Goal: Task Accomplishment & Management: Manage account settings

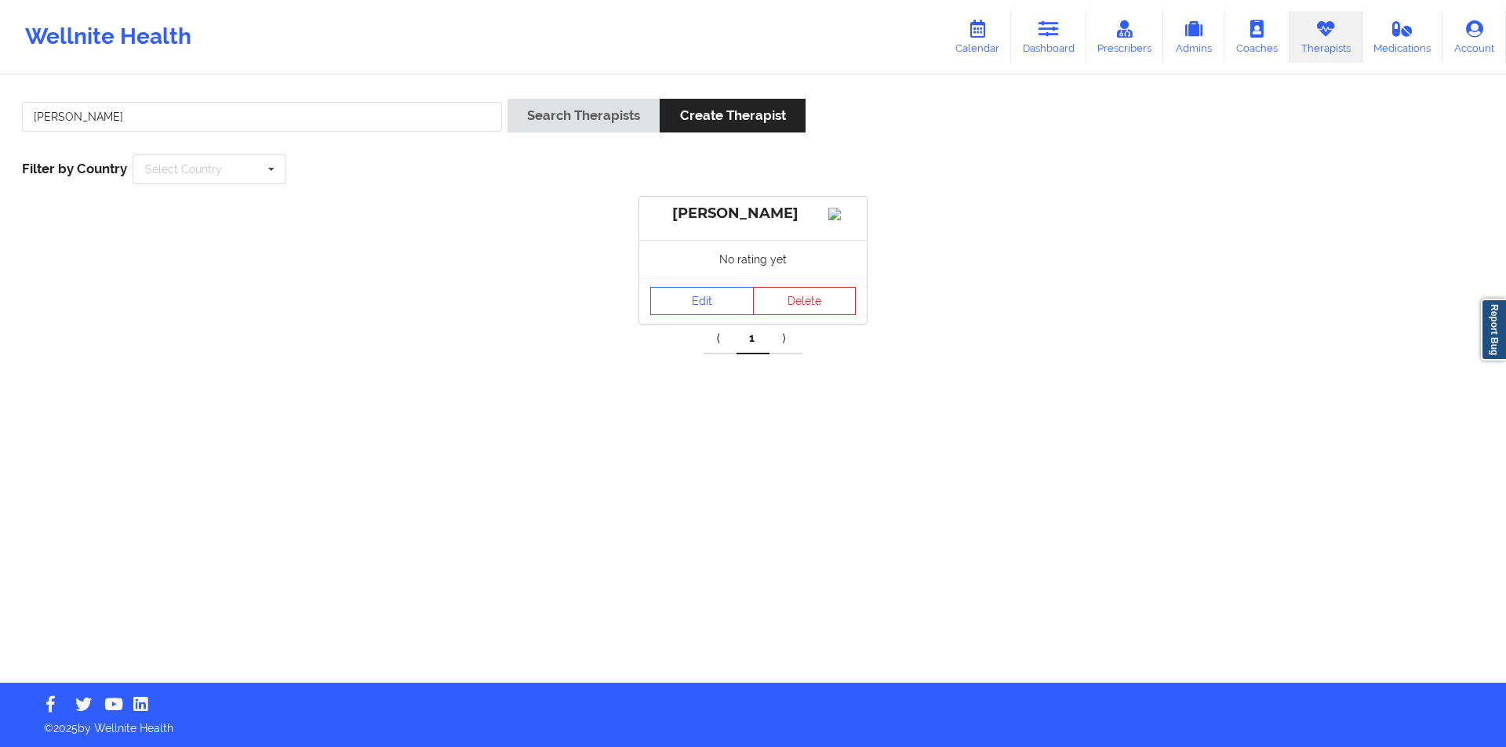
click at [346, 114] on input "[PERSON_NAME]" at bounding box center [262, 117] width 480 height 30
drag, startPoint x: 0, startPoint y: 0, endPoint x: 346, endPoint y: 114, distance: 364.1
click at [346, 114] on input "[PERSON_NAME]" at bounding box center [262, 117] width 480 height 30
click at [594, 122] on button "Search Therapists" at bounding box center [583, 116] width 152 height 34
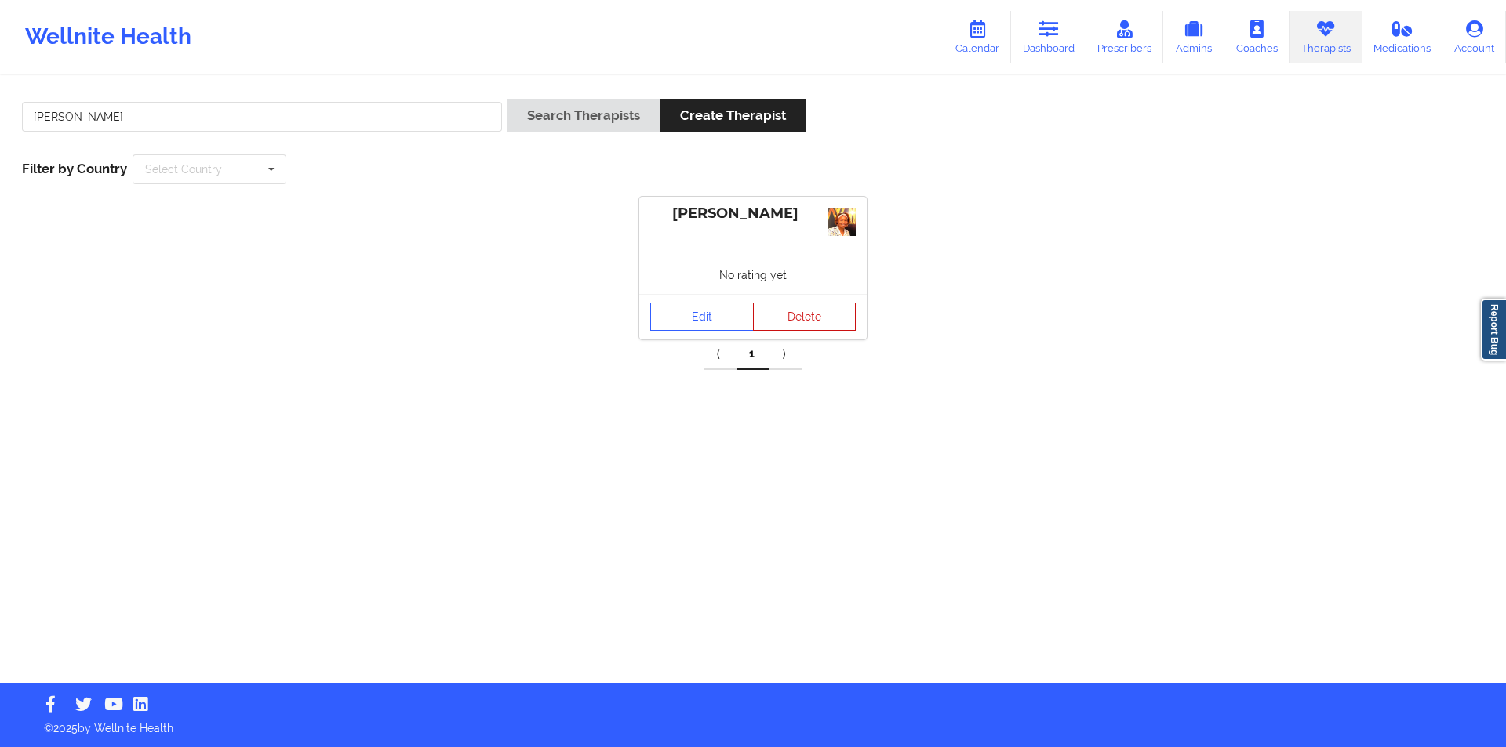
click at [812, 319] on button "Delete" at bounding box center [805, 317] width 104 height 28
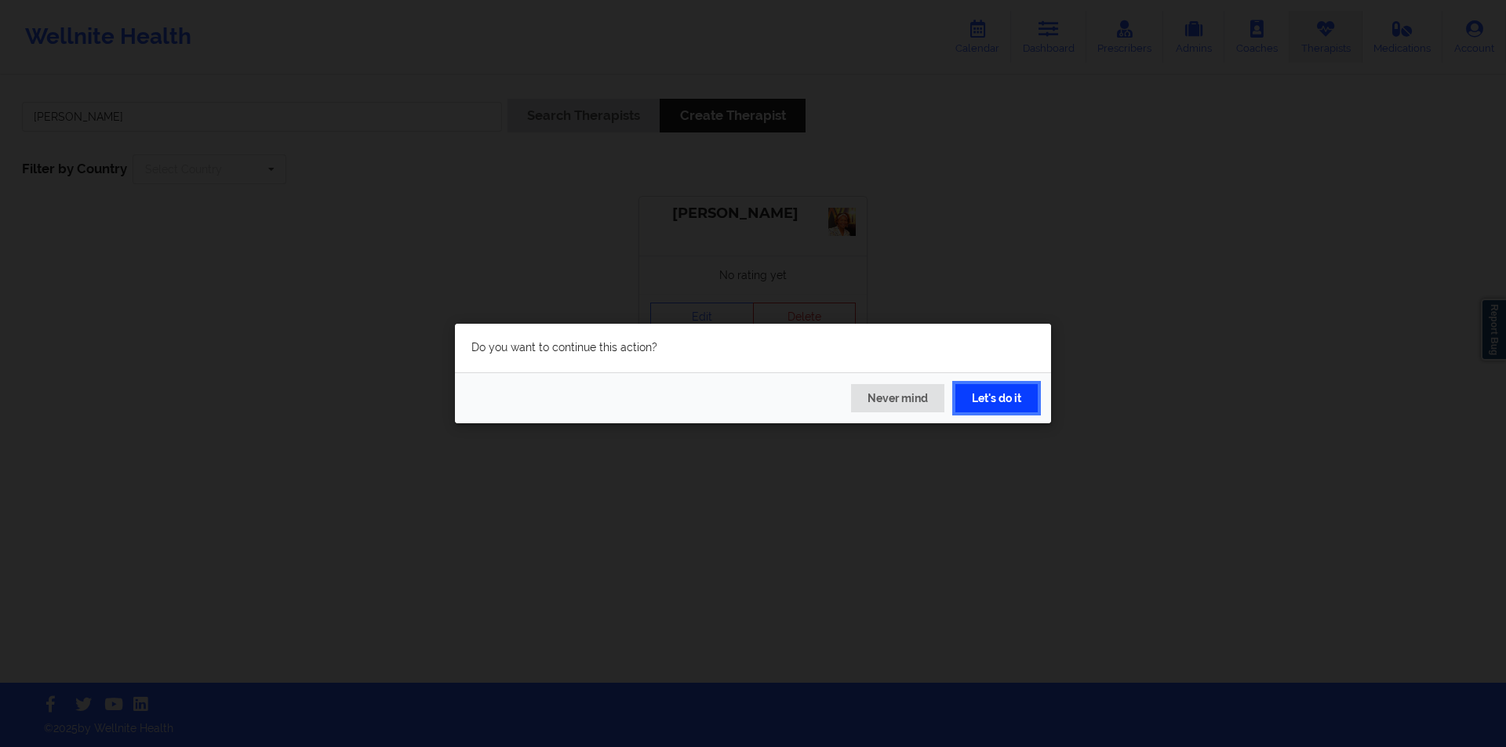
click at [983, 395] on button "Let's do it" at bounding box center [996, 398] width 82 height 28
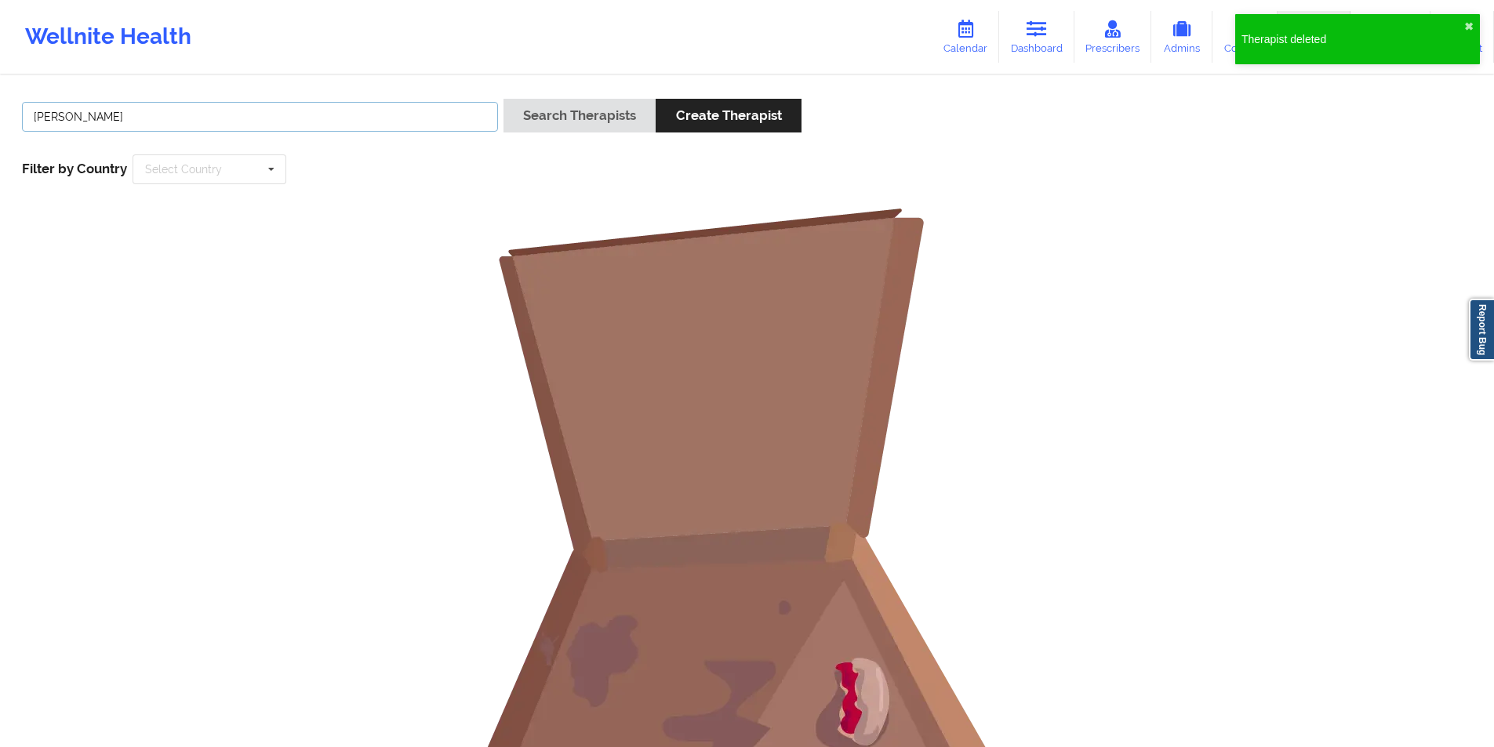
click at [220, 114] on input "[PERSON_NAME]" at bounding box center [260, 117] width 476 height 30
paste input "[PERSON_NAME]"
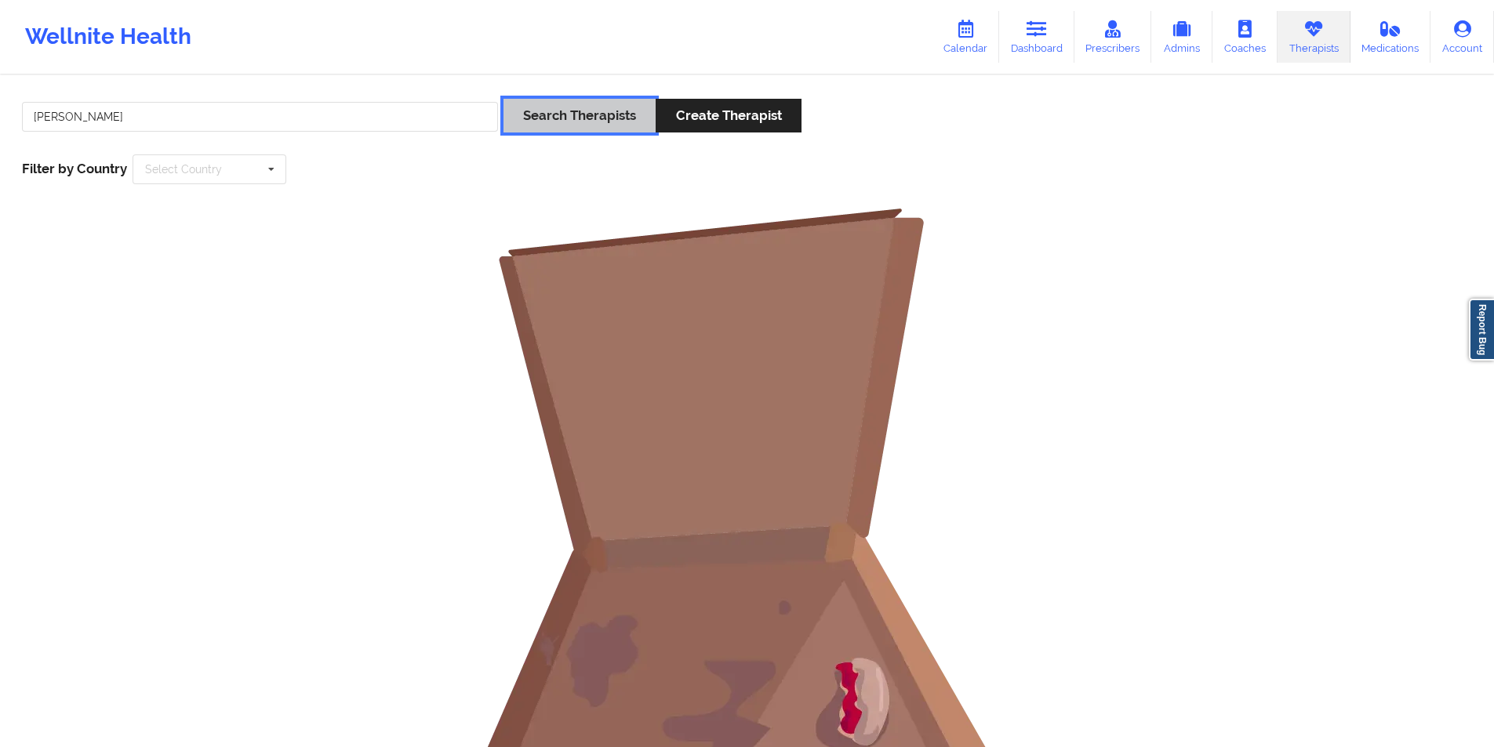
click at [594, 118] on button "Search Therapists" at bounding box center [579, 116] width 152 height 34
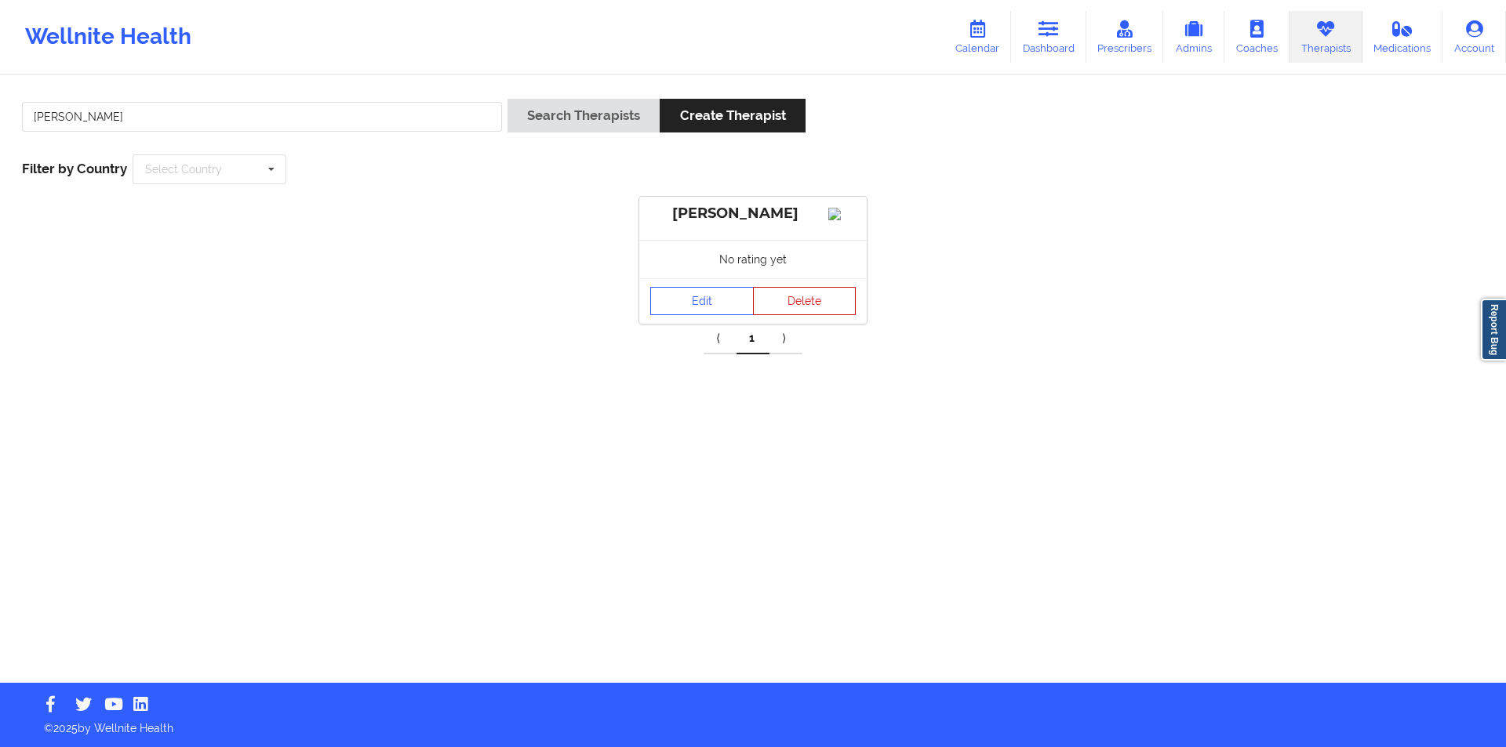
click at [805, 313] on button "Delete" at bounding box center [805, 301] width 104 height 28
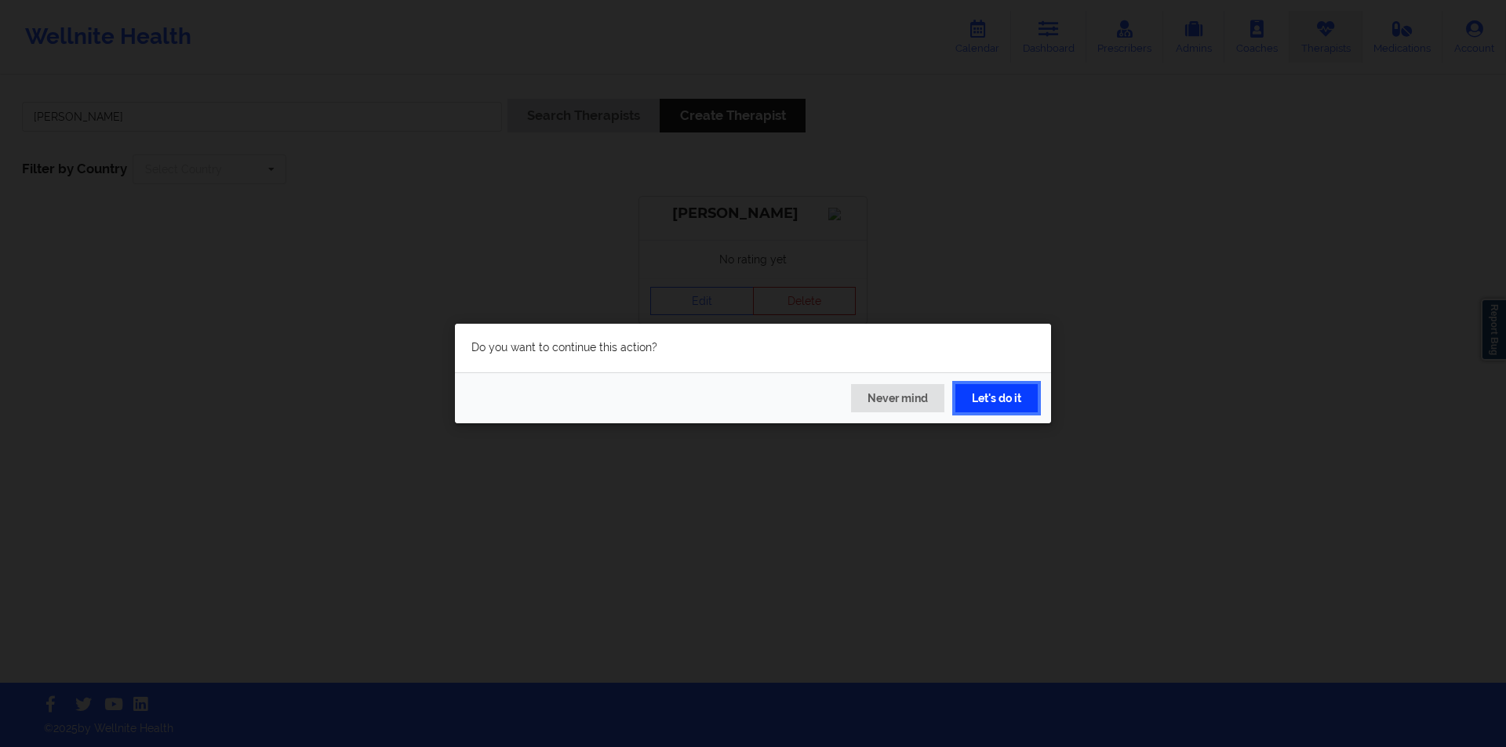
click at [993, 411] on button "Let's do it" at bounding box center [996, 398] width 82 height 28
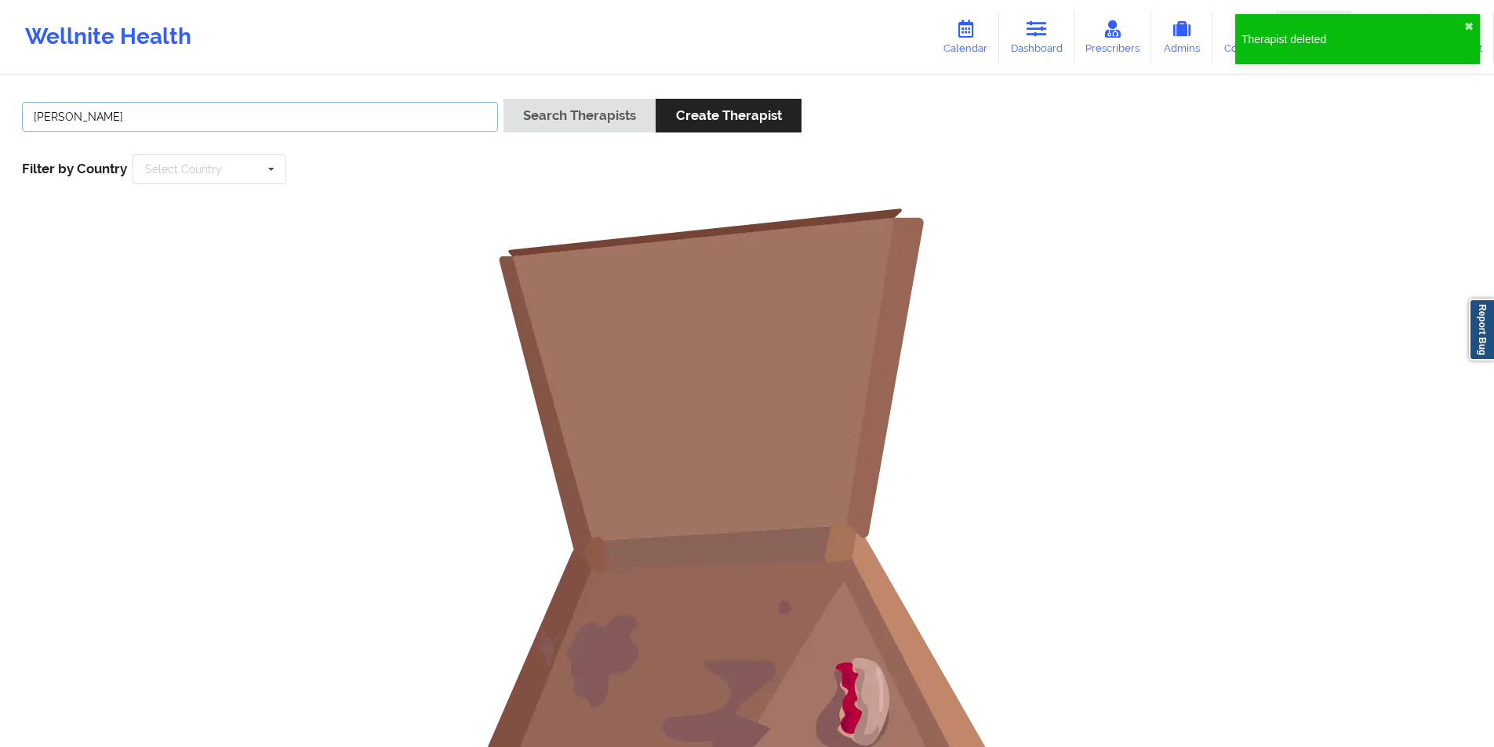
click at [345, 118] on input "[PERSON_NAME]" at bounding box center [260, 117] width 476 height 30
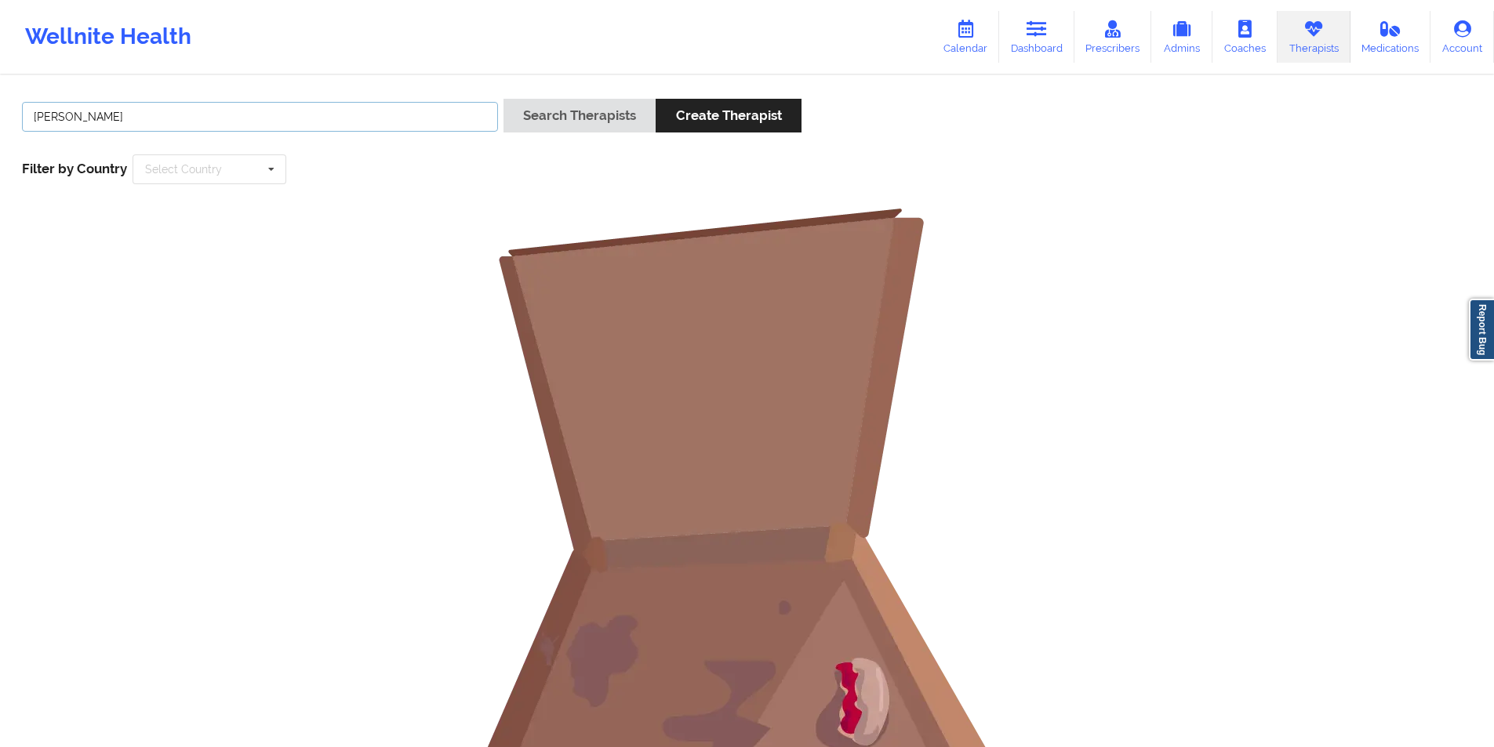
paste input "[PERSON_NAME] [PERSON_NAME]"
click at [596, 115] on button "Search Therapists" at bounding box center [579, 116] width 152 height 34
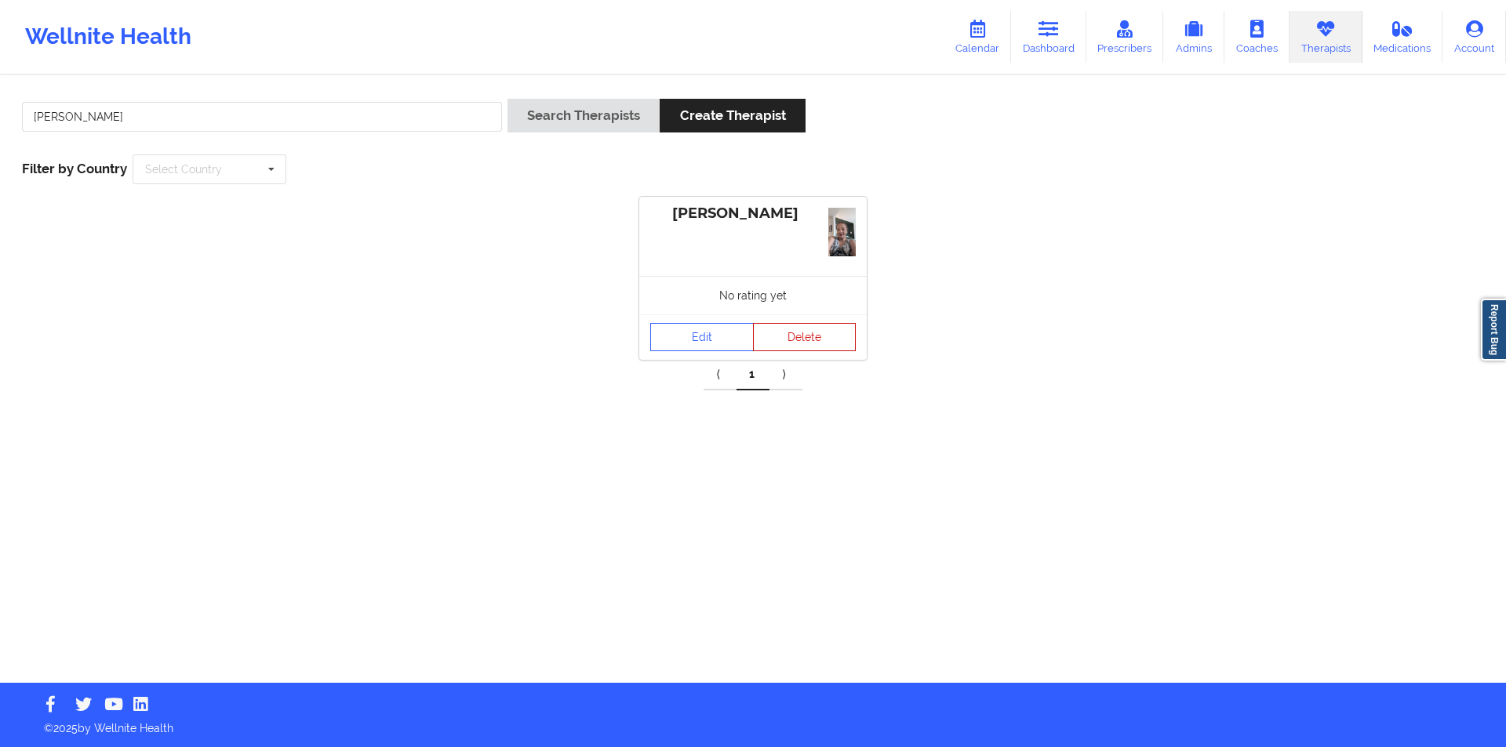
click at [801, 336] on button "Delete" at bounding box center [805, 337] width 104 height 28
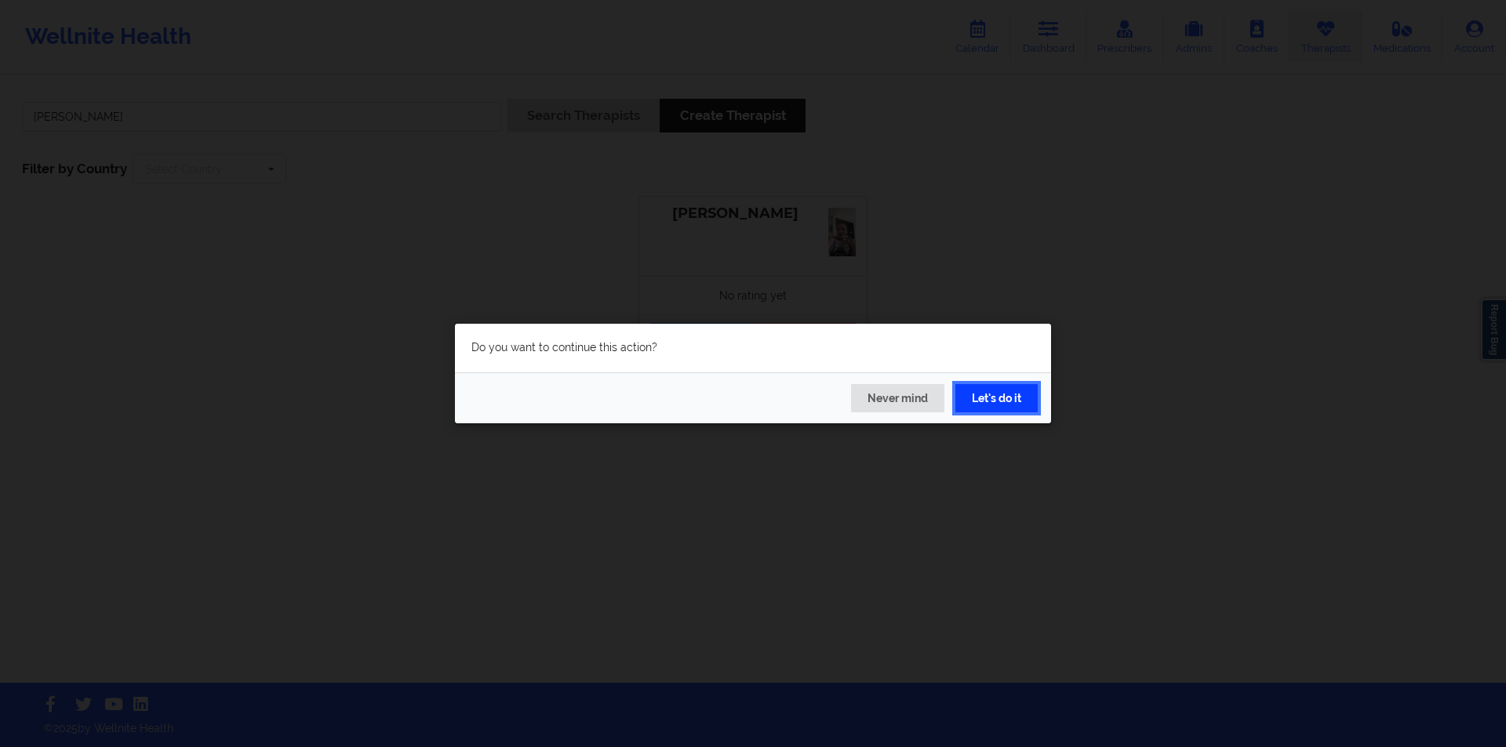
click at [1001, 398] on button "Let's do it" at bounding box center [996, 398] width 82 height 28
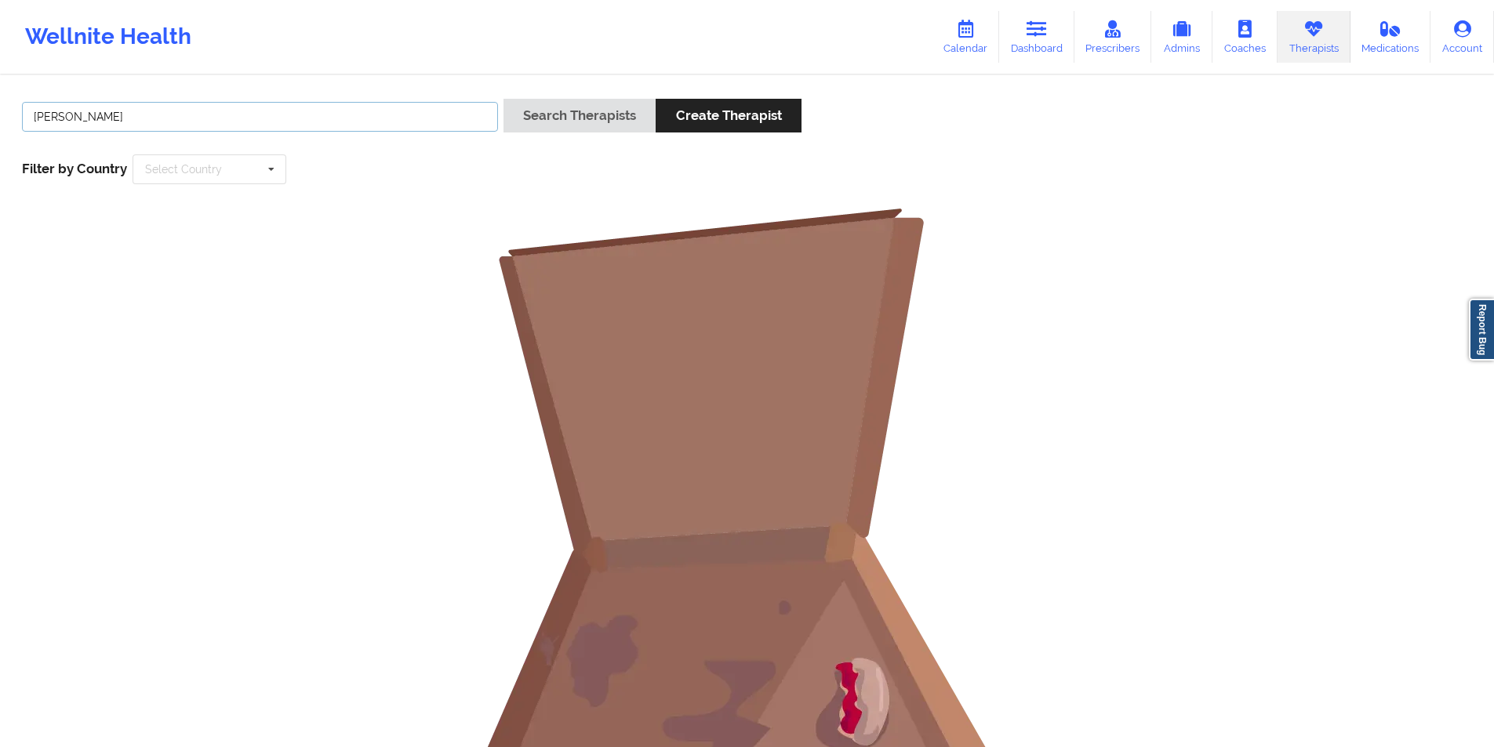
click at [268, 111] on input "[PERSON_NAME]" at bounding box center [260, 117] width 476 height 30
paste input "[PERSON_NAME]"
click at [585, 109] on button "Search Therapists" at bounding box center [579, 116] width 152 height 34
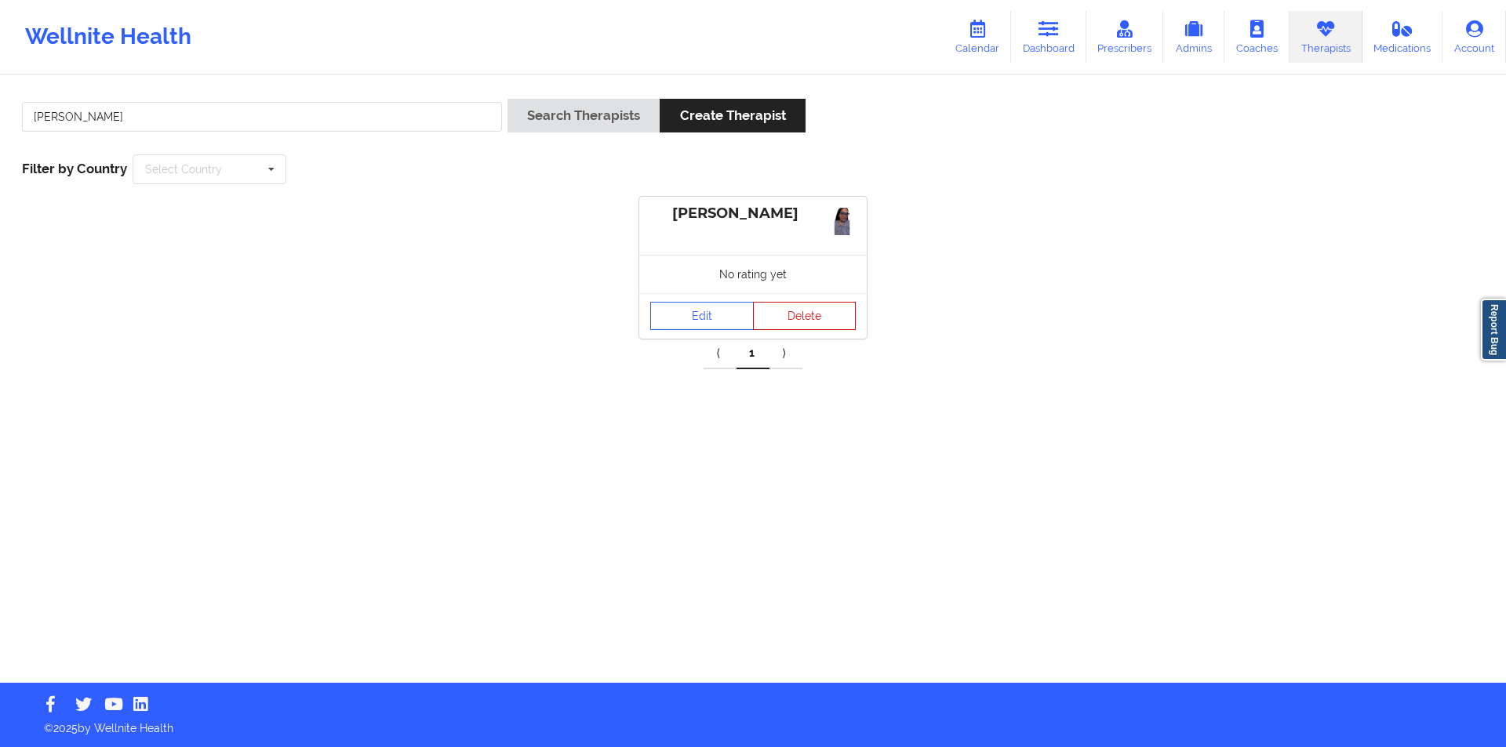
click at [816, 315] on button "Delete" at bounding box center [805, 316] width 104 height 28
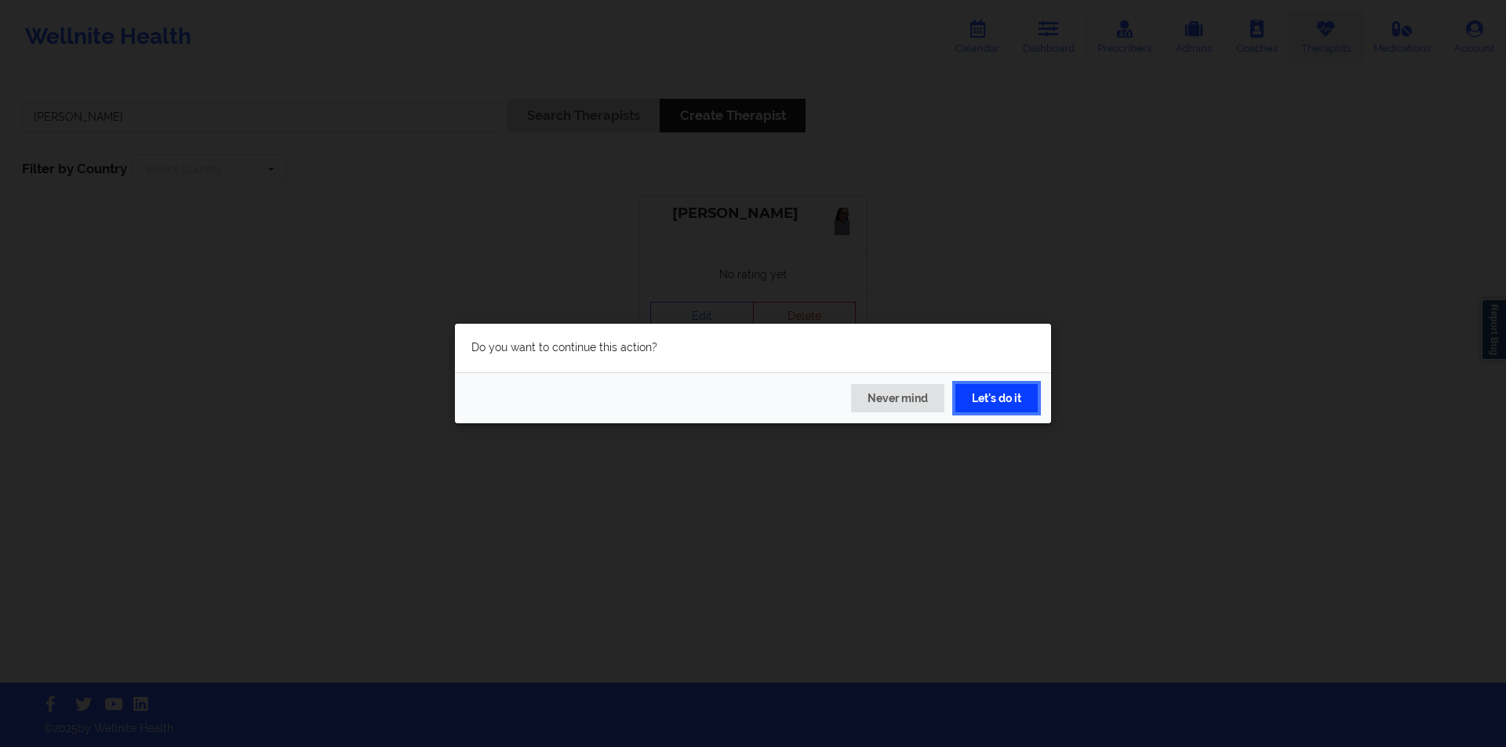
click at [1009, 398] on button "Let's do it" at bounding box center [996, 398] width 82 height 28
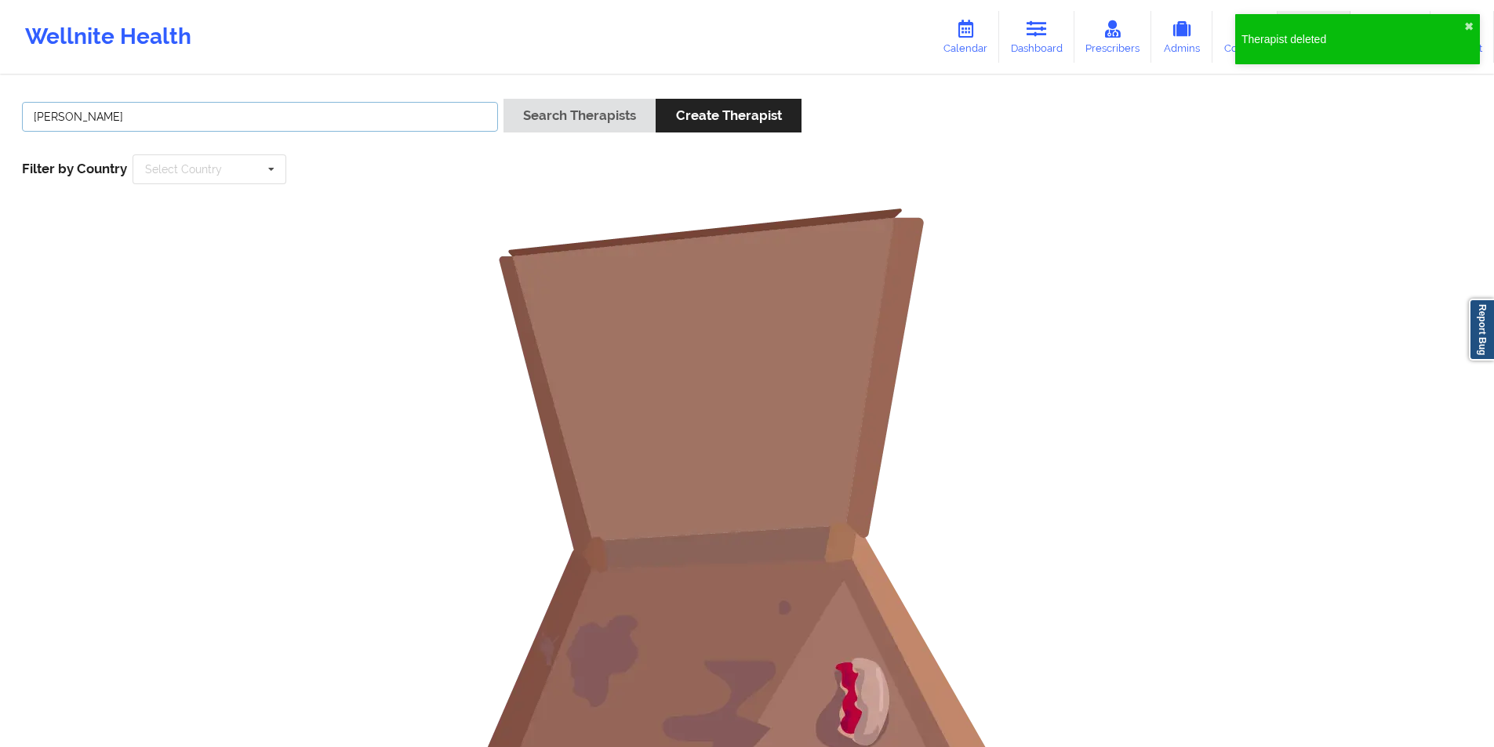
click at [317, 125] on input "[PERSON_NAME]" at bounding box center [260, 117] width 476 height 30
paste input "Angel [PERSON_NAME]"
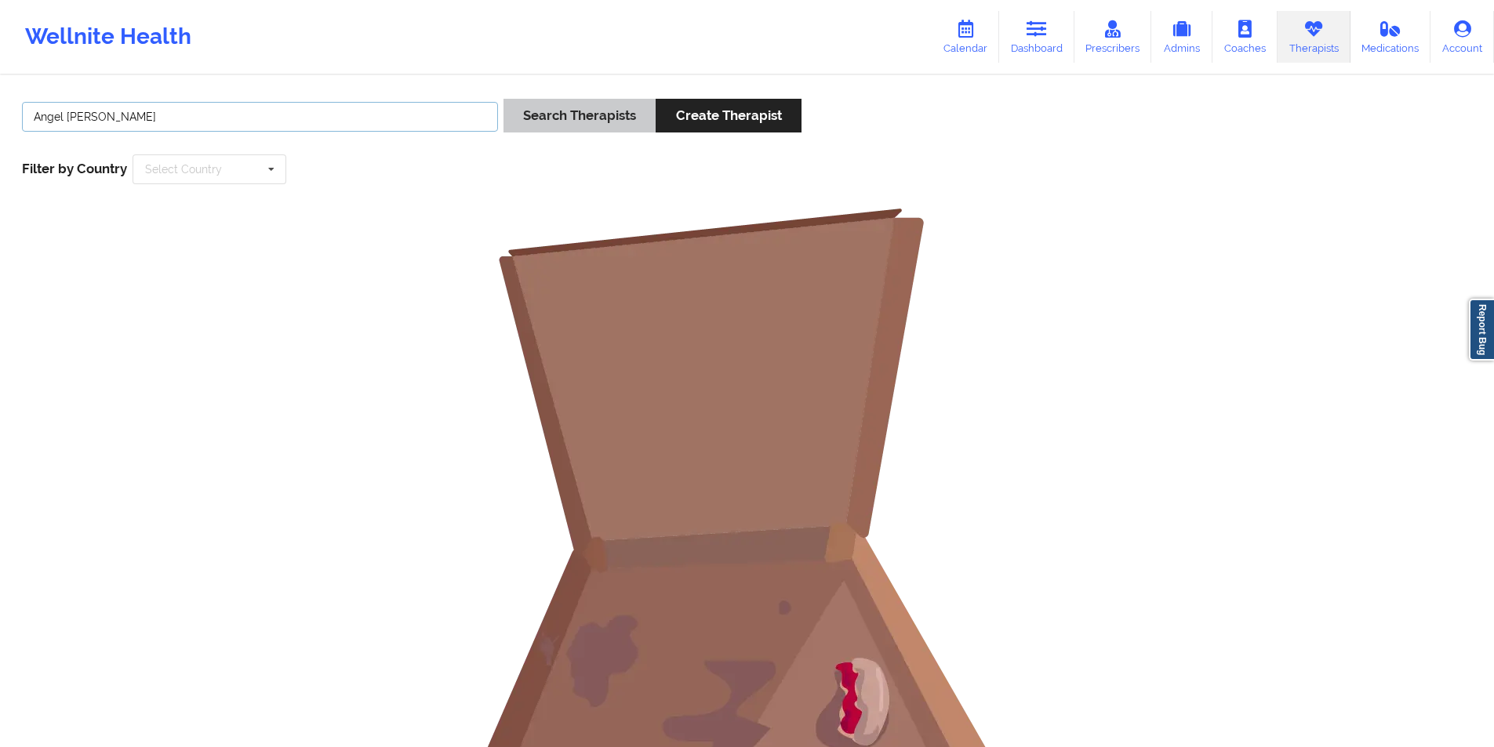
type input "Angel [PERSON_NAME]"
click at [586, 112] on button "Search Therapists" at bounding box center [579, 116] width 152 height 34
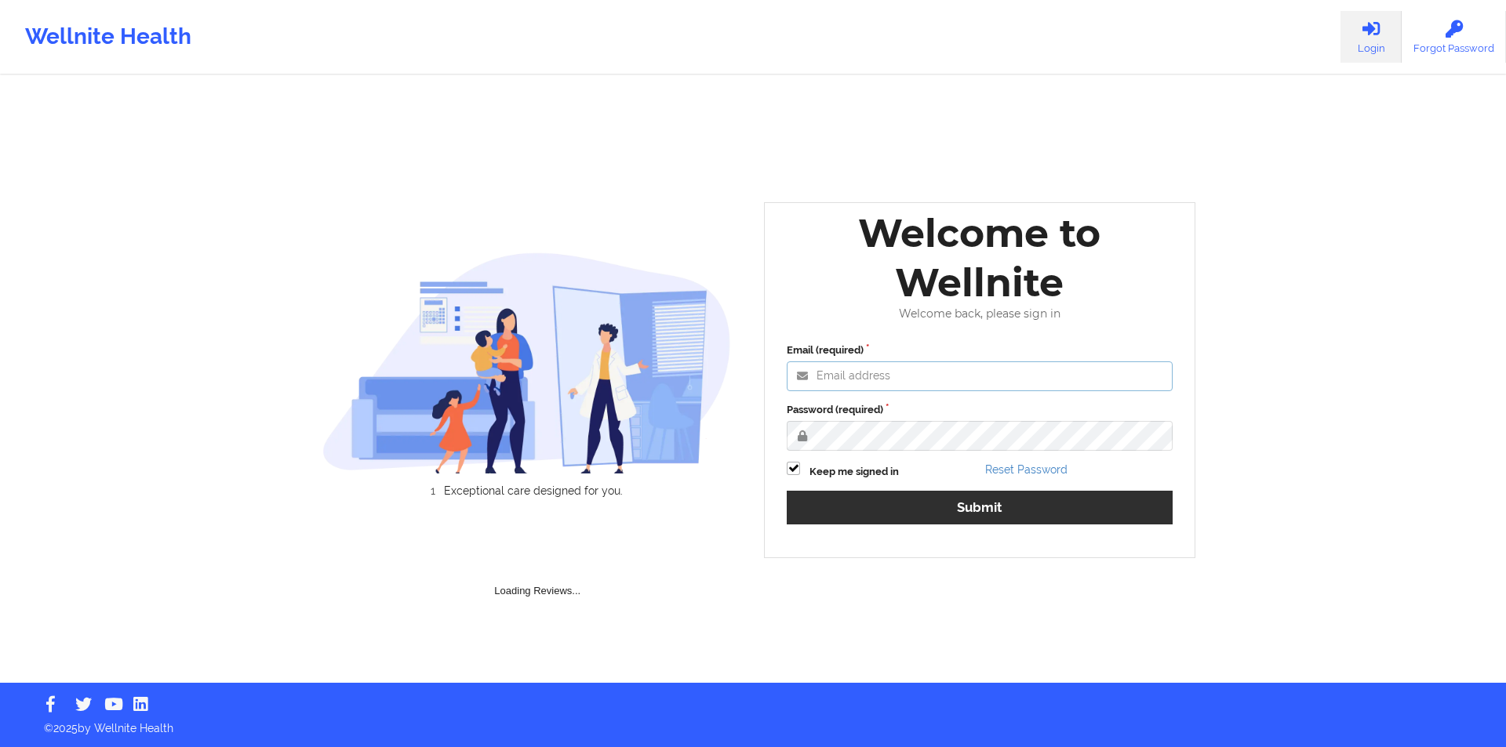
type input "[EMAIL_ADDRESS][DOMAIN_NAME]"
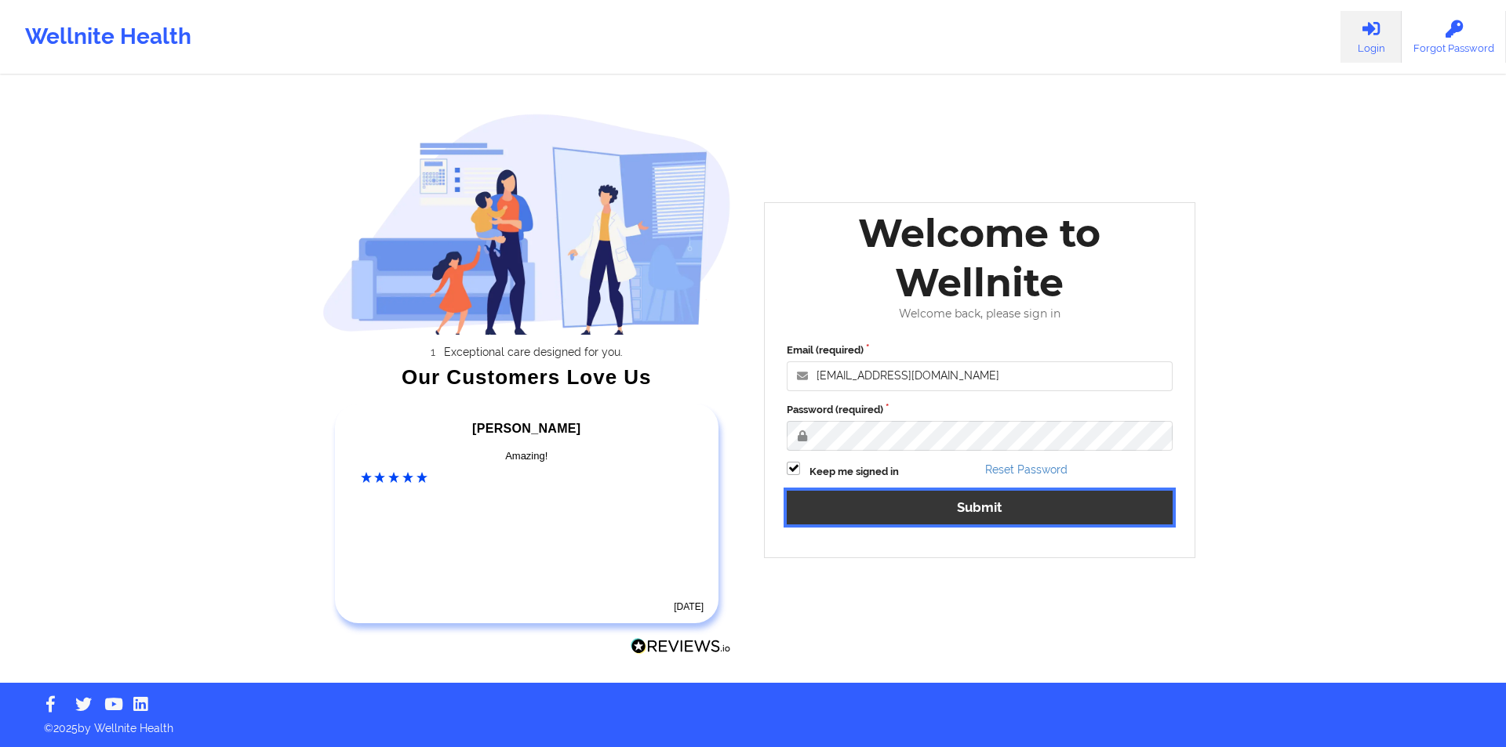
click at [994, 514] on button "Submit" at bounding box center [980, 508] width 386 height 34
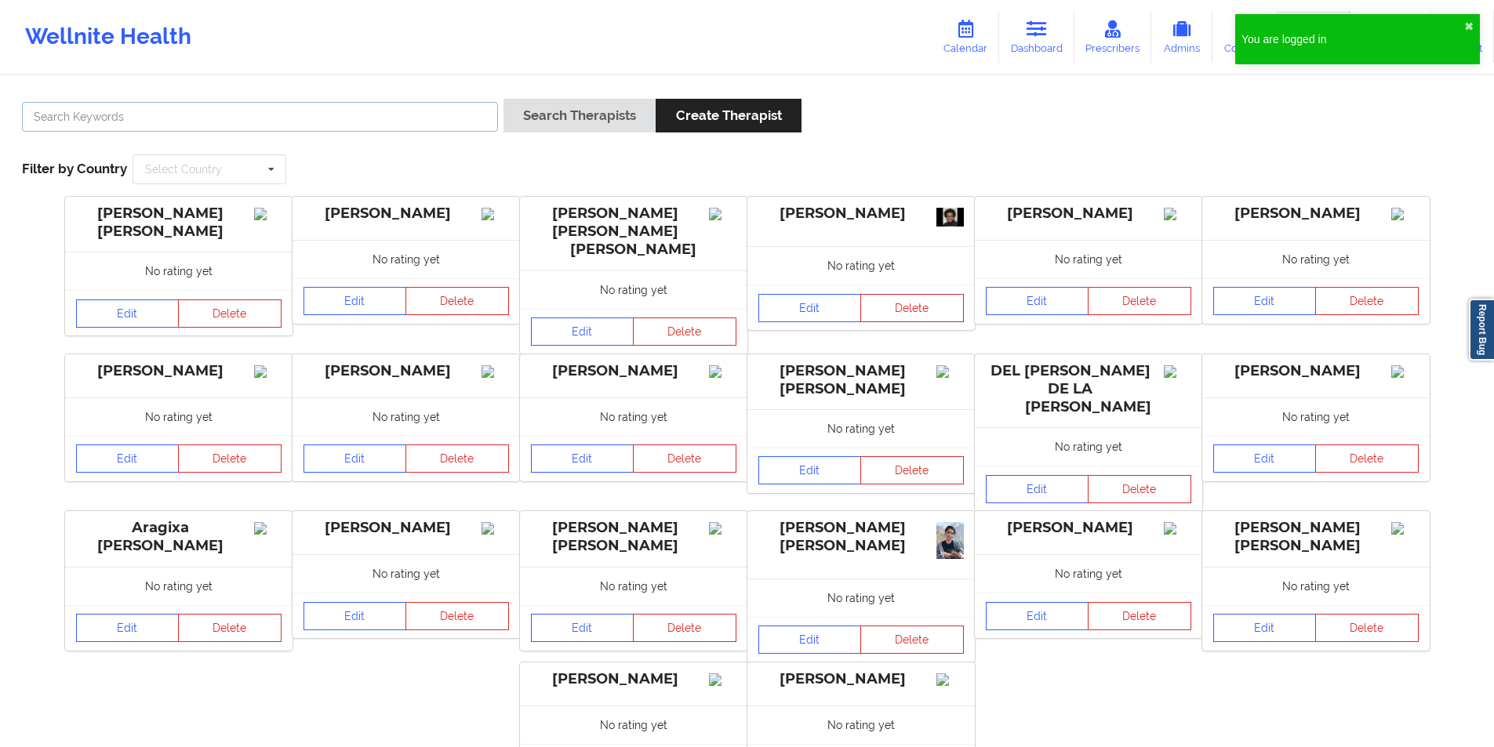
click at [328, 107] on input "text" at bounding box center [260, 117] width 476 height 30
paste input "Angel [PERSON_NAME]"
click at [605, 124] on button "Search Therapists" at bounding box center [579, 116] width 152 height 34
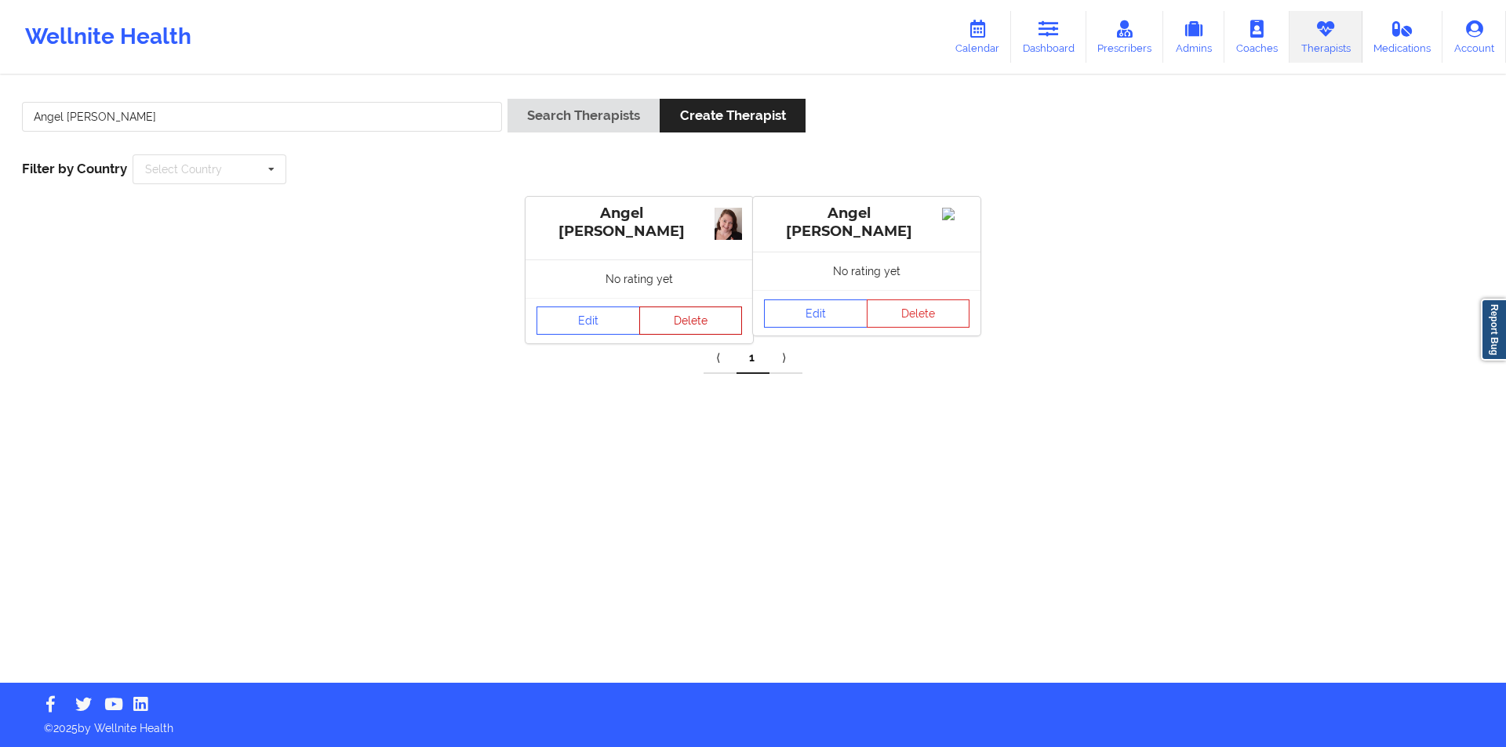
click at [696, 325] on button "Delete" at bounding box center [691, 321] width 104 height 28
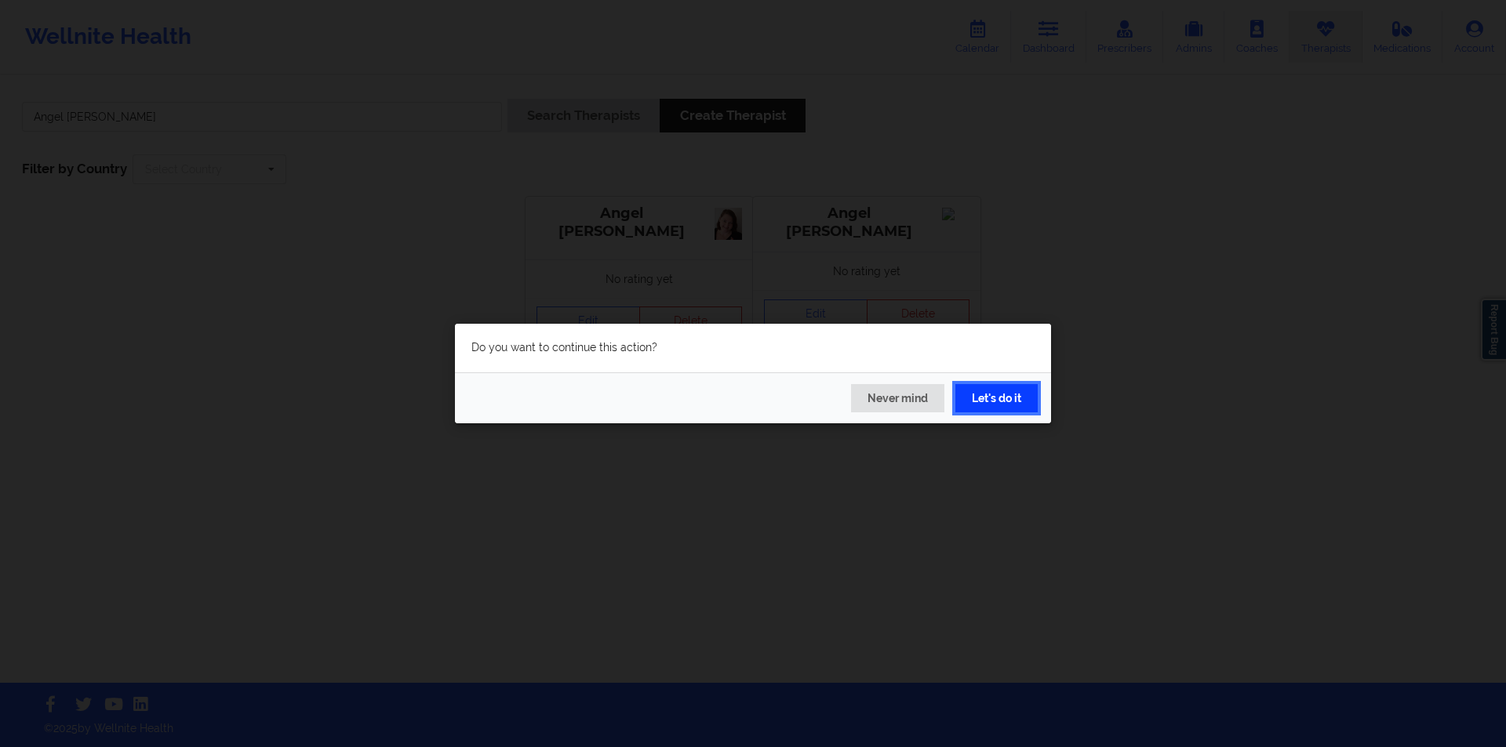
click at [1003, 399] on button "Let's do it" at bounding box center [996, 398] width 82 height 28
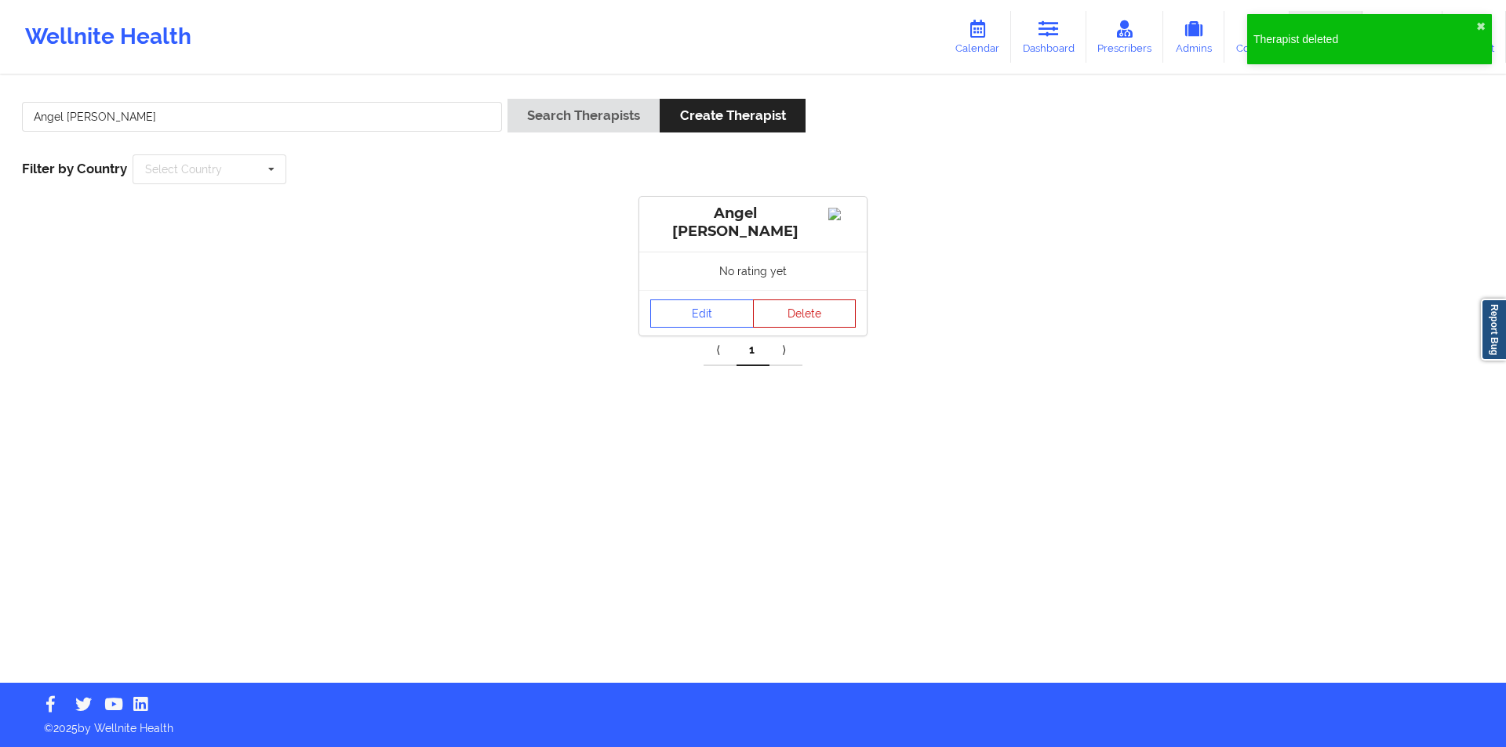
click at [821, 312] on button "Delete" at bounding box center [805, 314] width 104 height 28
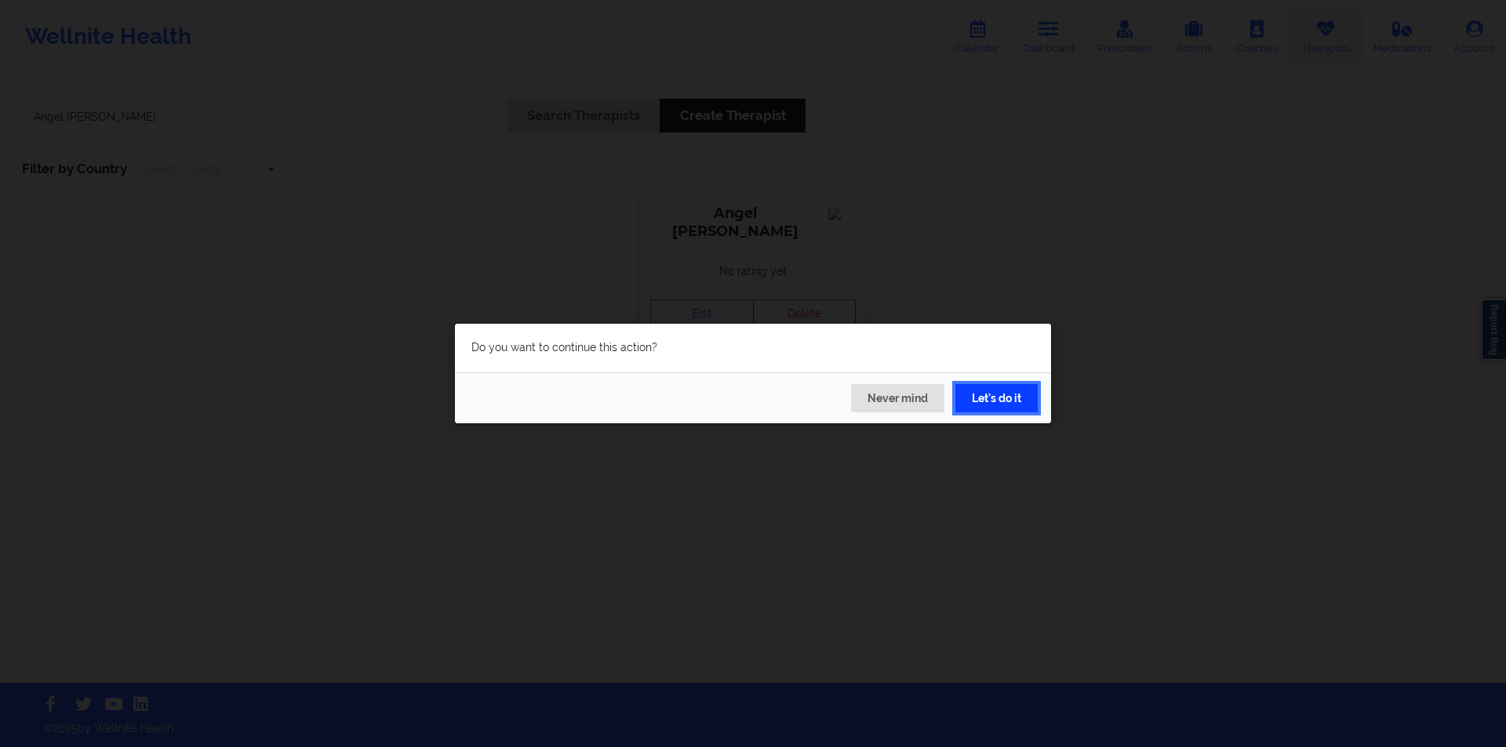
click at [1001, 404] on button "Let's do it" at bounding box center [996, 398] width 82 height 28
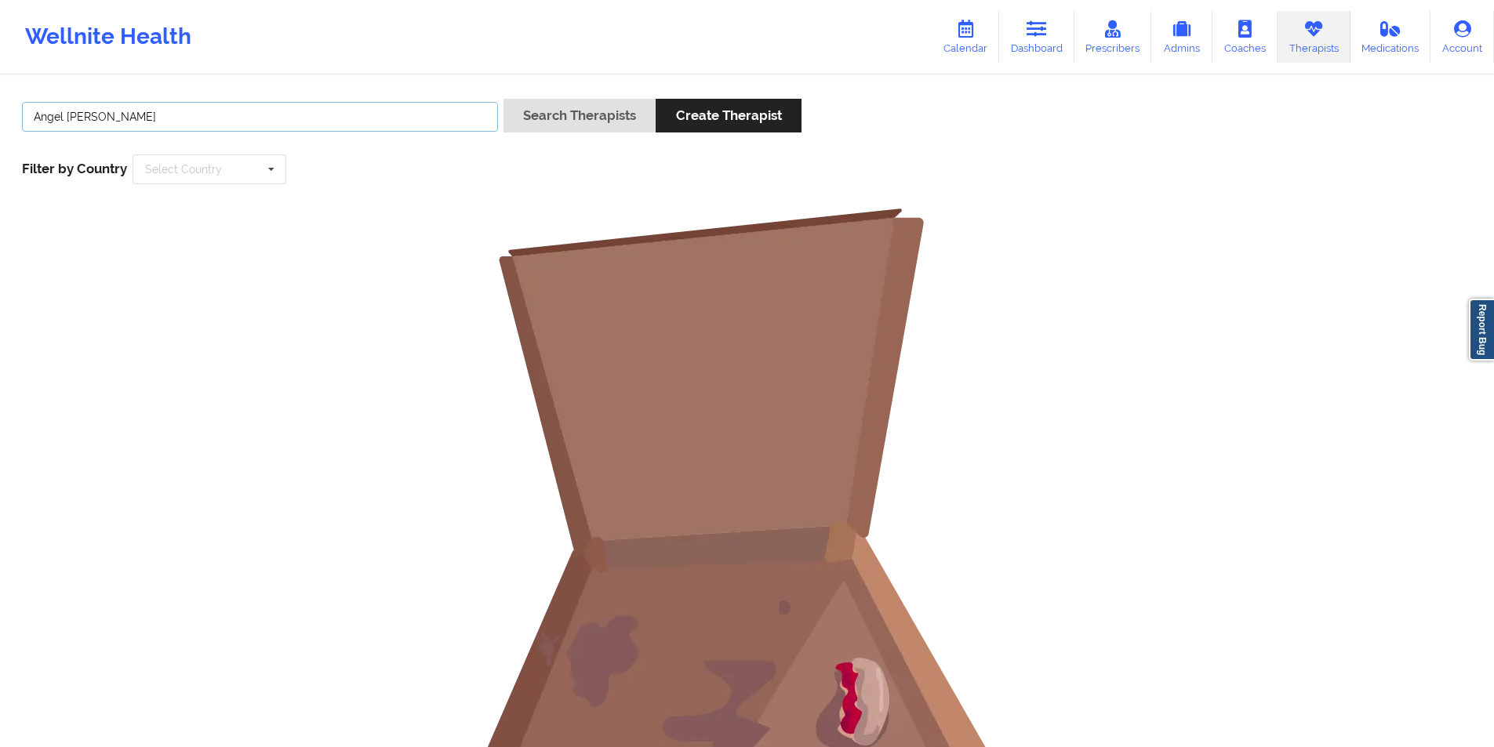
click at [382, 121] on input "Angel [PERSON_NAME]" at bounding box center [260, 117] width 476 height 30
paste input "David Alexander"
click at [587, 119] on button "Search Therapists" at bounding box center [579, 116] width 152 height 34
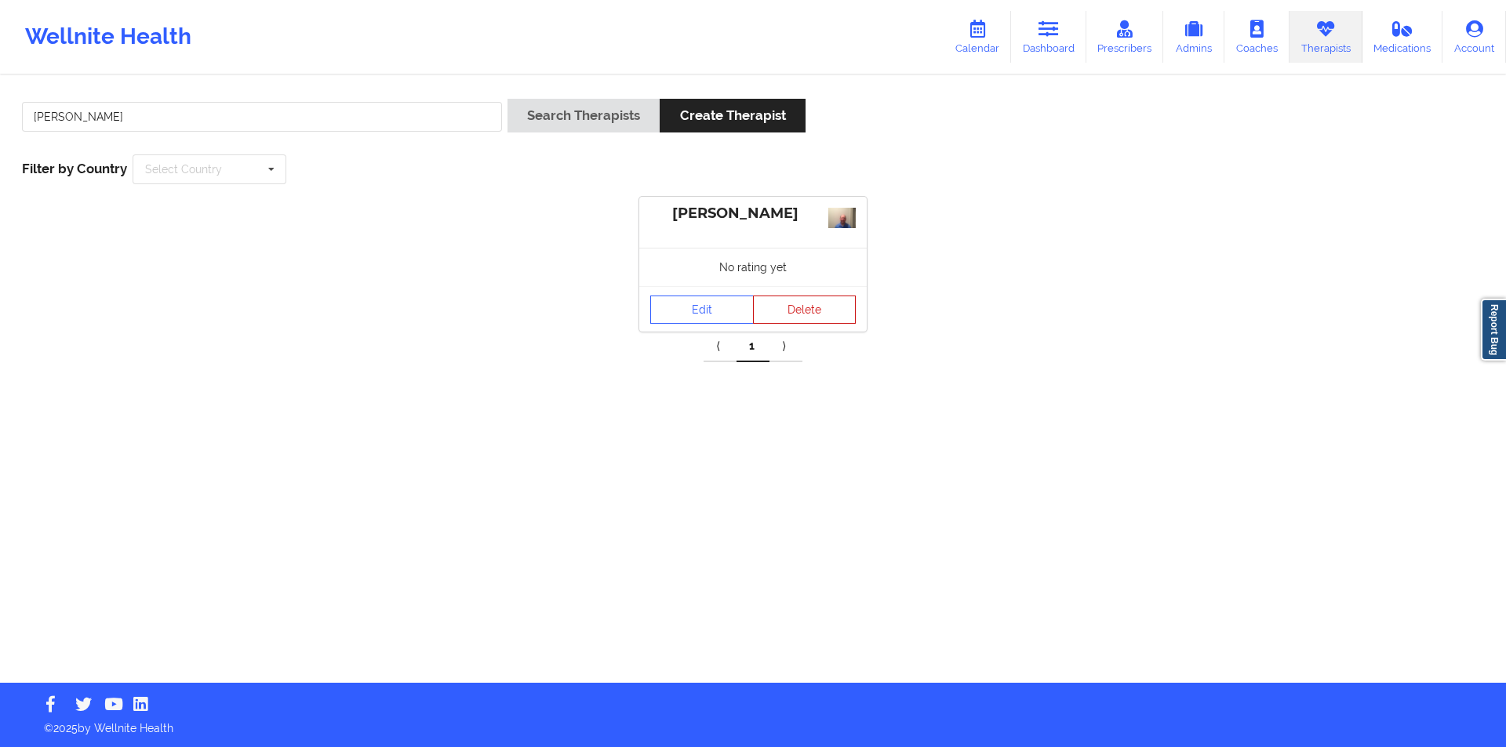
click at [809, 313] on button "Delete" at bounding box center [805, 310] width 104 height 28
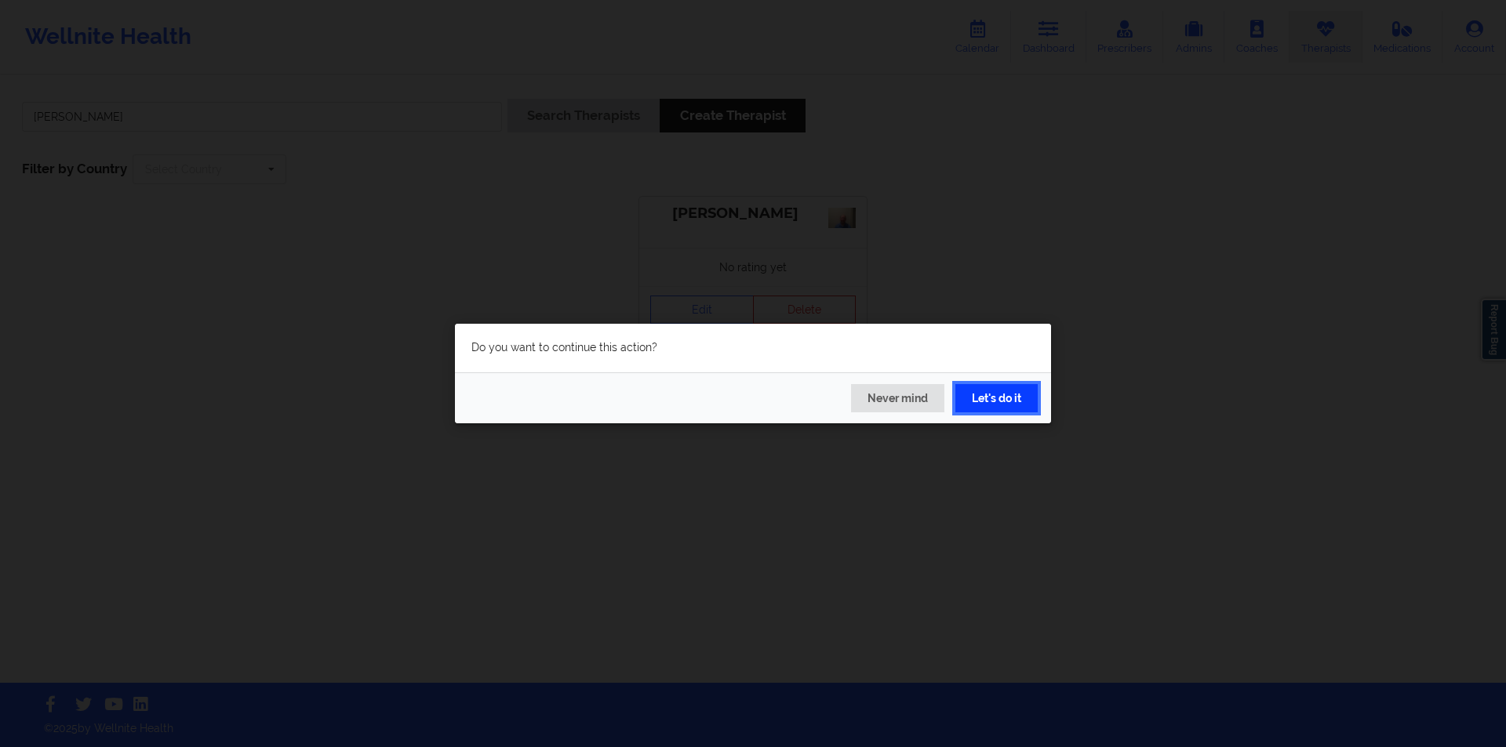
click at [998, 396] on button "Let's do it" at bounding box center [996, 398] width 82 height 28
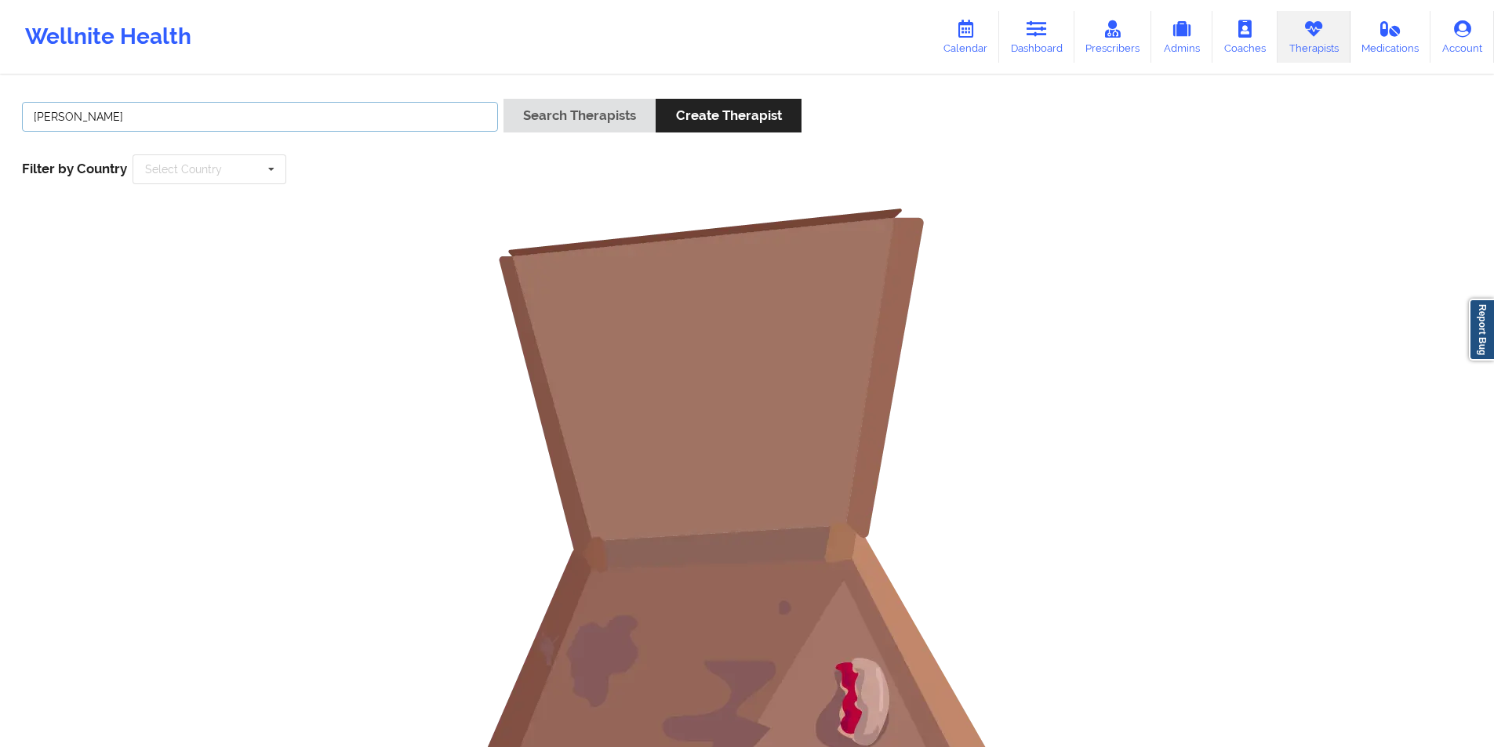
click at [130, 115] on input "David Alexander" at bounding box center [260, 117] width 476 height 30
paste input "Marjorie Landron"
click at [596, 119] on button "Search Therapists" at bounding box center [579, 116] width 152 height 34
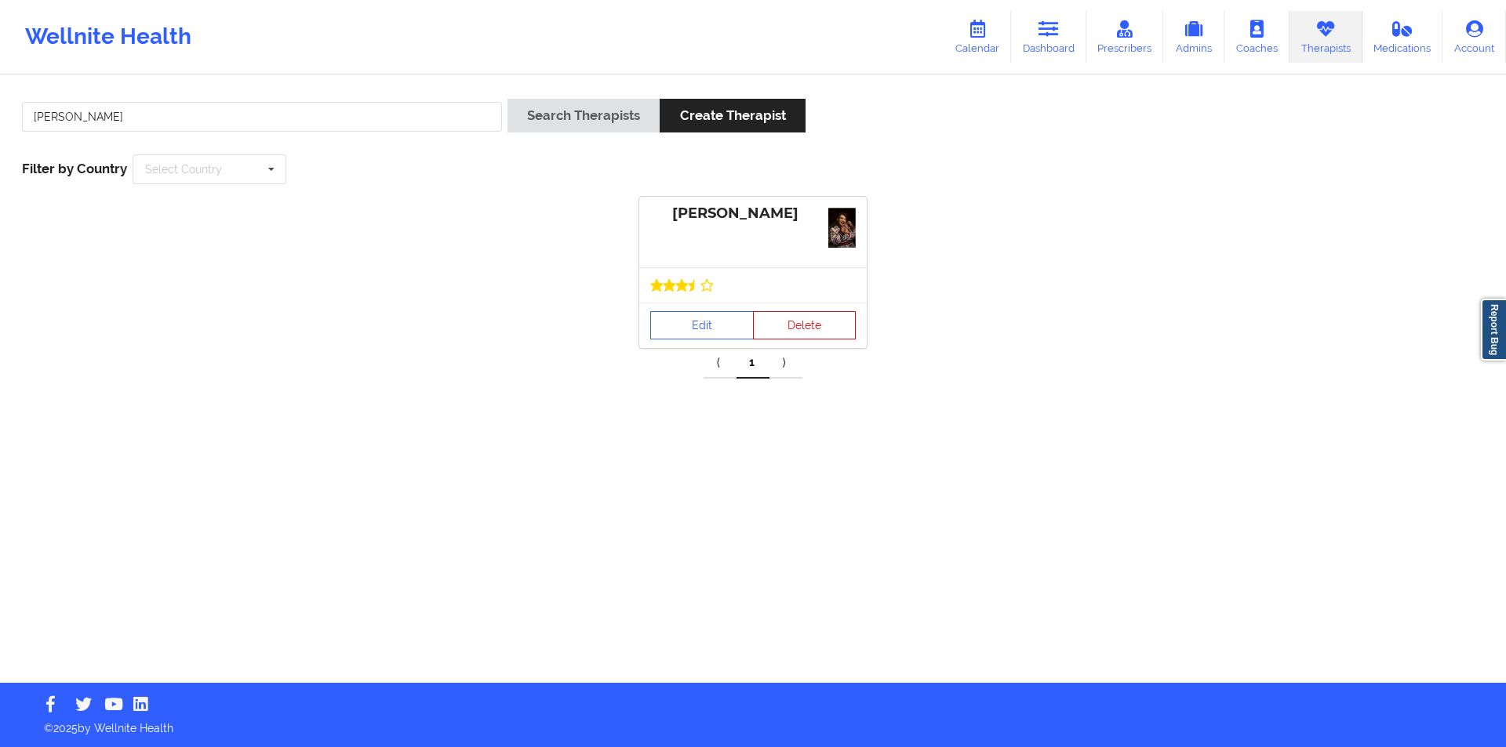
click at [818, 323] on button "Delete" at bounding box center [805, 325] width 104 height 28
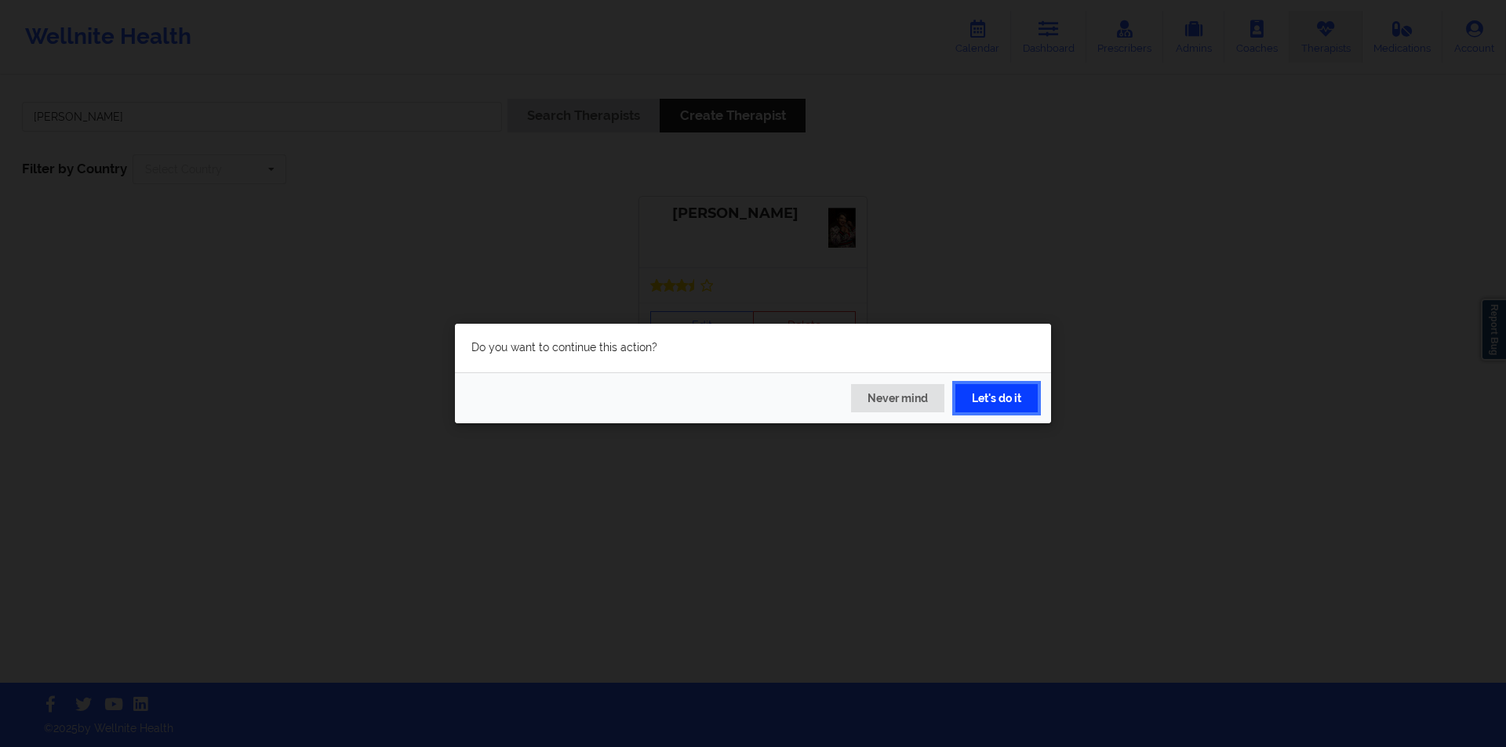
click at [1005, 398] on button "Let's do it" at bounding box center [996, 398] width 82 height 28
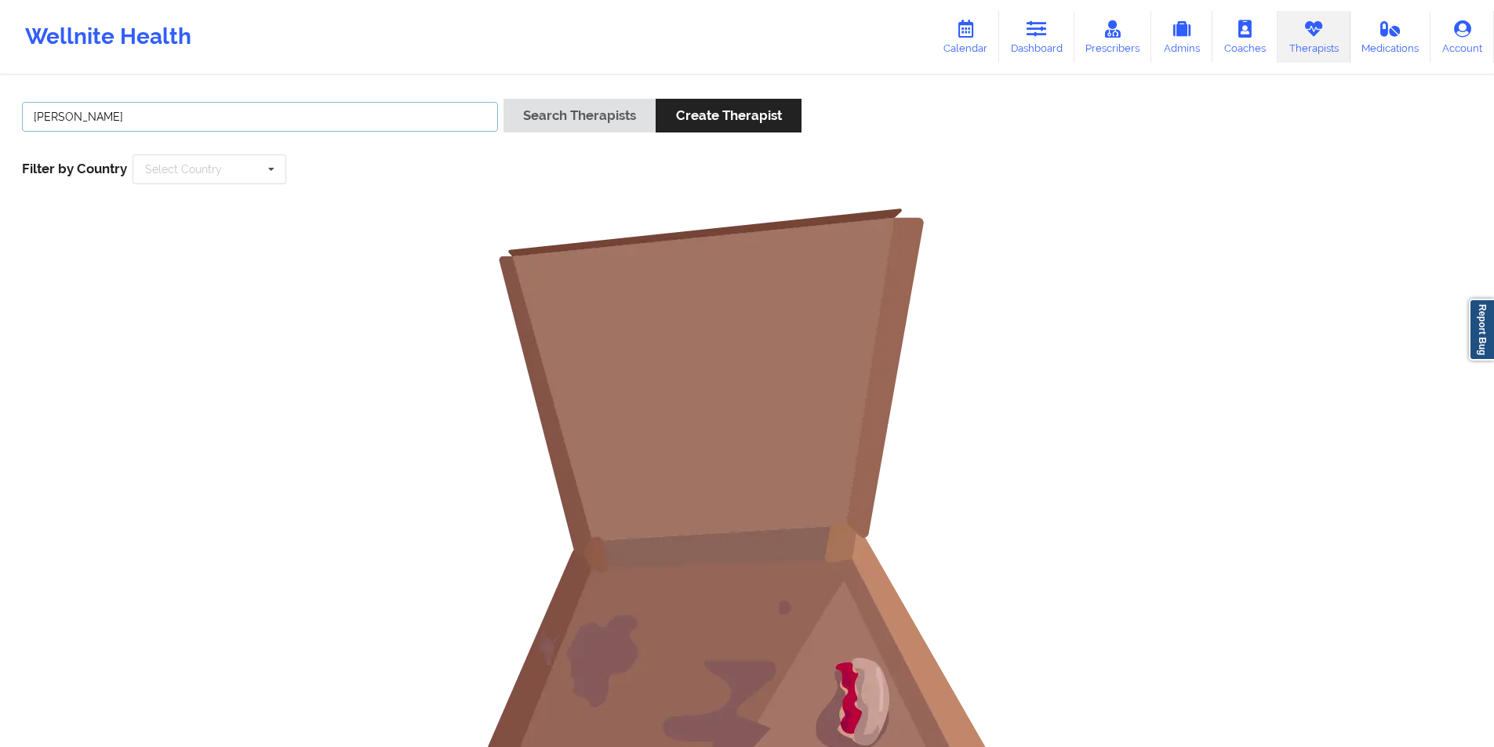
click at [292, 121] on input "Marjorie Landron" at bounding box center [260, 117] width 476 height 30
paste input "Tanya Parnes"
click at [595, 118] on button "Search Therapists" at bounding box center [579, 116] width 152 height 34
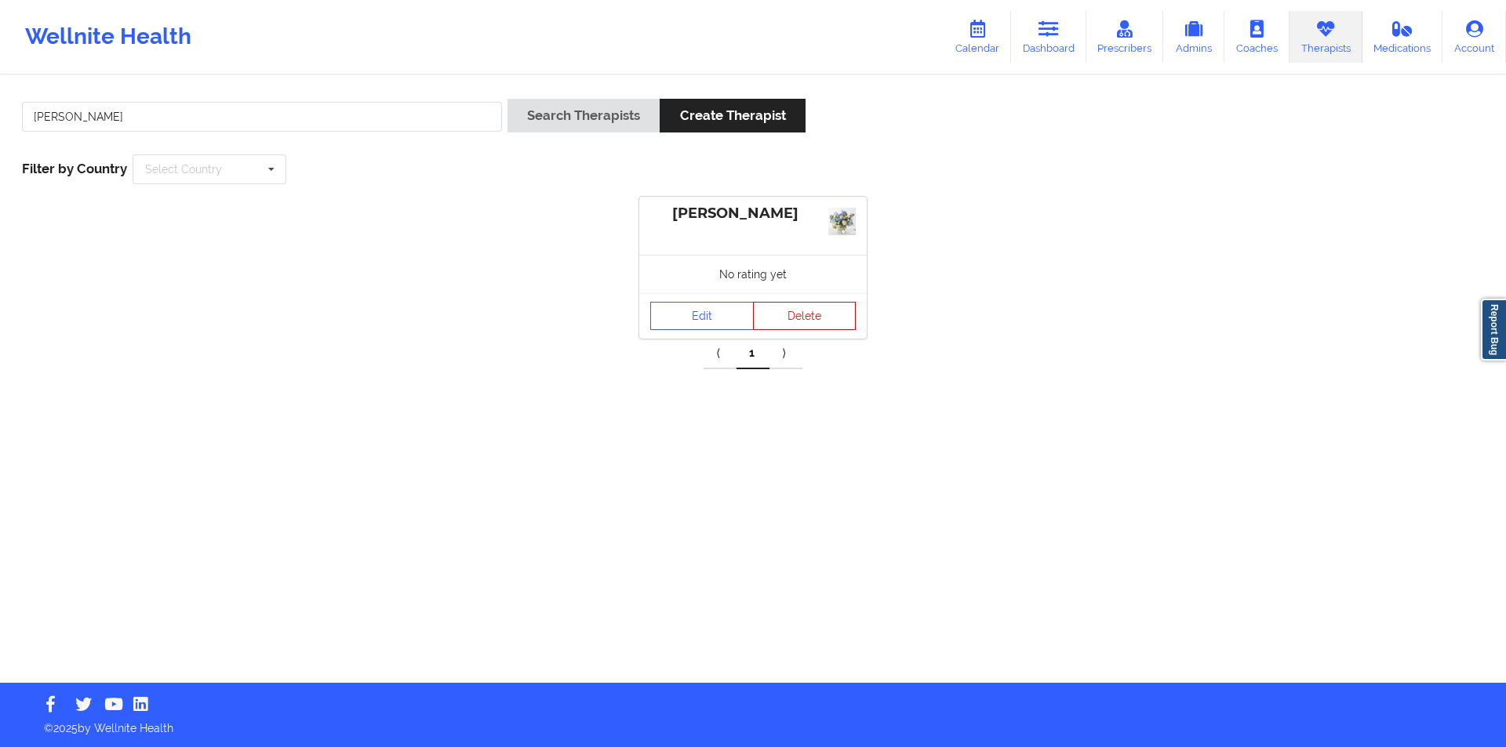
click at [814, 312] on button "Delete" at bounding box center [805, 316] width 104 height 28
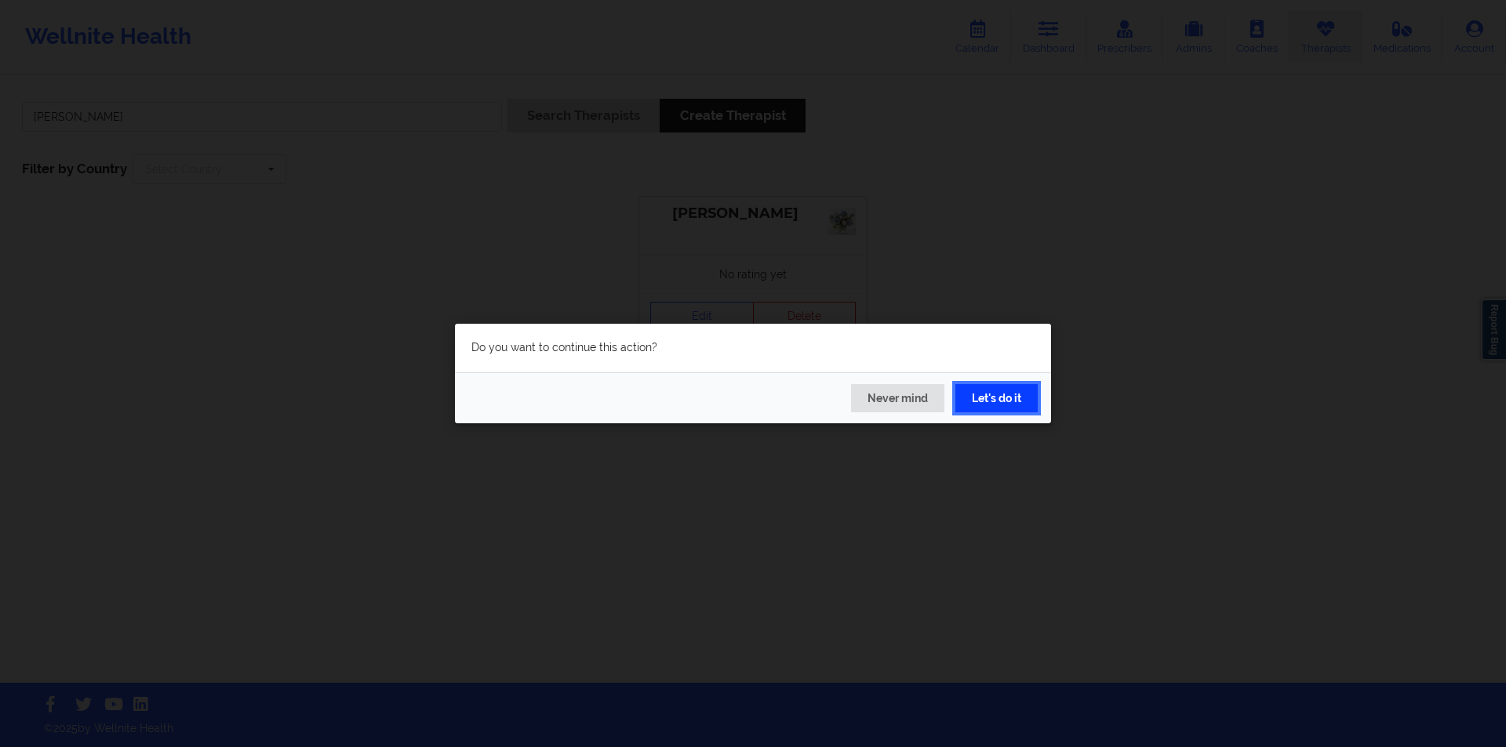
click at [1001, 400] on button "Let's do it" at bounding box center [996, 398] width 82 height 28
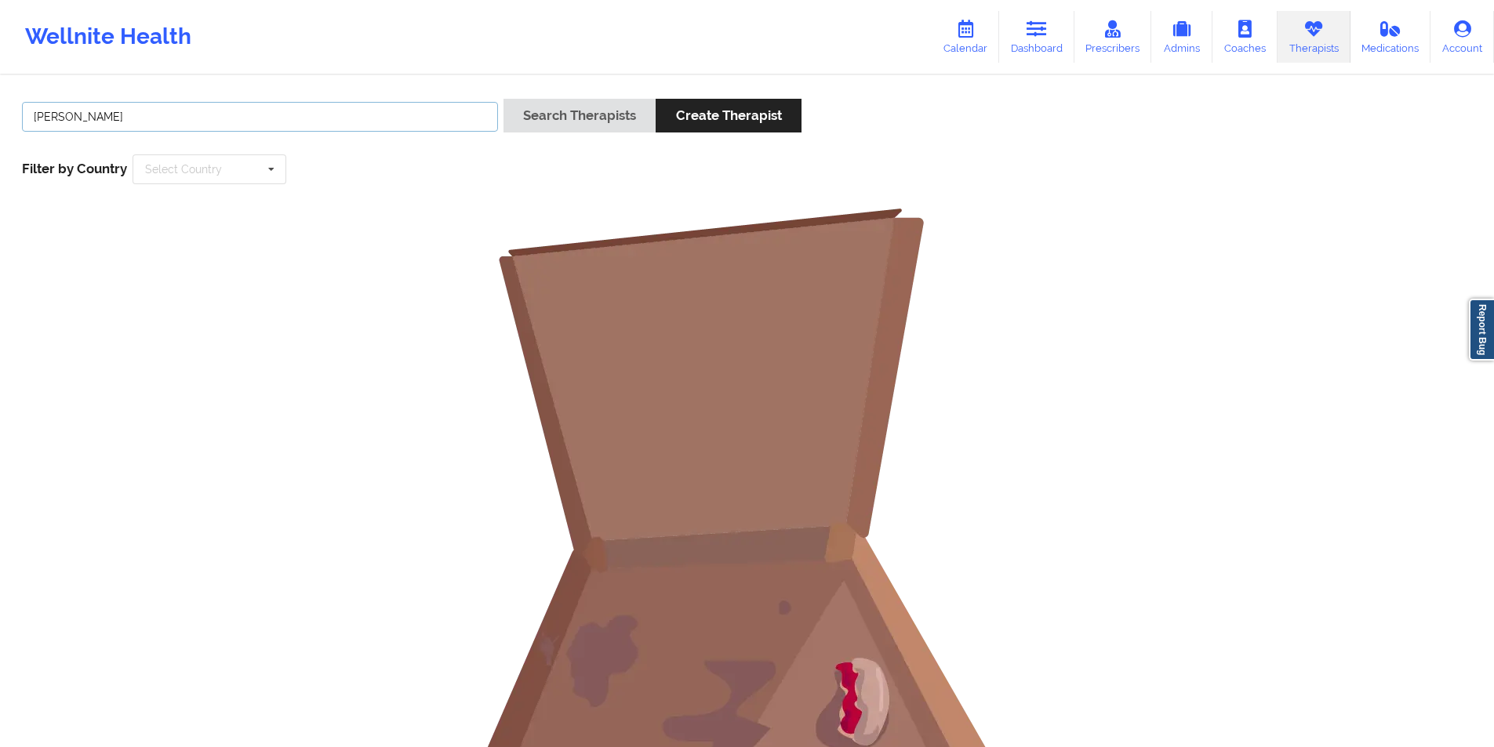
click at [318, 122] on input "Tanya Parnes" at bounding box center [260, 117] width 476 height 30
paste input "Avery Wageman"
click at [593, 116] on button "Search Therapists" at bounding box center [579, 116] width 152 height 34
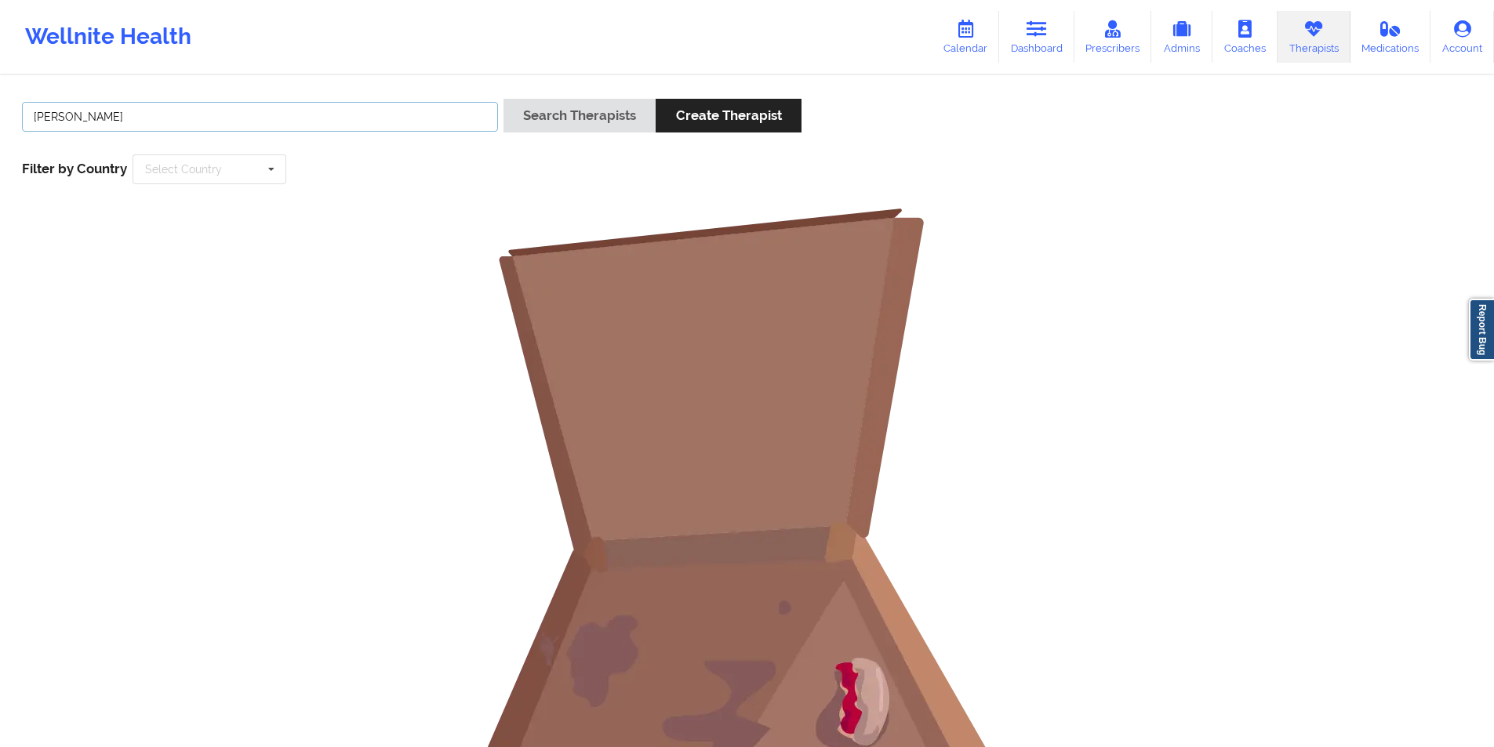
click at [65, 121] on input "Avery Wageman" at bounding box center [260, 117] width 476 height 30
click at [576, 118] on button "Search Therapists" at bounding box center [579, 116] width 152 height 34
click at [284, 121] on input "Wageman" at bounding box center [260, 117] width 476 height 30
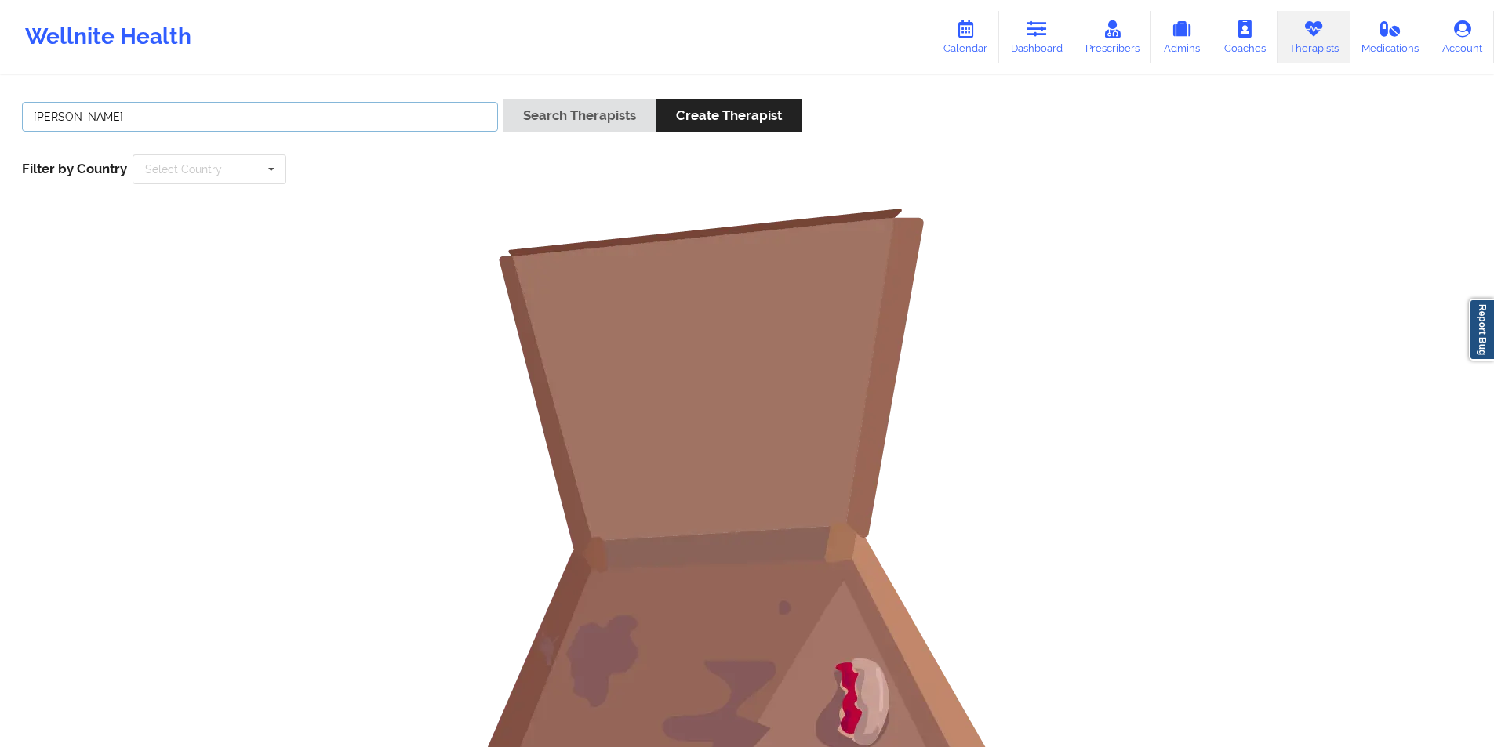
paste input "Mirlande Amaz"
click at [613, 116] on button "Search Therapists" at bounding box center [579, 116] width 152 height 34
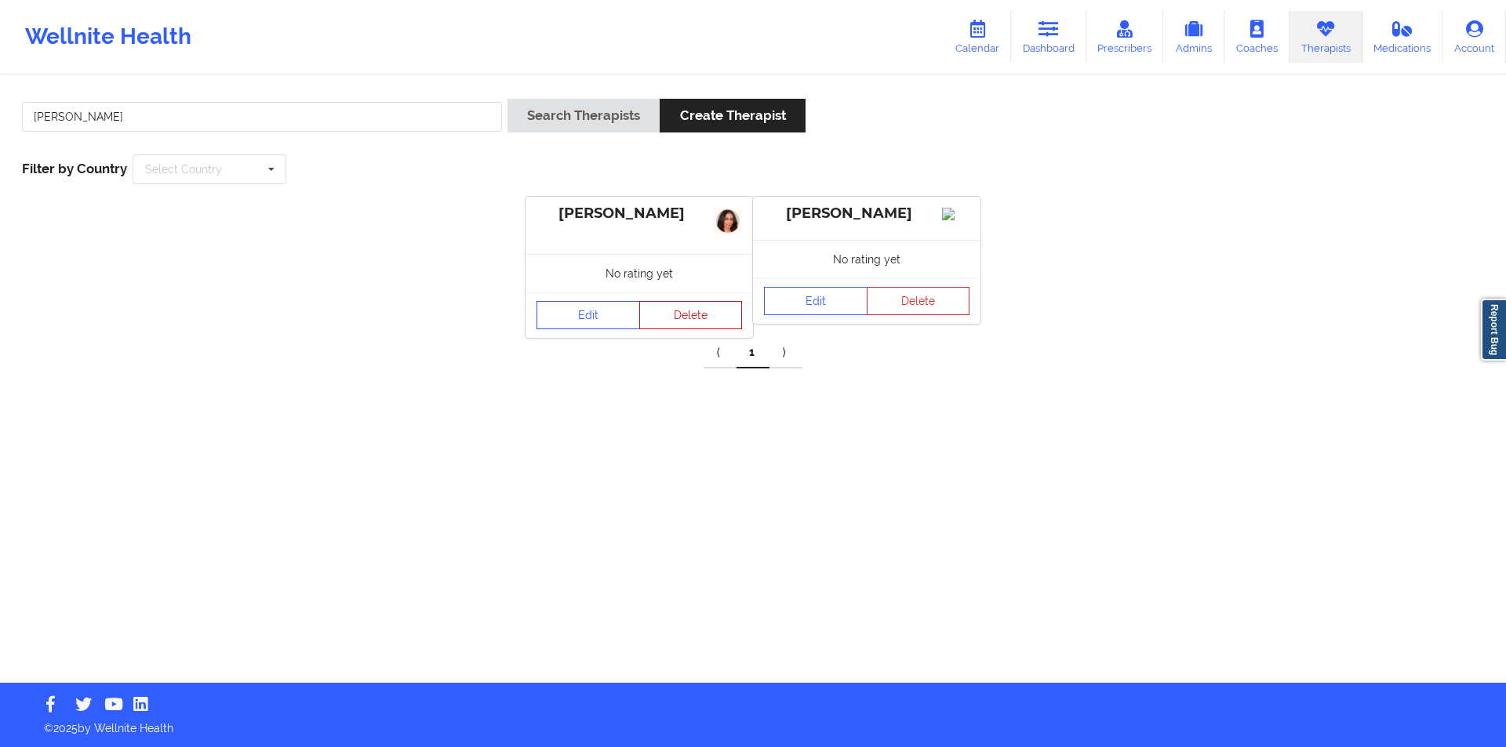
click at [702, 315] on button "Delete" at bounding box center [691, 315] width 104 height 28
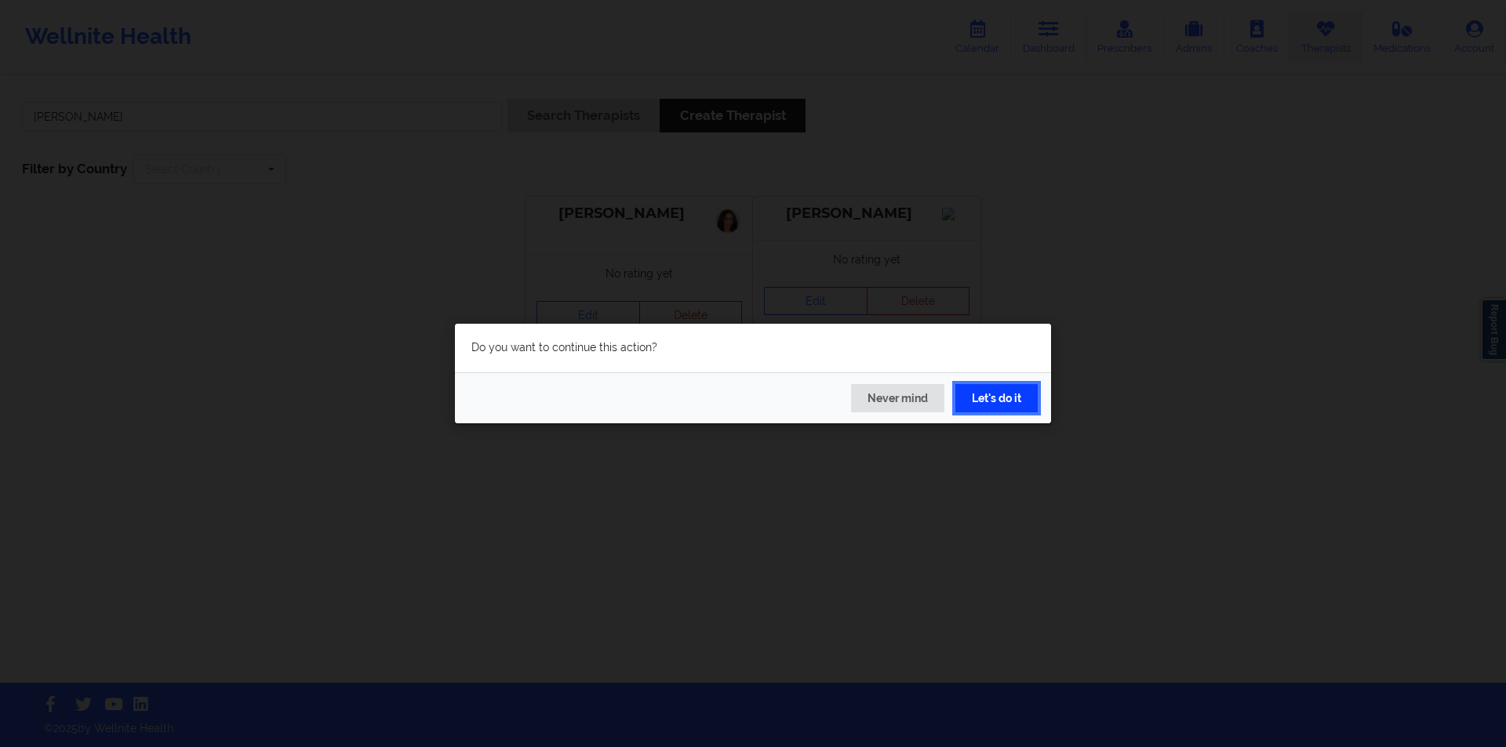
click at [1009, 405] on button "Let's do it" at bounding box center [996, 398] width 82 height 28
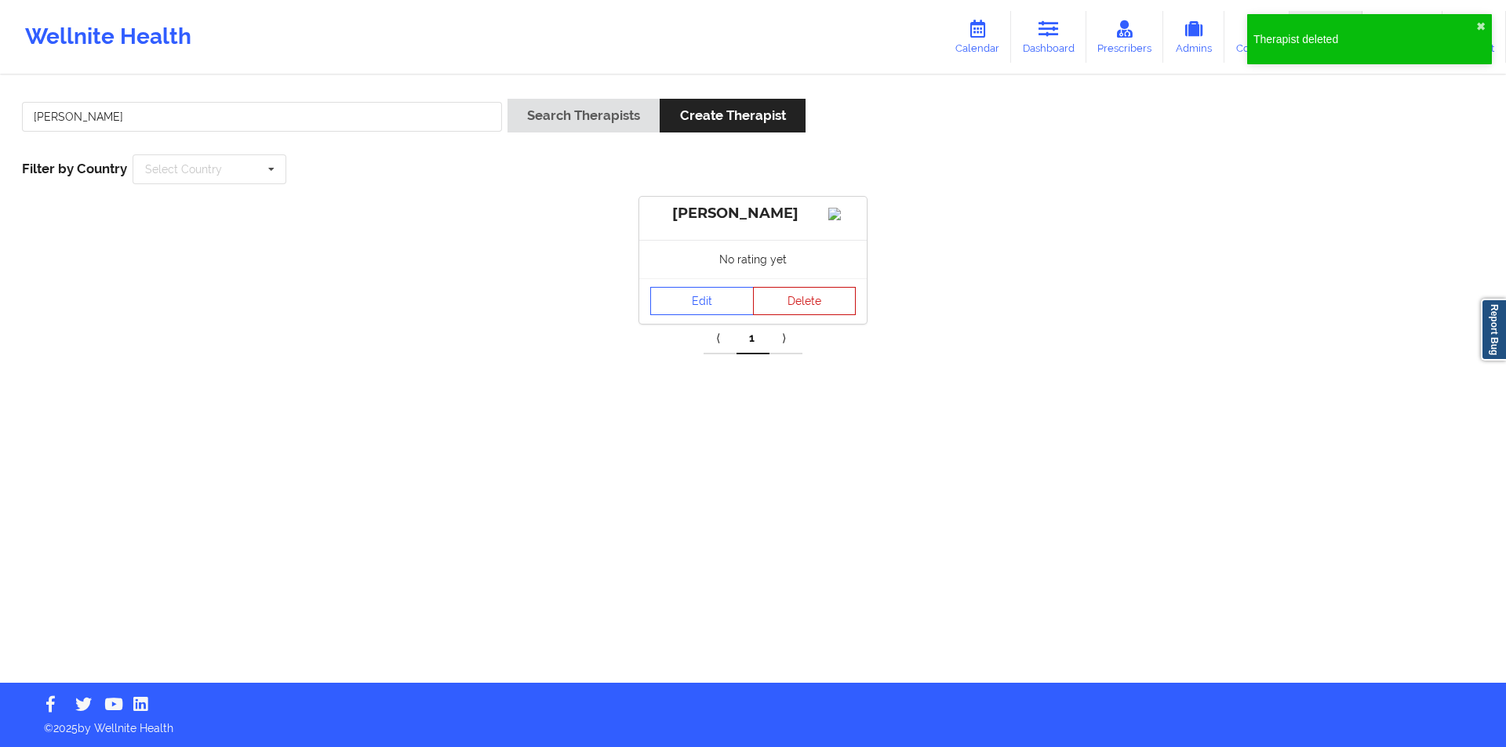
click at [811, 311] on button "Delete" at bounding box center [805, 301] width 104 height 28
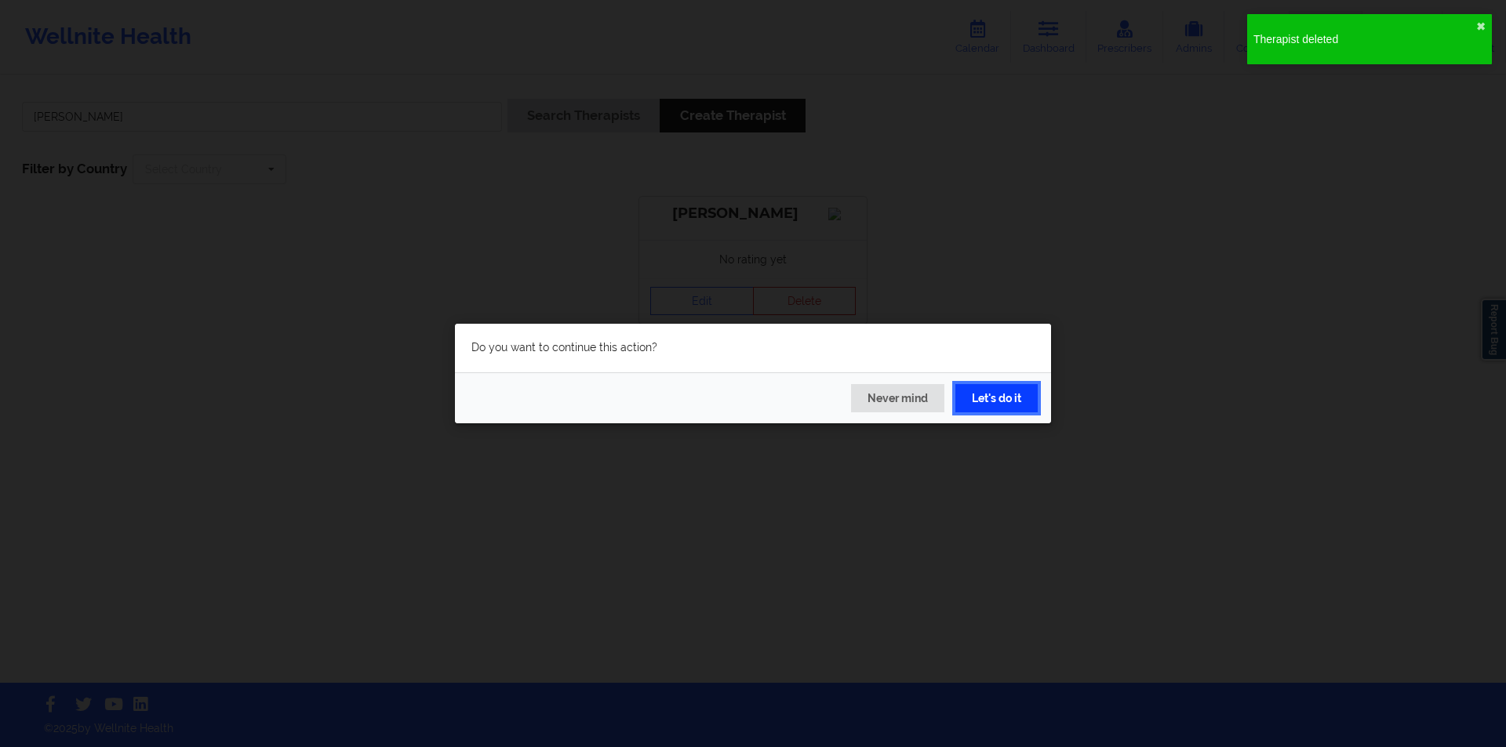
click at [988, 393] on button "Let's do it" at bounding box center [996, 398] width 82 height 28
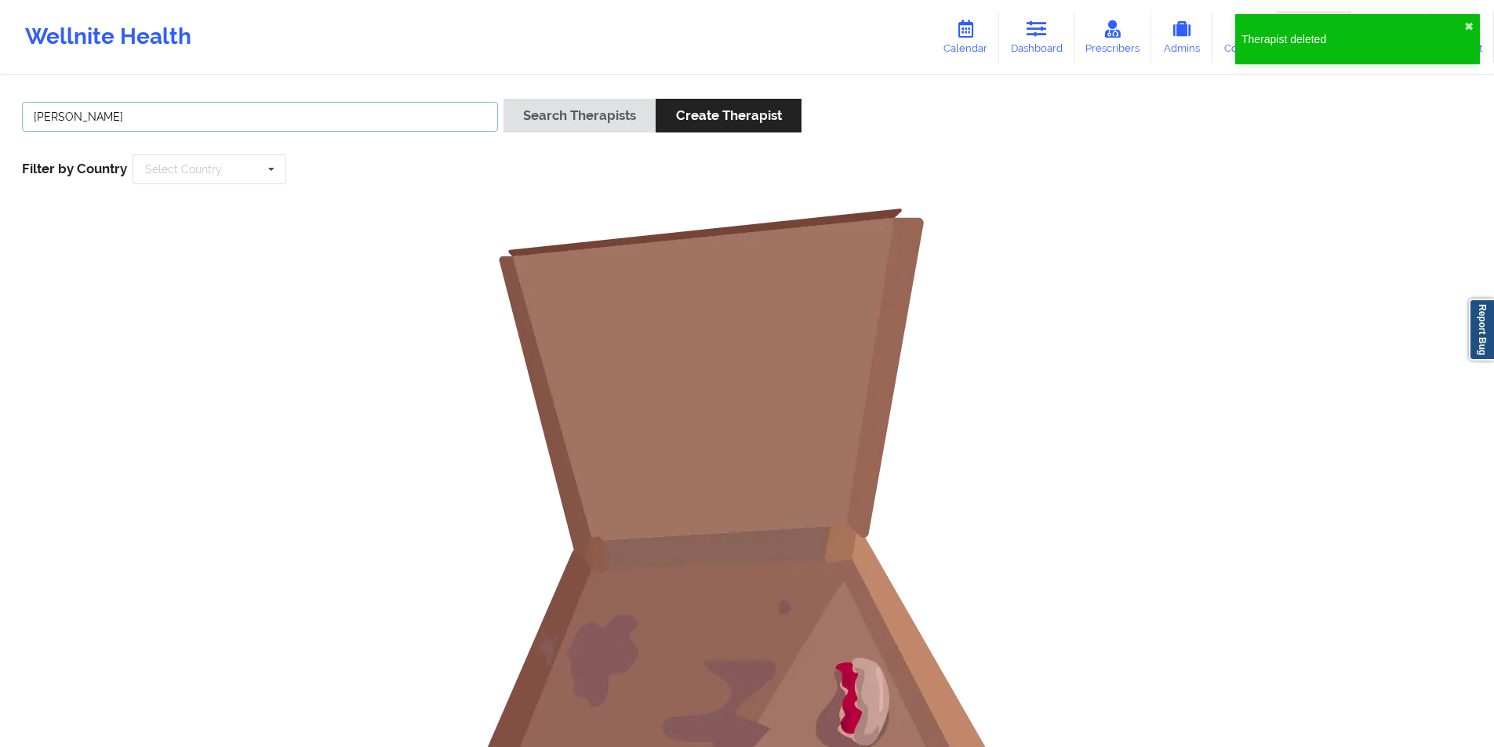
click at [293, 111] on input "Mirlande Amazan" at bounding box center [260, 117] width 476 height 30
paste input "Alisia Fajinmi-Babalola"
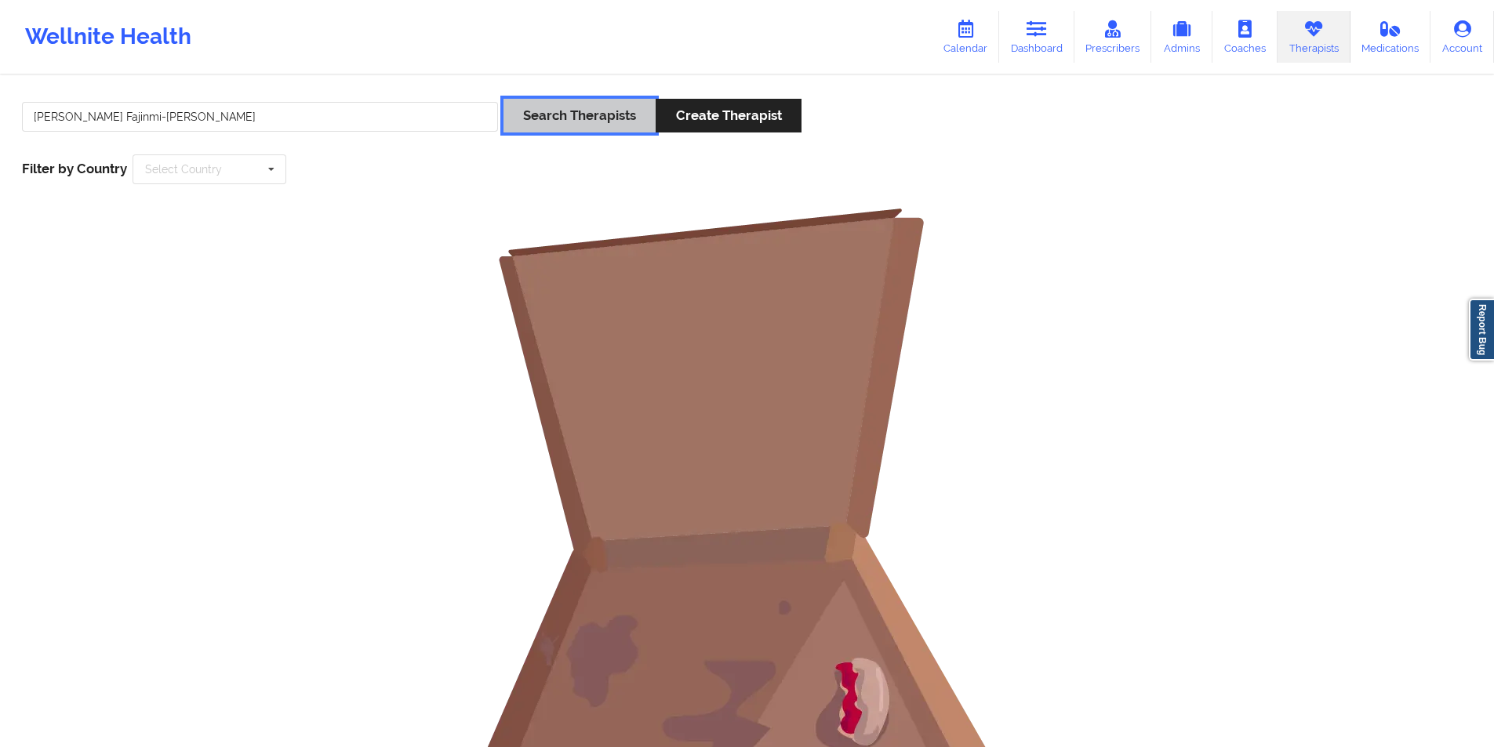
click at [583, 114] on button "Search Therapists" at bounding box center [579, 116] width 152 height 34
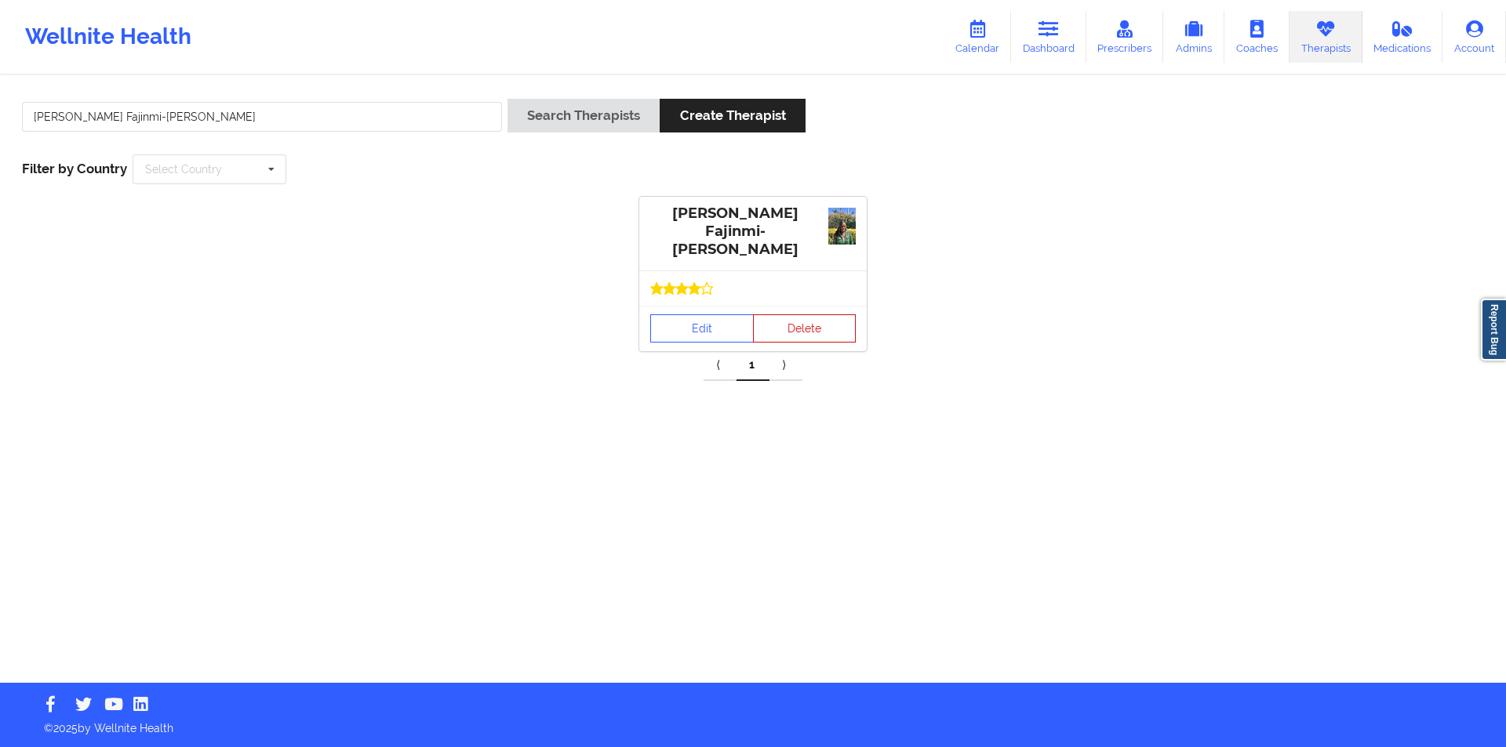
click at [801, 317] on button "Delete" at bounding box center [805, 328] width 104 height 28
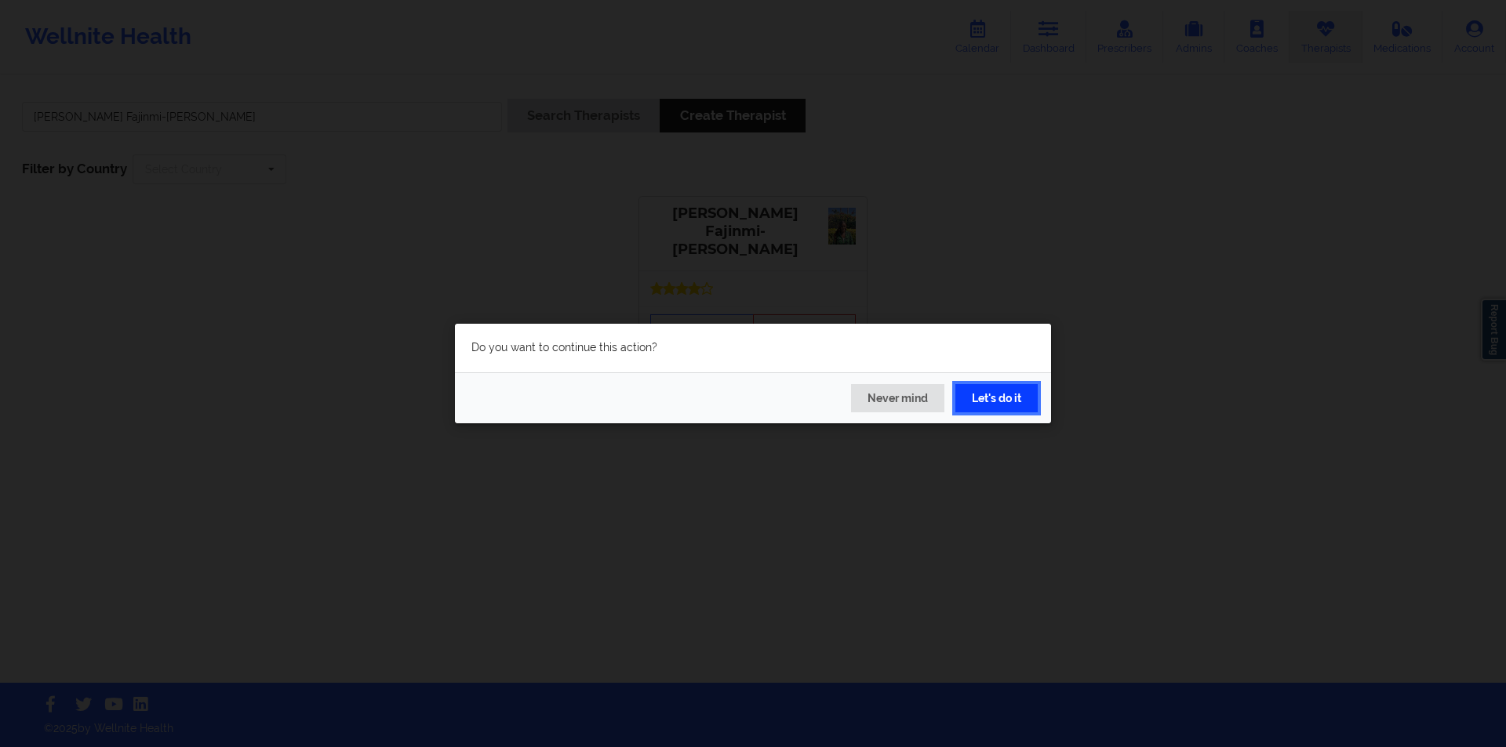
click at [996, 394] on button "Let's do it" at bounding box center [996, 398] width 82 height 28
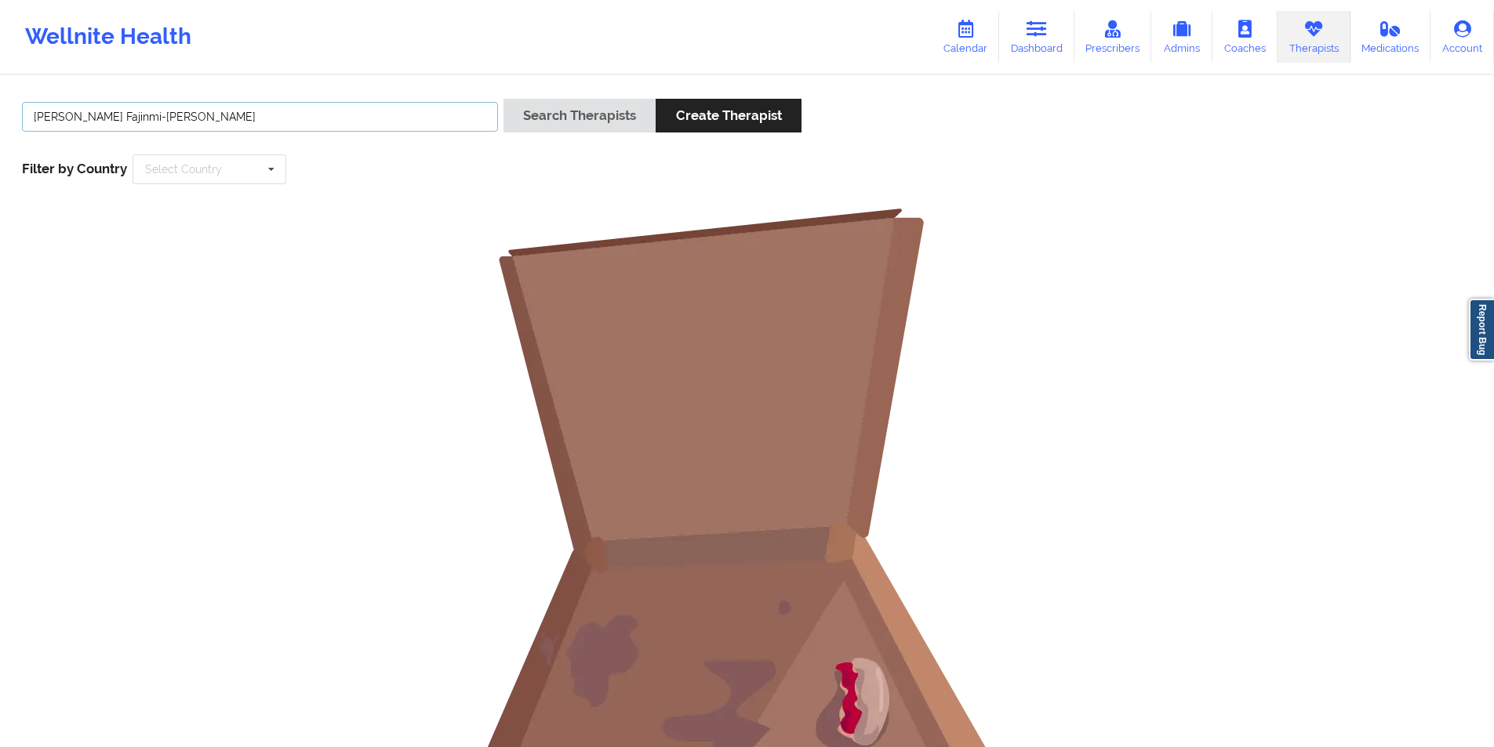
click at [216, 119] on input "Alisia Fajinmi-Babalola" at bounding box center [260, 117] width 476 height 30
paste input "Johnnie Daniel Ezell"
click at [598, 115] on button "Search Therapists" at bounding box center [579, 116] width 152 height 34
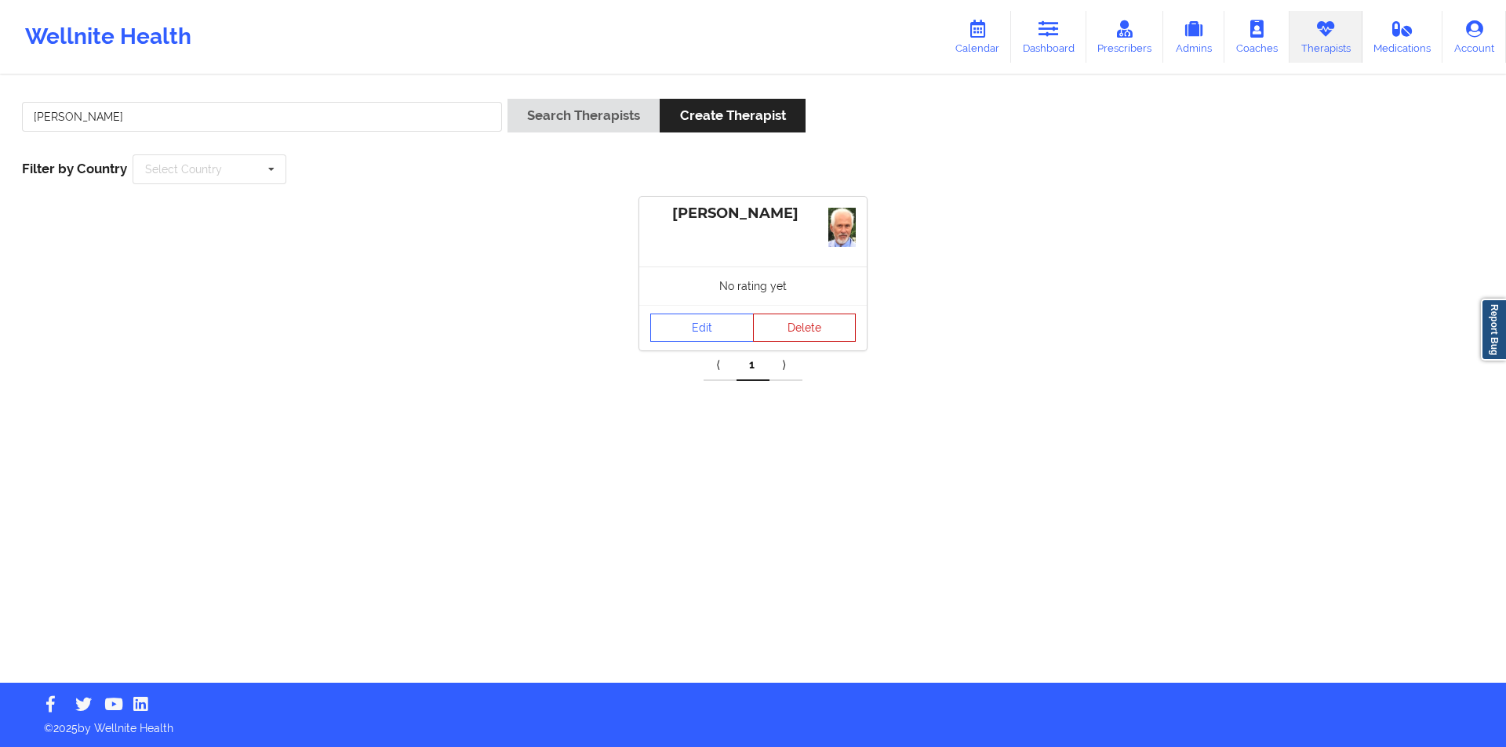
click at [817, 325] on button "Delete" at bounding box center [805, 328] width 104 height 28
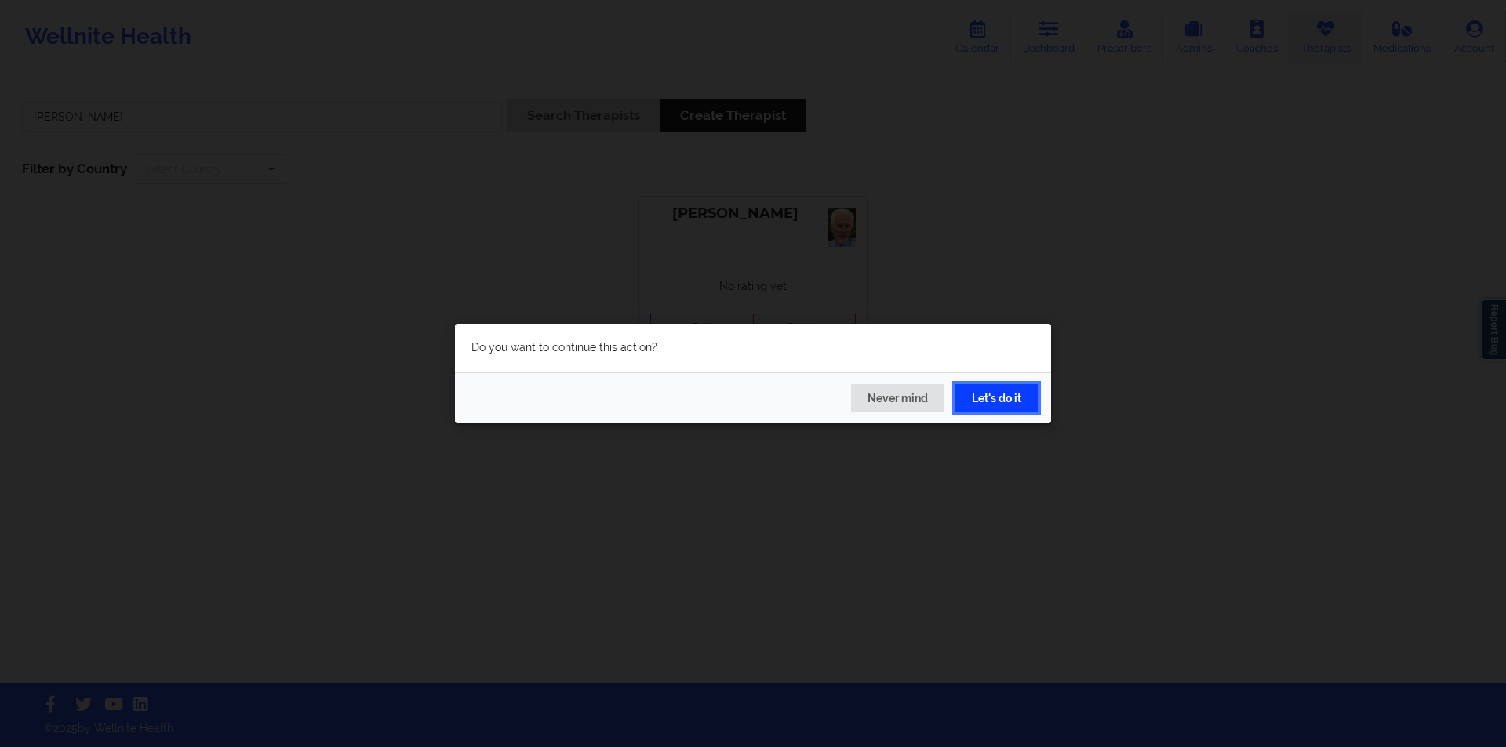
click at [1003, 398] on button "Let's do it" at bounding box center [996, 398] width 82 height 28
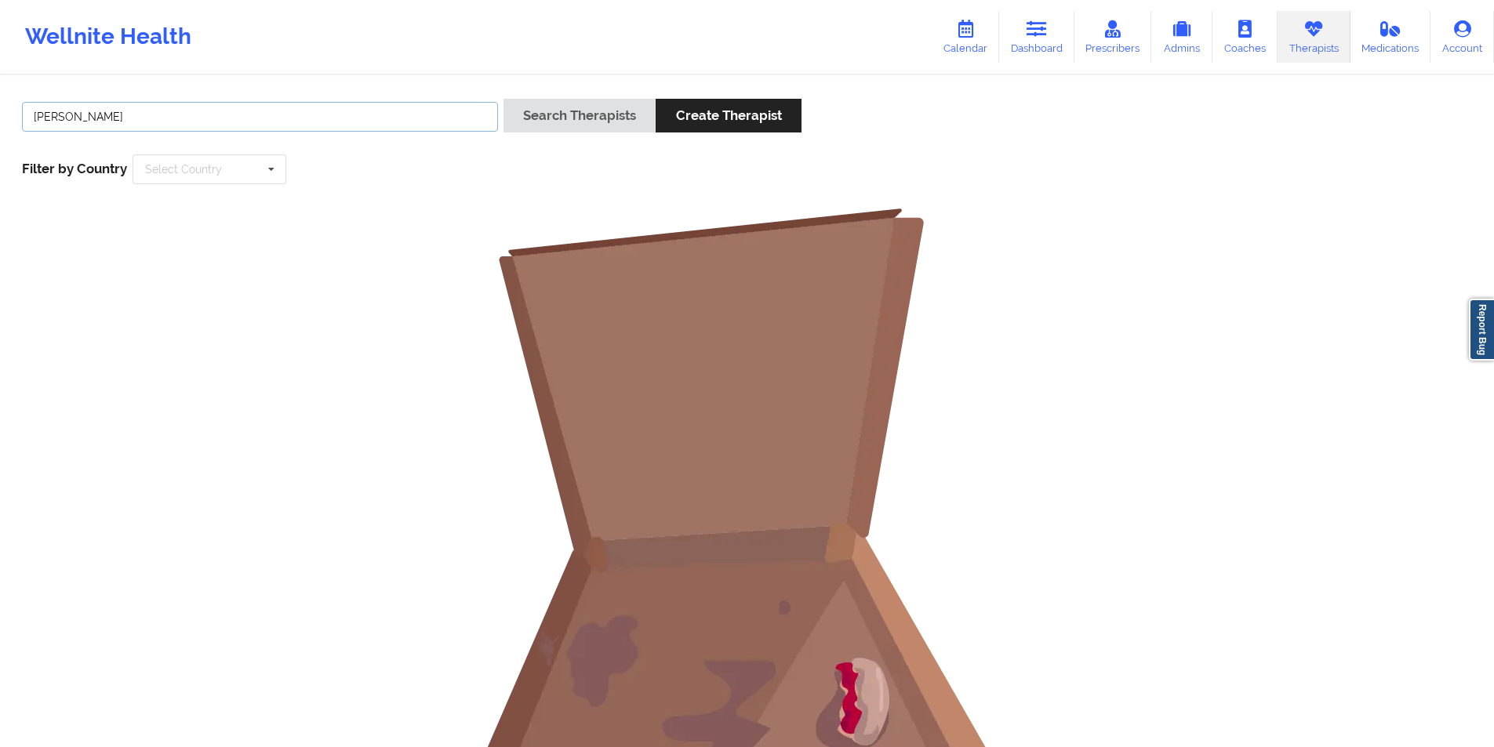
click at [283, 110] on input "Johnnie Daniel Ezell" at bounding box center [260, 117] width 476 height 30
paste input "Leanee Marsh"
click at [597, 114] on button "Search Therapists" at bounding box center [579, 116] width 152 height 34
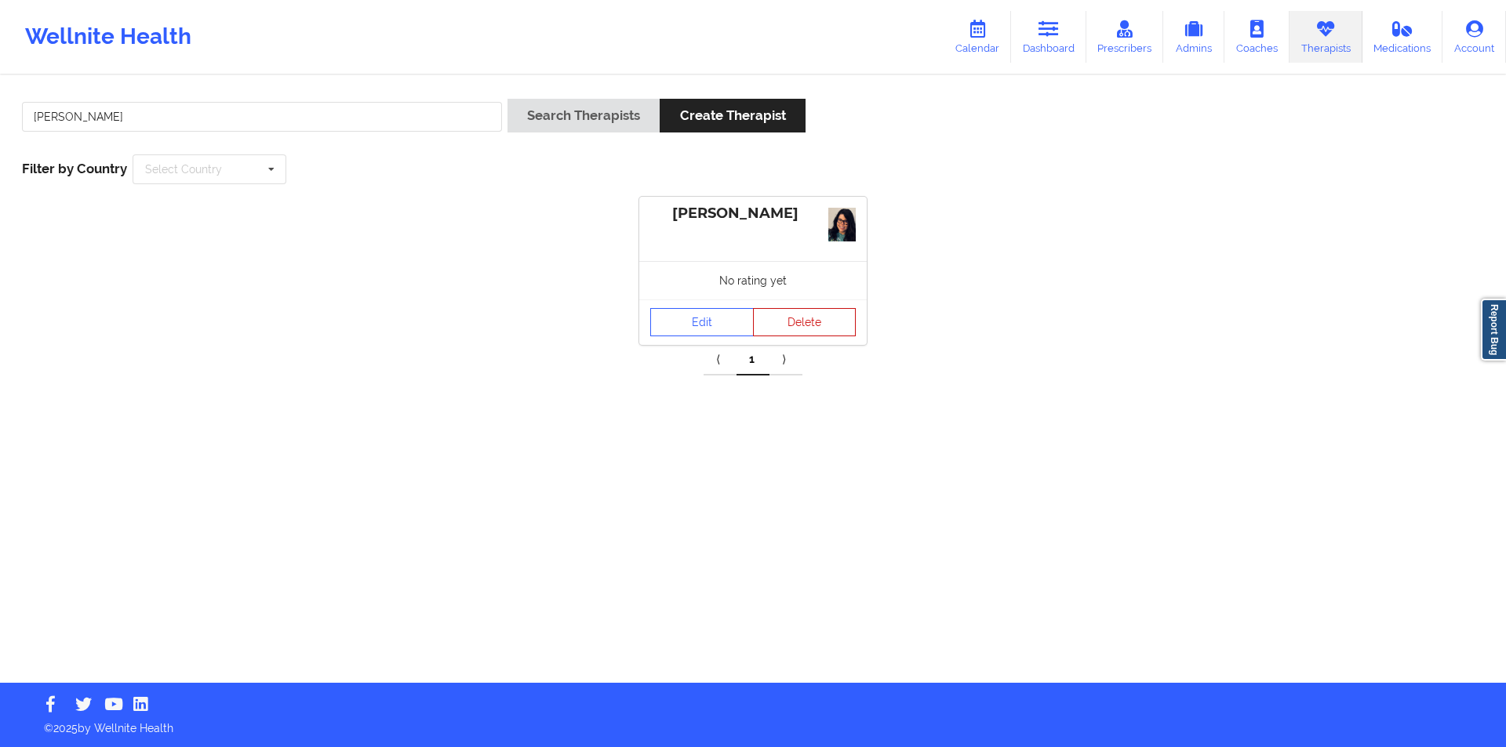
click at [809, 318] on button "Delete" at bounding box center [805, 322] width 104 height 28
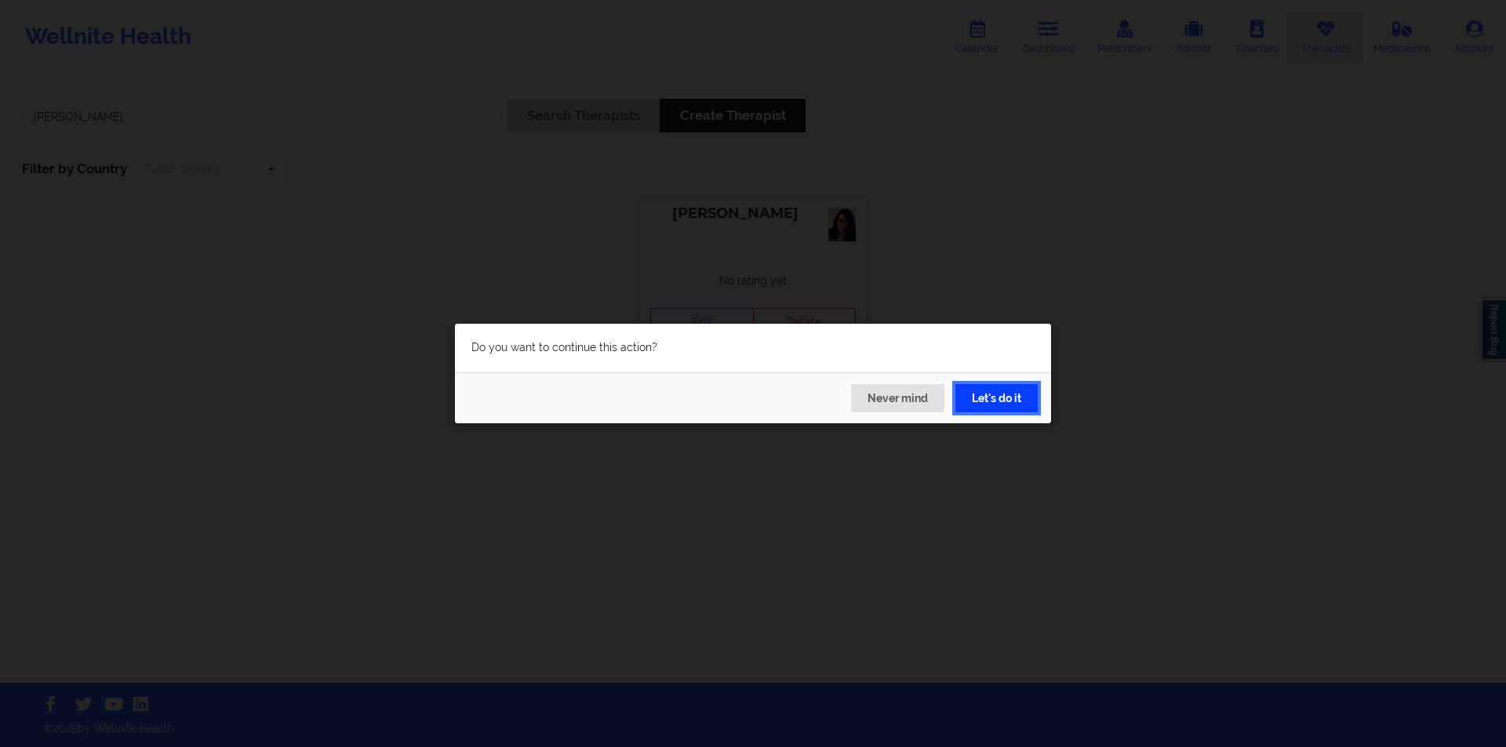
click at [1000, 391] on button "Let's do it" at bounding box center [996, 398] width 82 height 28
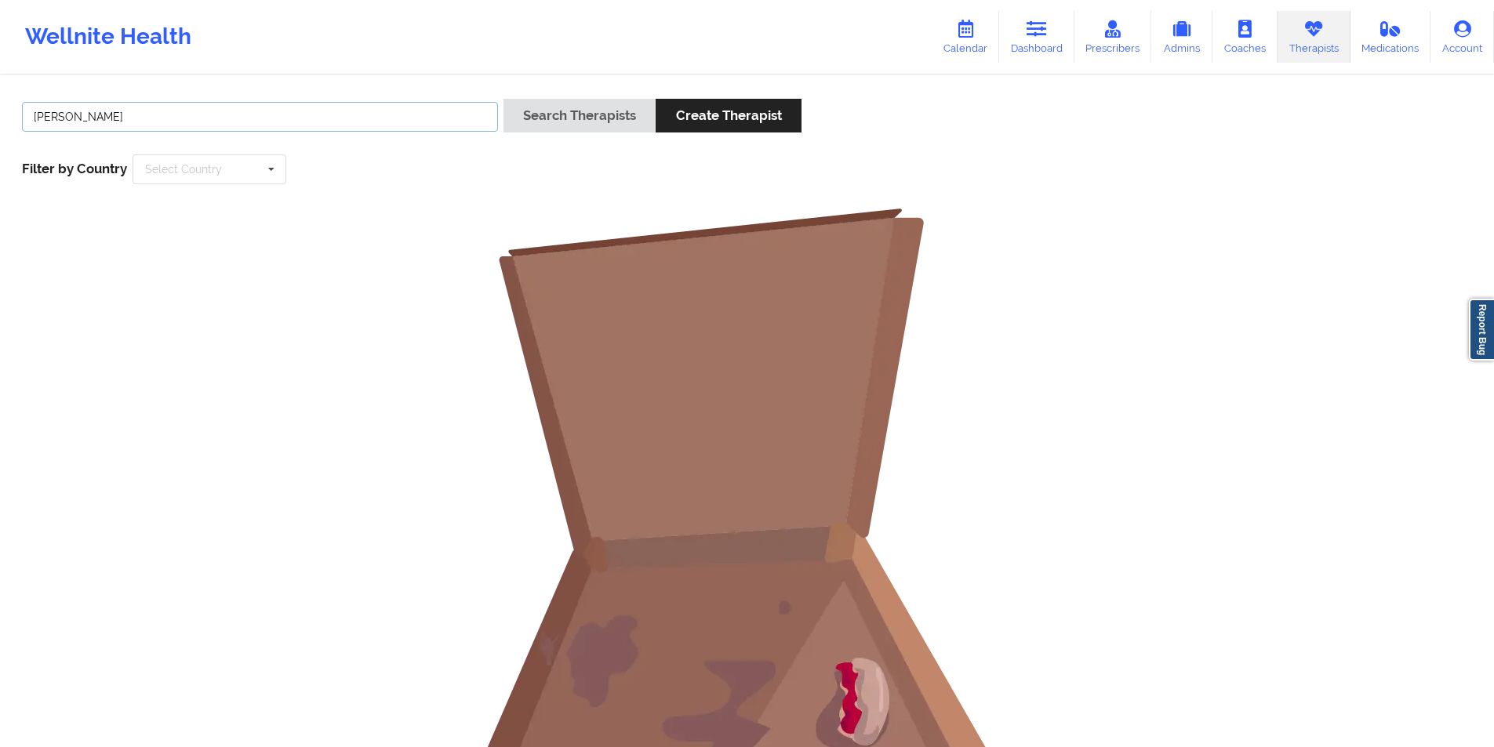
click at [191, 118] on input "Leanee Marsh" at bounding box center [260, 117] width 476 height 30
paste input "Hollee Becerra"
click at [581, 121] on button "Search Therapists" at bounding box center [579, 116] width 152 height 34
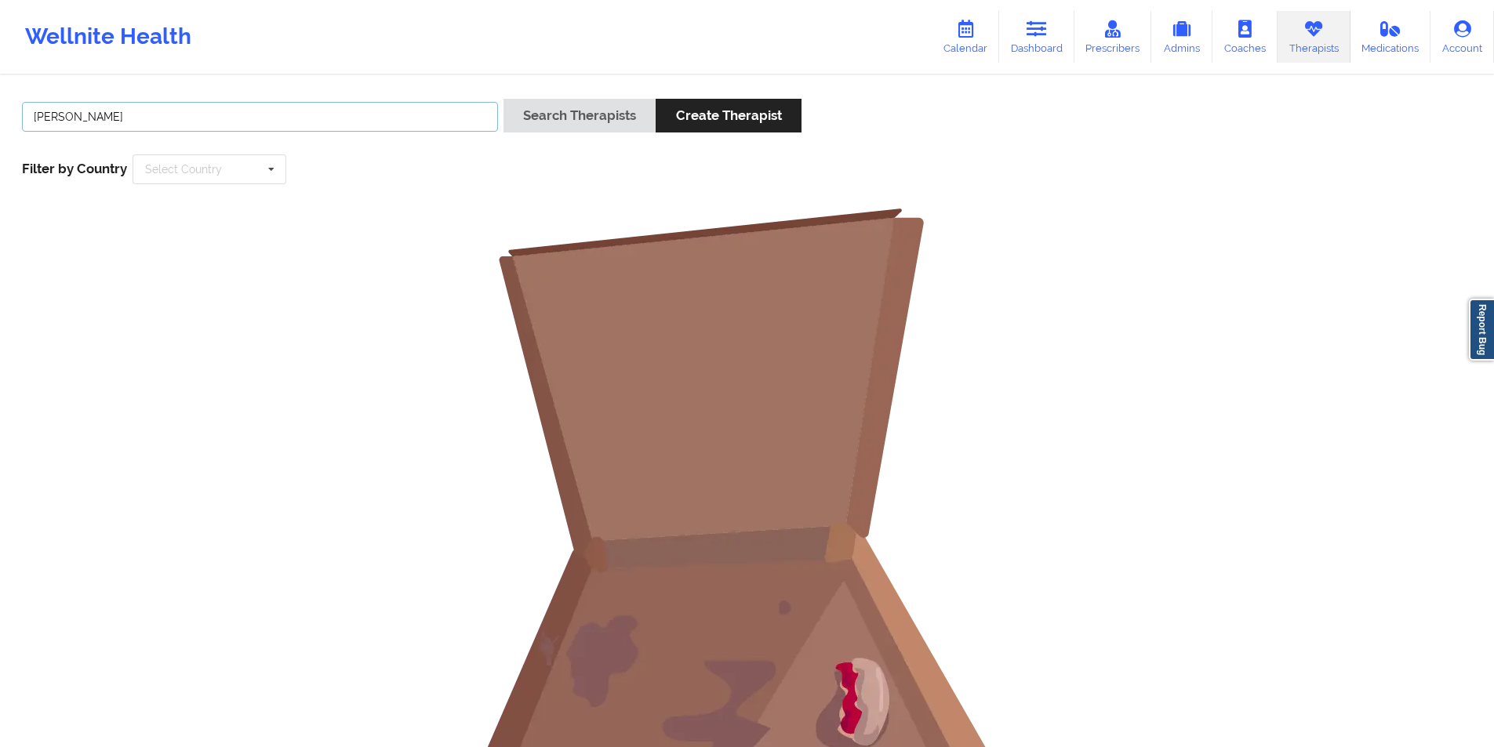
click at [244, 116] on input "Hollee Becerra" at bounding box center [260, 117] width 476 height 30
click at [586, 104] on button "Search Therapists" at bounding box center [579, 116] width 152 height 34
click at [238, 120] on input "Hollee Becerra" at bounding box center [260, 117] width 476 height 30
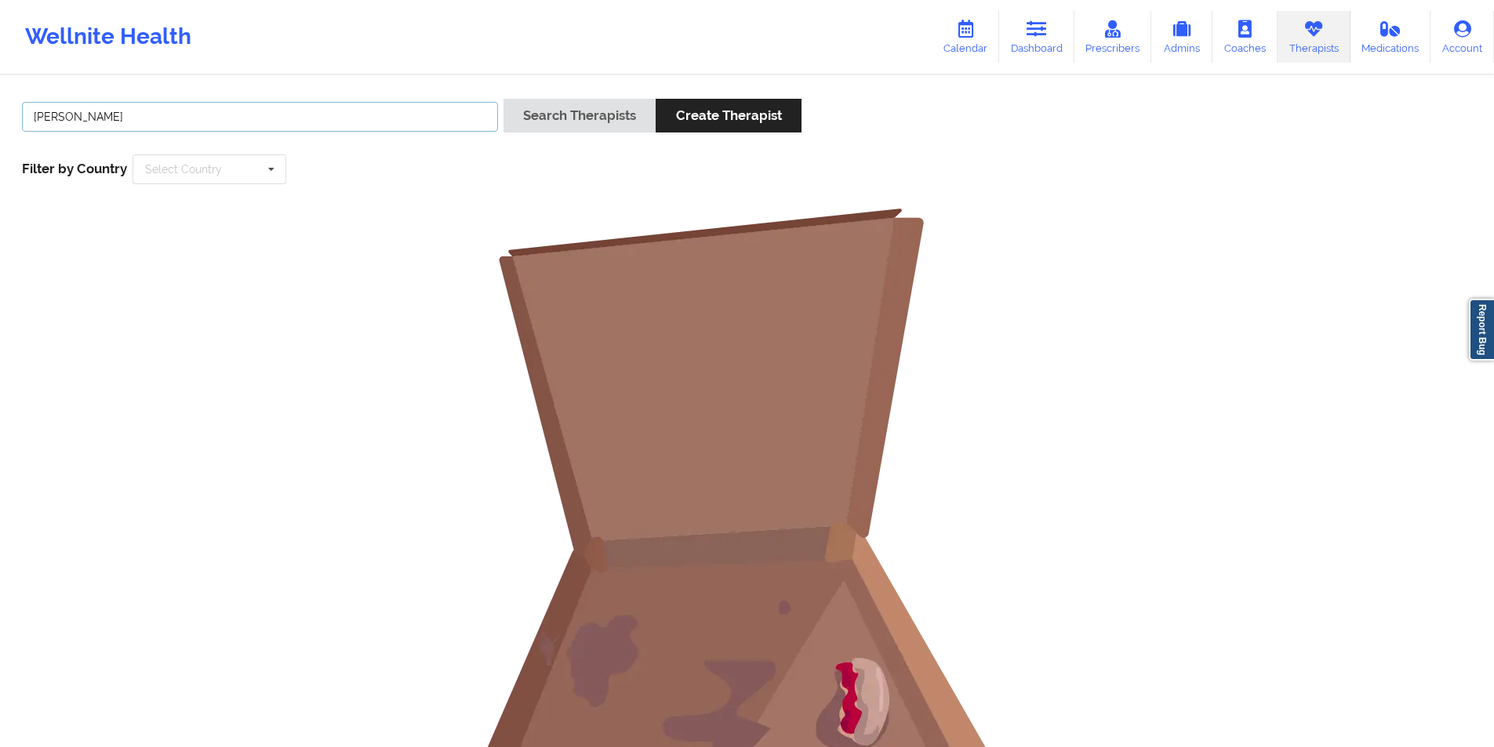
click at [238, 120] on input "Hollee Becerra" at bounding box center [260, 117] width 476 height 30
paste input "Michelle Forero"
click at [598, 114] on button "Search Therapists" at bounding box center [579, 116] width 152 height 34
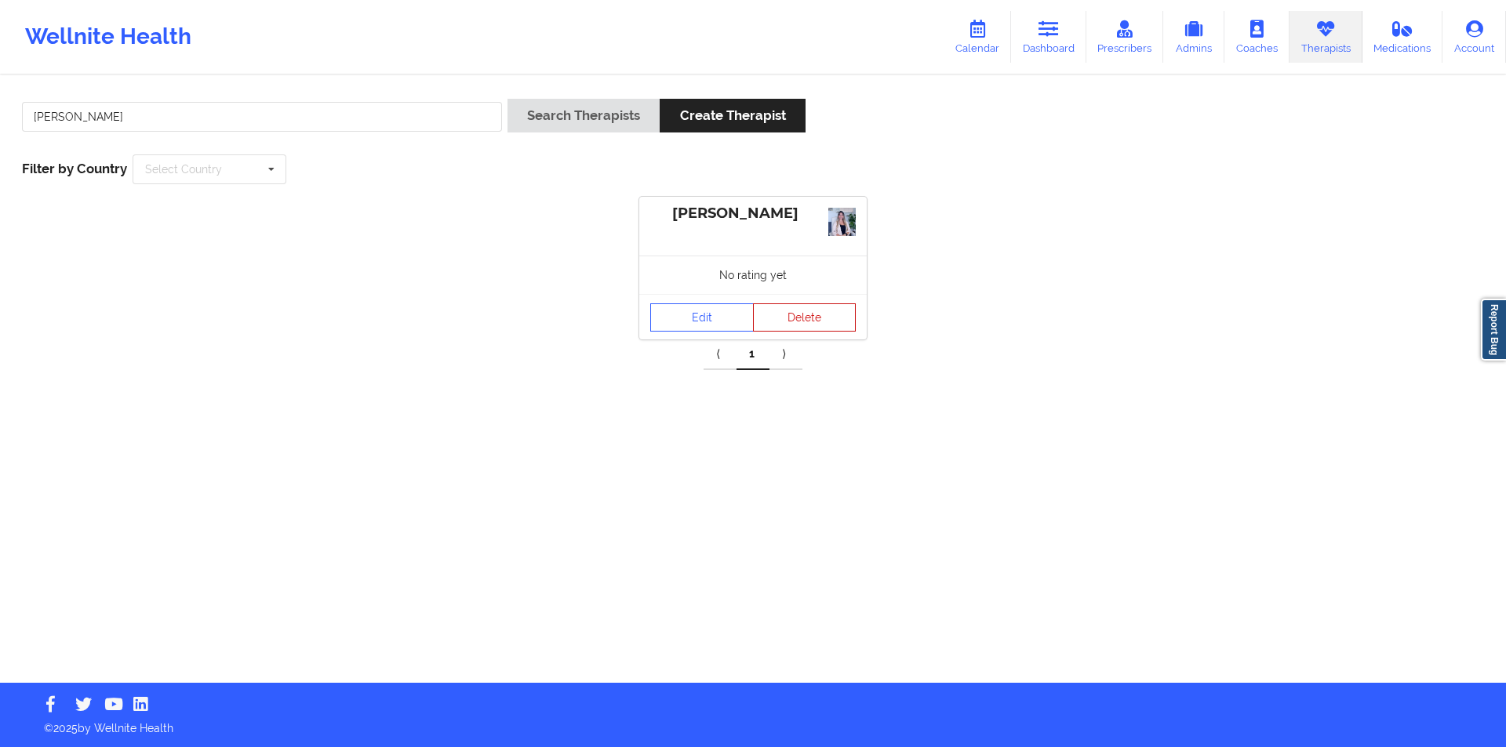
click at [809, 318] on button "Delete" at bounding box center [805, 317] width 104 height 28
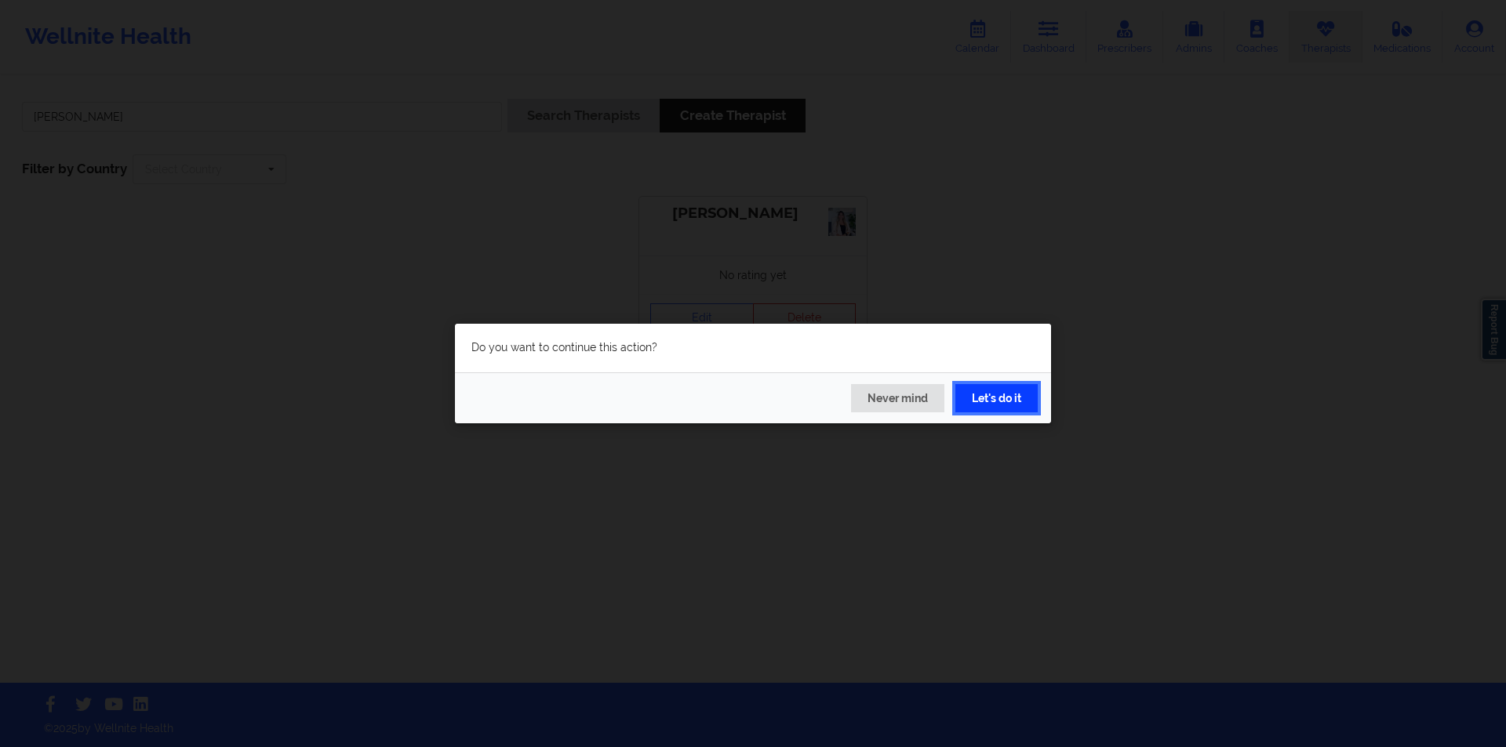
click at [1004, 398] on button "Let's do it" at bounding box center [996, 398] width 82 height 28
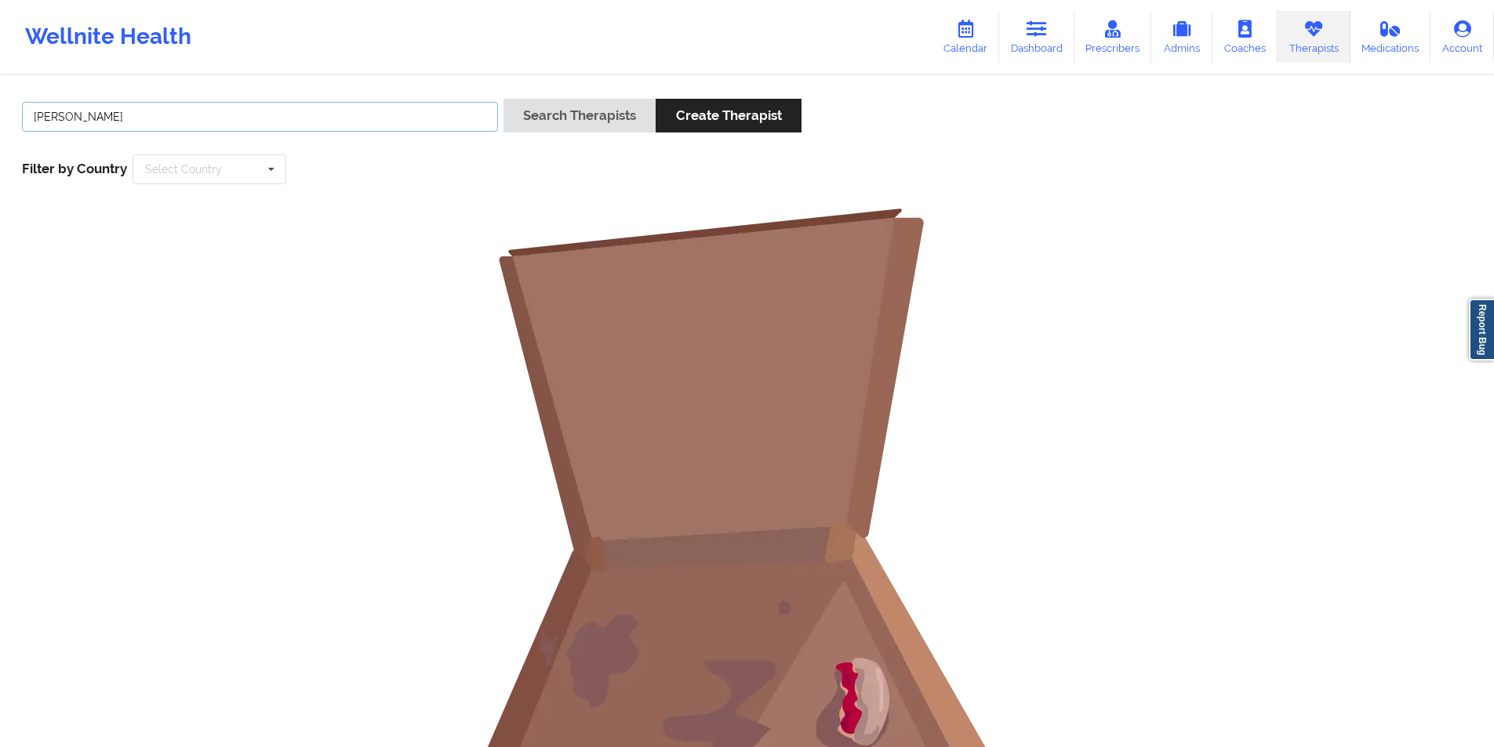
click at [321, 107] on input "Michelle Forero" at bounding box center [260, 117] width 476 height 30
paste input "Kelila Anstett"
click at [583, 114] on button "Search Therapists" at bounding box center [579, 116] width 152 height 34
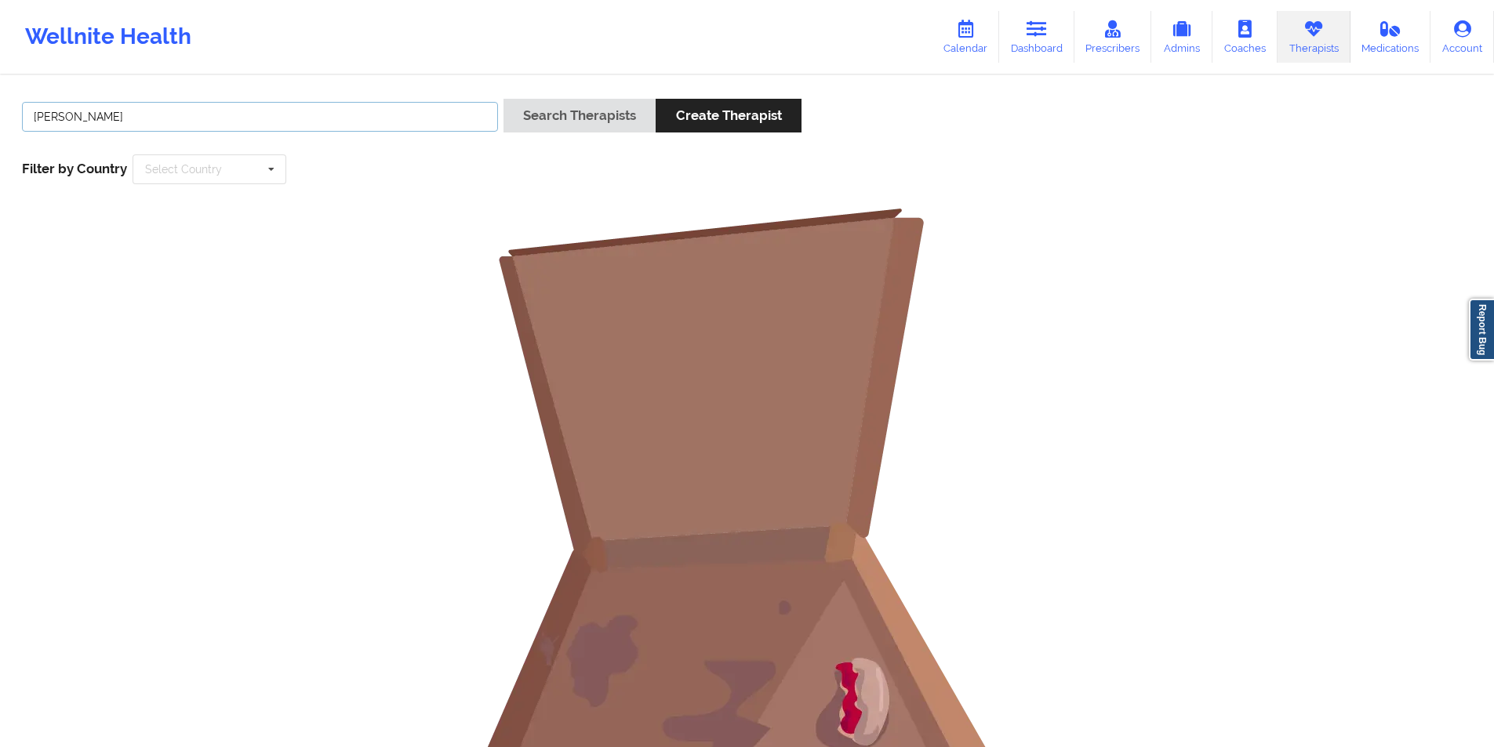
click at [235, 114] on input "Kelila Anstett" at bounding box center [260, 117] width 476 height 30
paste input "Johnnie Daniel Ezell"
click at [558, 116] on button "Search Therapists" at bounding box center [579, 116] width 152 height 34
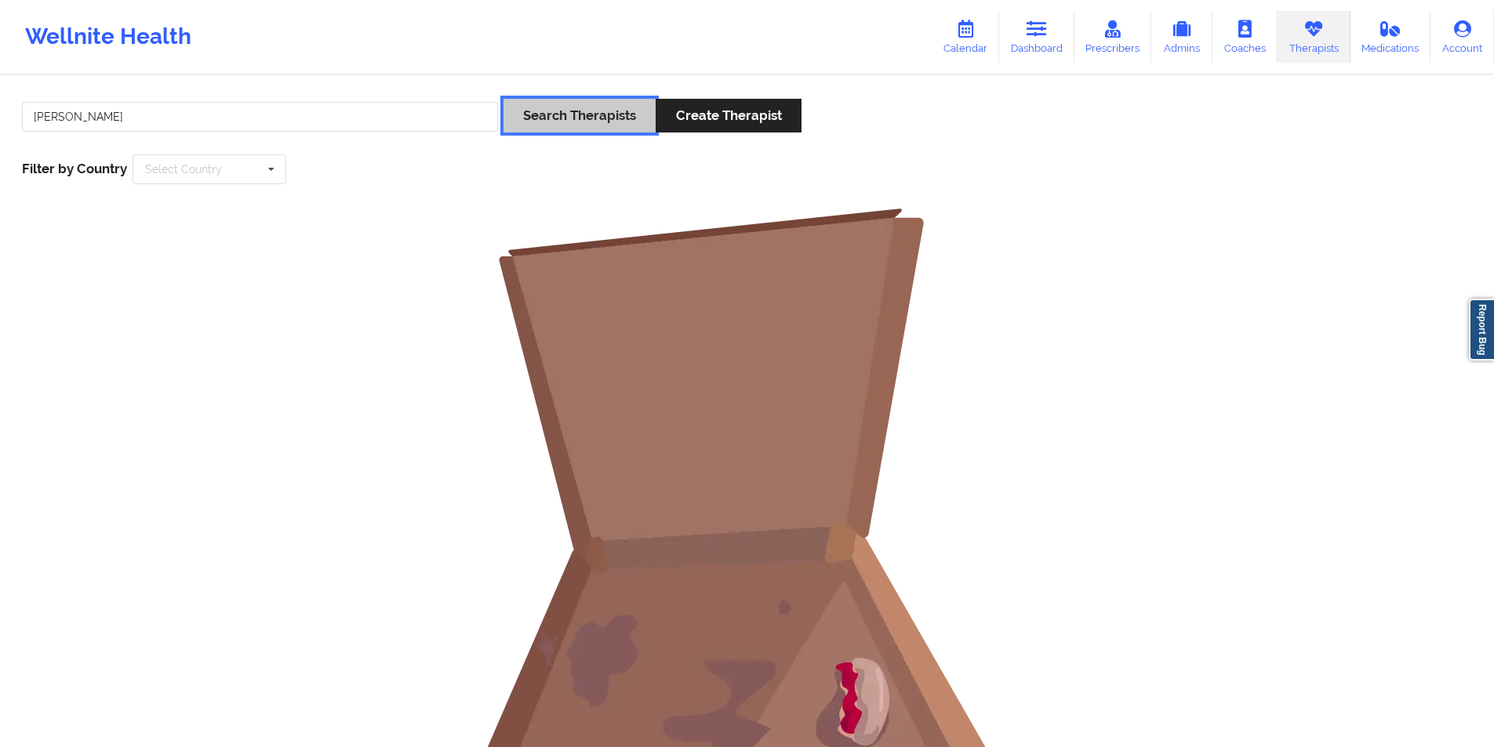
click at [616, 118] on button "Search Therapists" at bounding box center [579, 116] width 152 height 34
click at [250, 111] on input "Johnnie Daniel Ezell" at bounding box center [260, 117] width 476 height 30
paste input "amie Hawks"
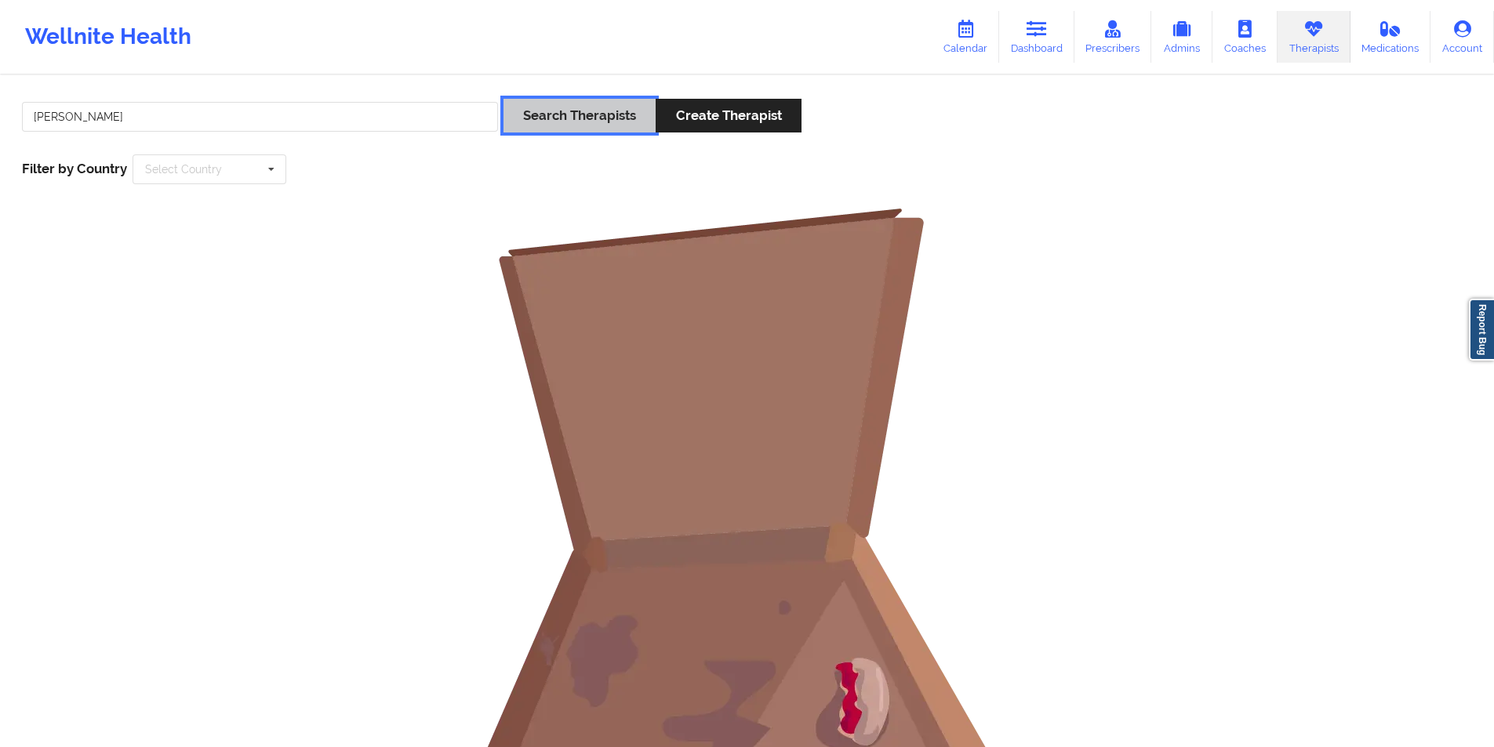
click at [561, 114] on button "Search Therapists" at bounding box center [579, 116] width 152 height 34
click at [329, 118] on input "Jamie Hawks" at bounding box center [260, 117] width 476 height 30
paste input "LISA A SANDERSON"
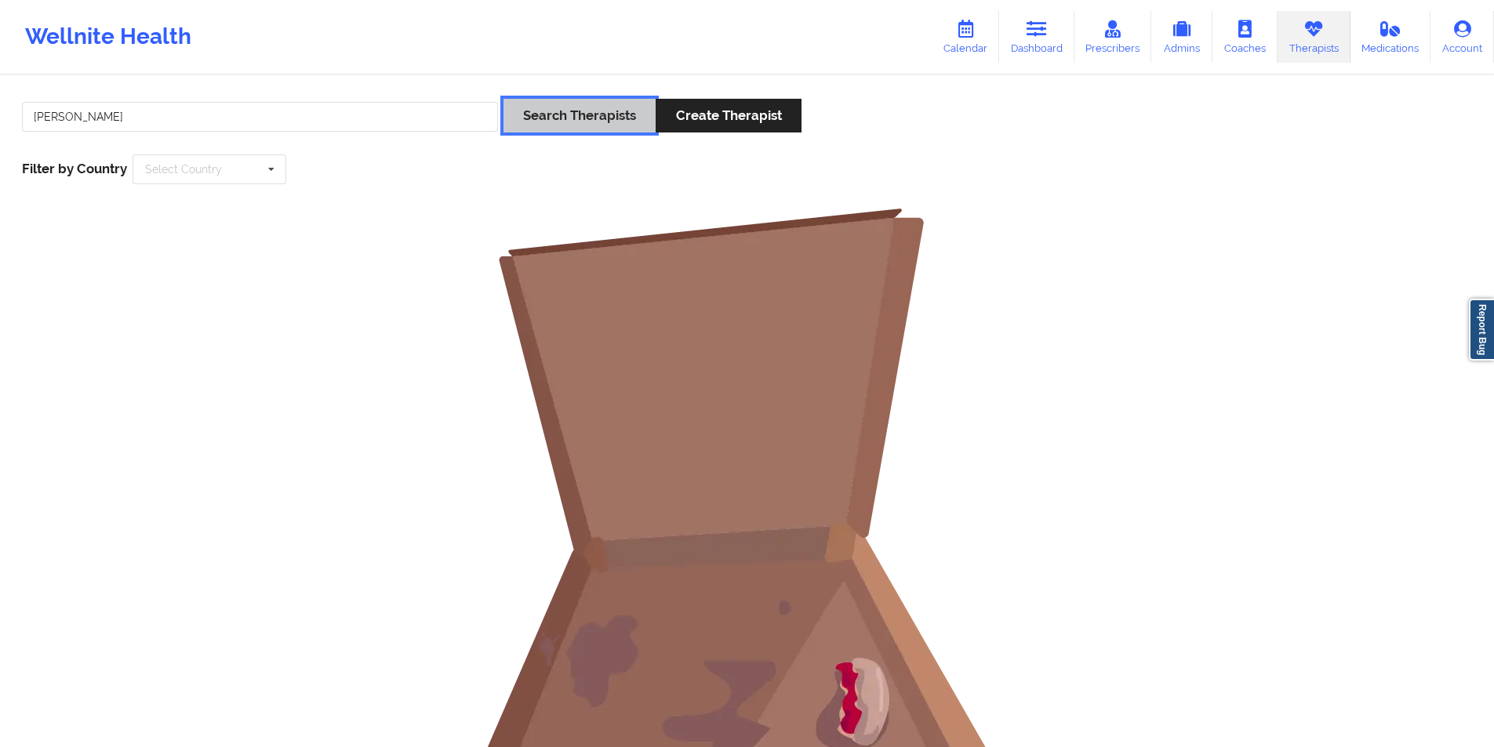
click at [583, 110] on button "Search Therapists" at bounding box center [579, 116] width 152 height 34
click at [275, 119] on input "LISA A SANDERSON" at bounding box center [260, 117] width 476 height 30
paste input "Jacqueline Maple"
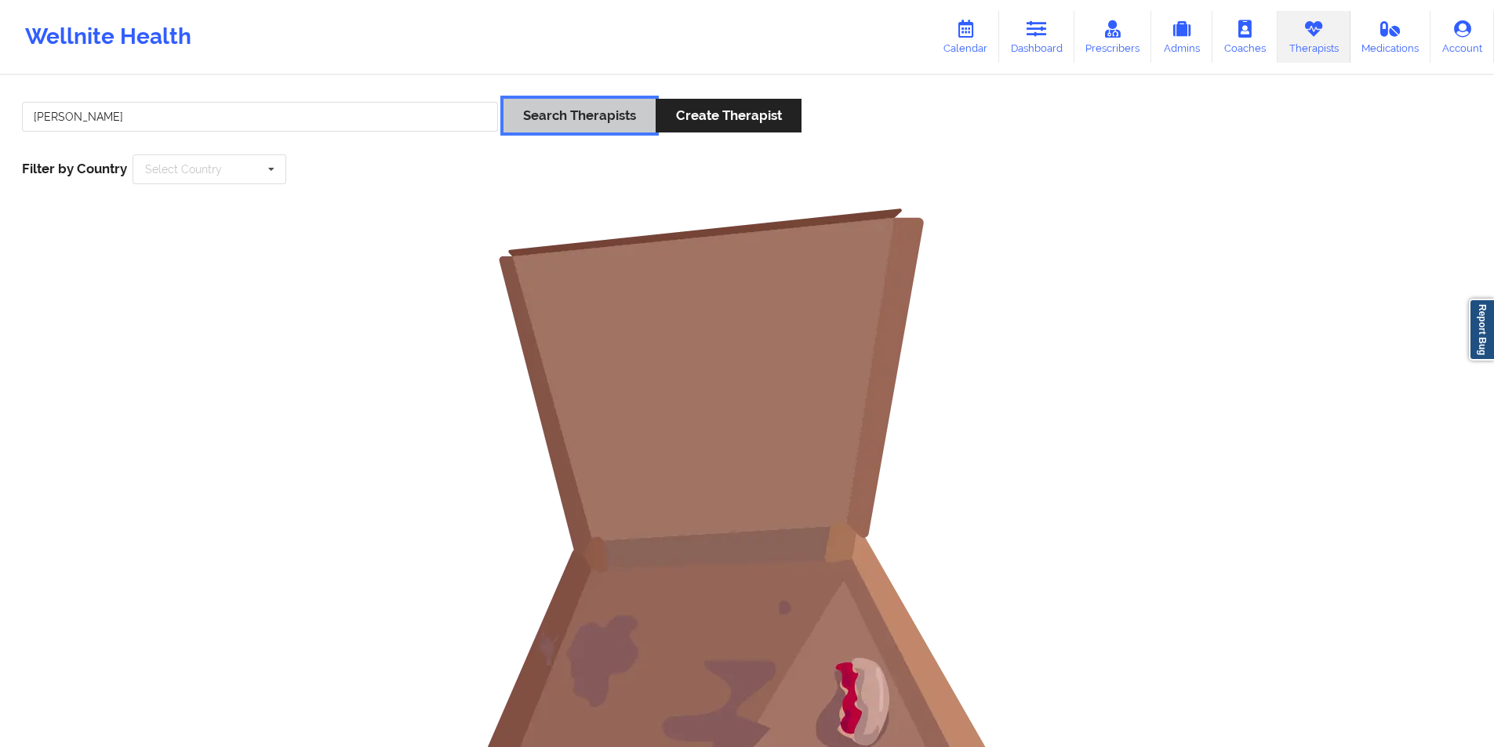
click at [595, 116] on button "Search Therapists" at bounding box center [579, 116] width 152 height 34
click at [205, 115] on input "Jacqueline Maple" at bounding box center [260, 117] width 476 height 30
paste input "Leigh Jacob"
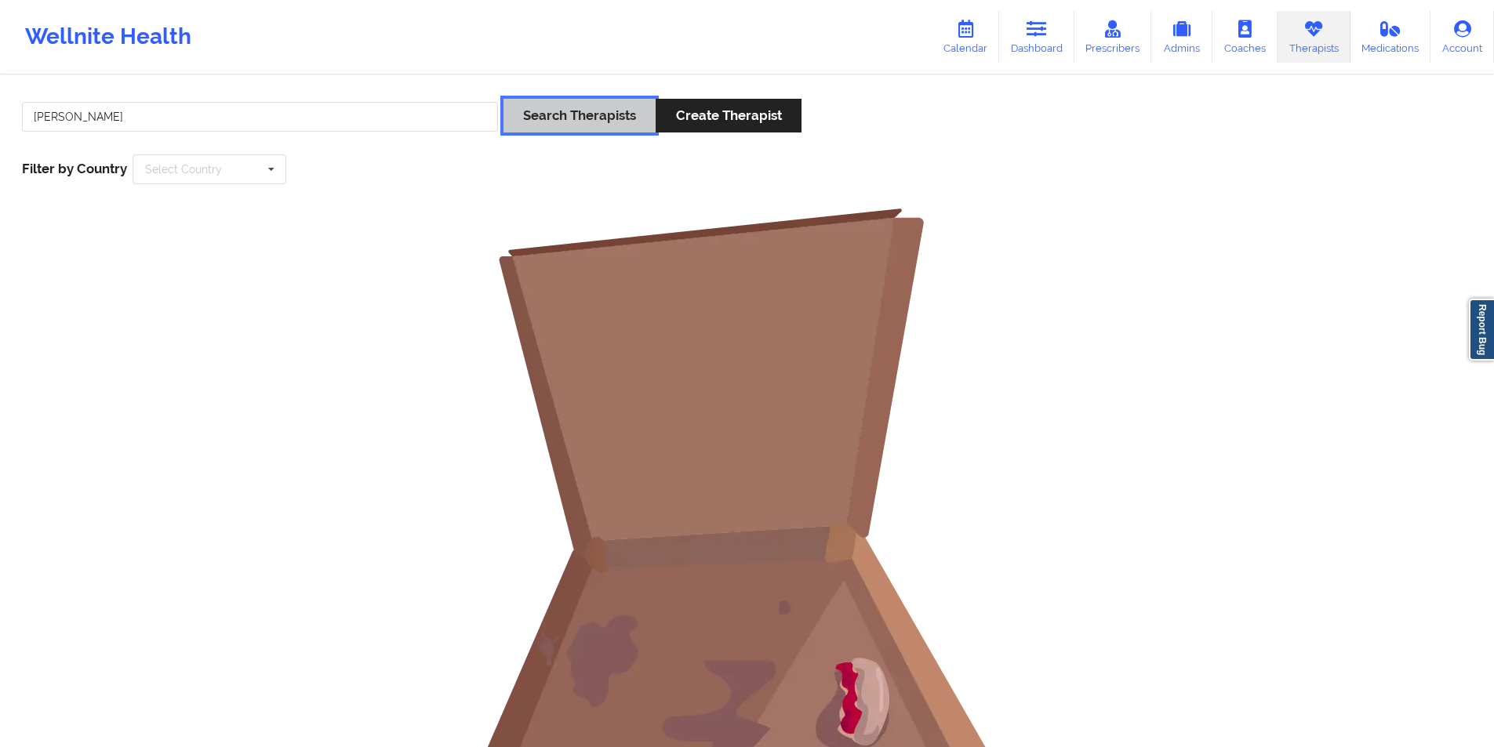
click at [601, 114] on button "Search Therapists" at bounding box center [579, 116] width 152 height 34
click at [183, 118] on input "Leigh Jacob" at bounding box center [260, 117] width 476 height 30
paste input "Amy McManus"
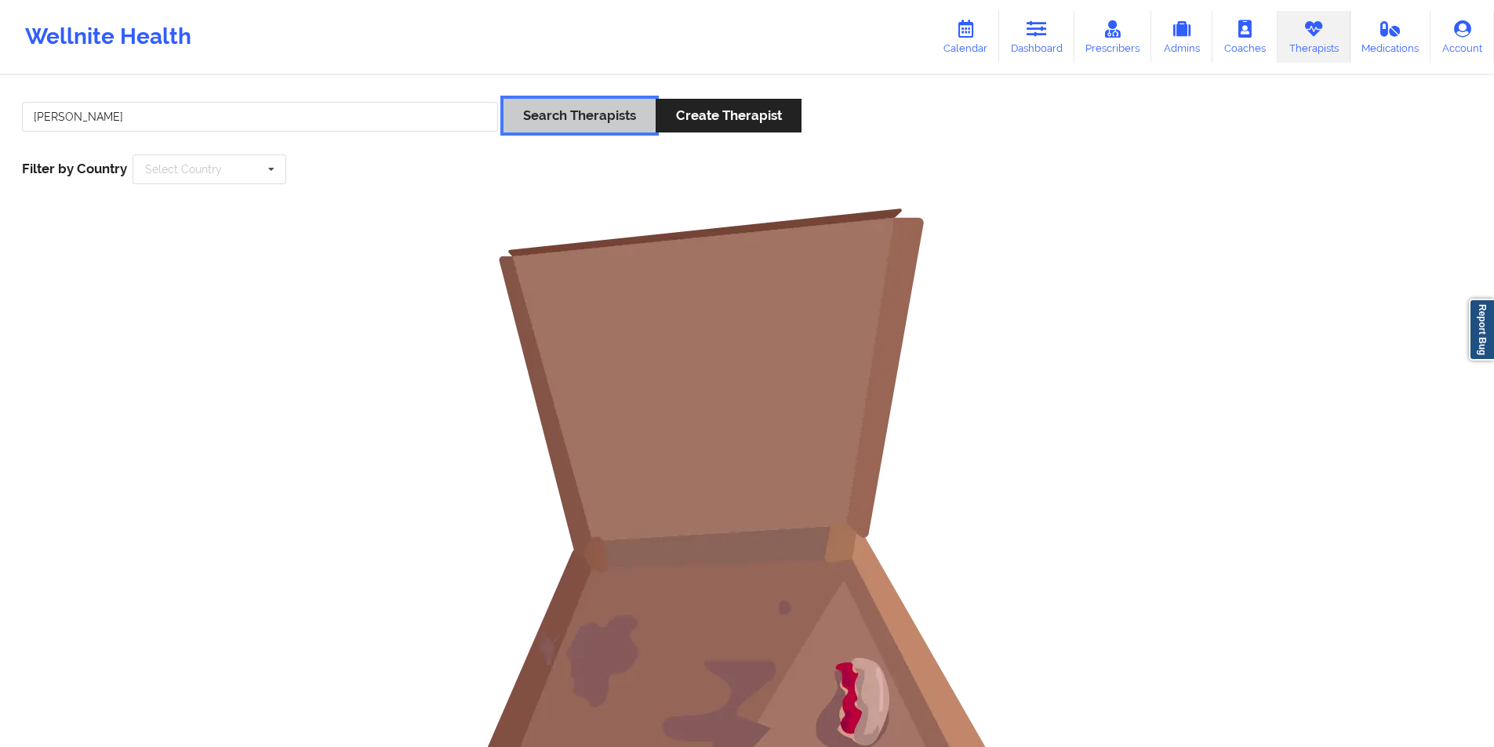
click at [574, 116] on button "Search Therapists" at bounding box center [579, 116] width 152 height 34
click at [320, 115] on input "Amy McManus" at bounding box center [260, 117] width 476 height 30
paste input "jessica palmer"
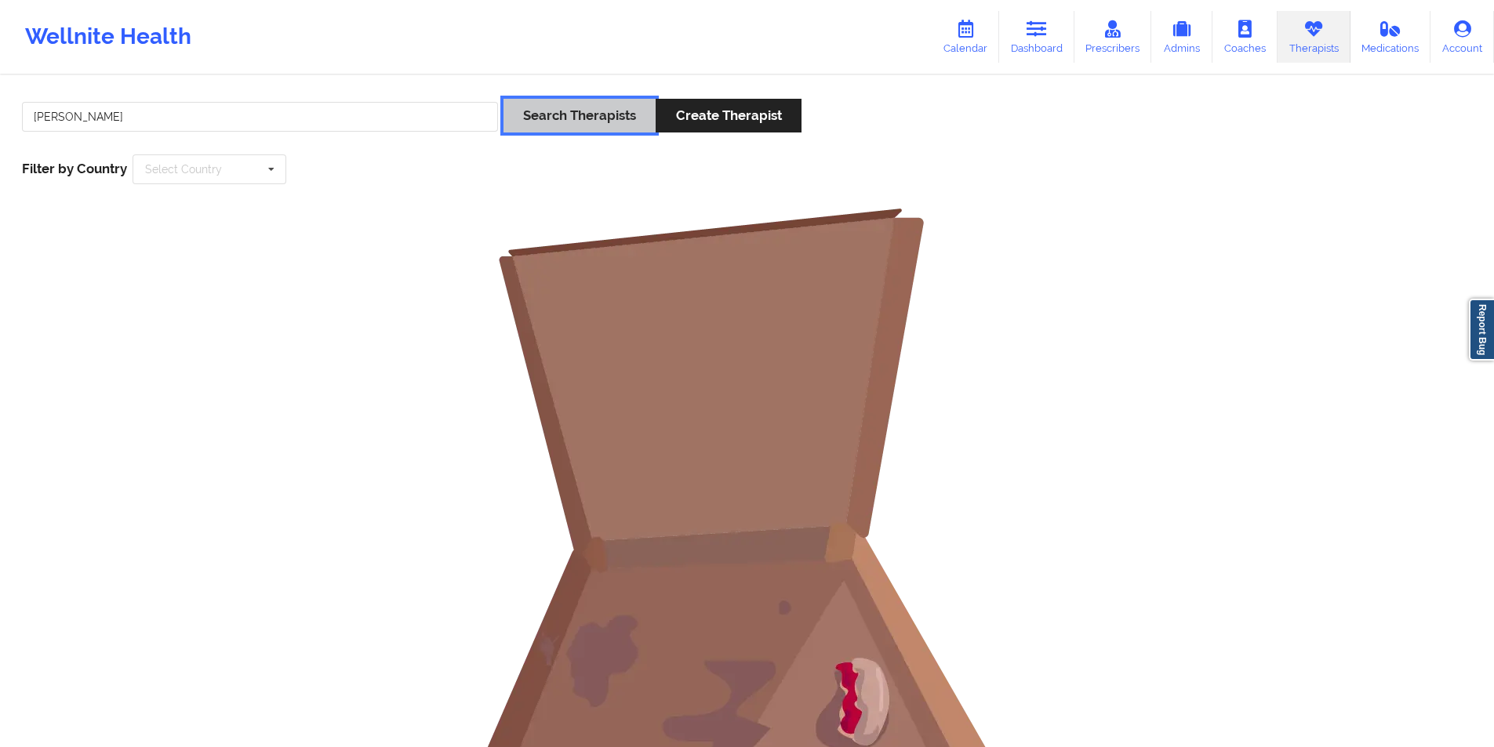
click at [583, 109] on button "Search Therapists" at bounding box center [579, 116] width 152 height 34
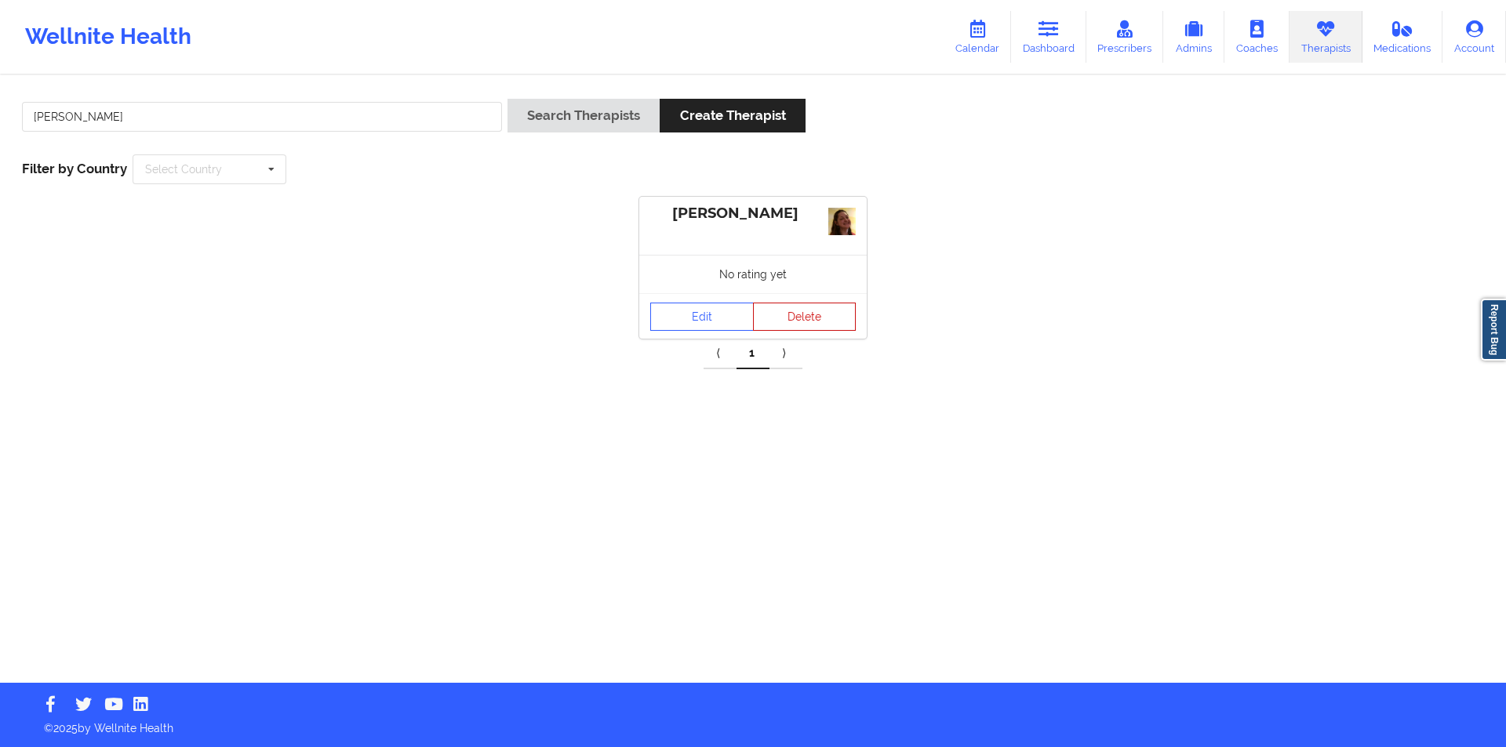
click at [816, 315] on button "Delete" at bounding box center [805, 317] width 104 height 28
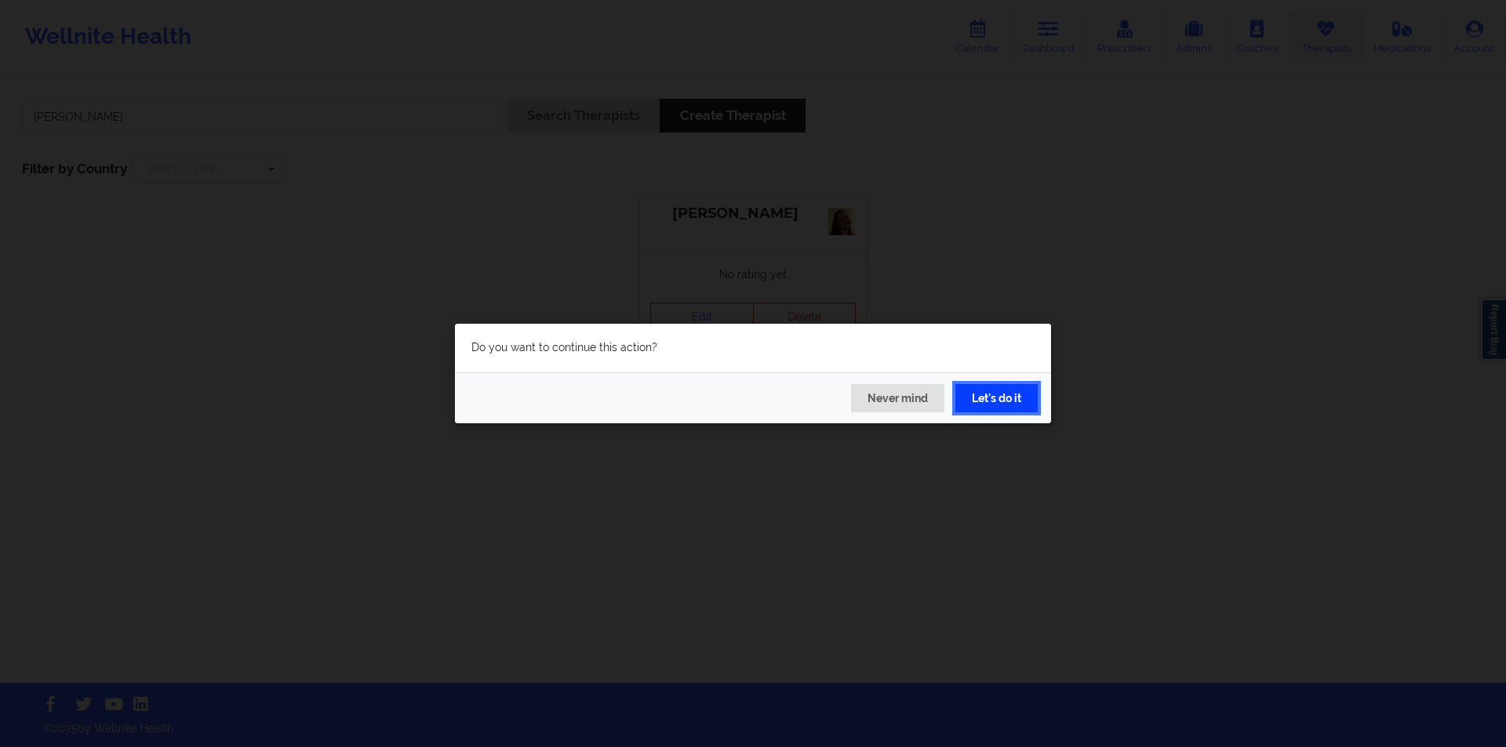
click at [995, 393] on button "Let's do it" at bounding box center [996, 398] width 82 height 28
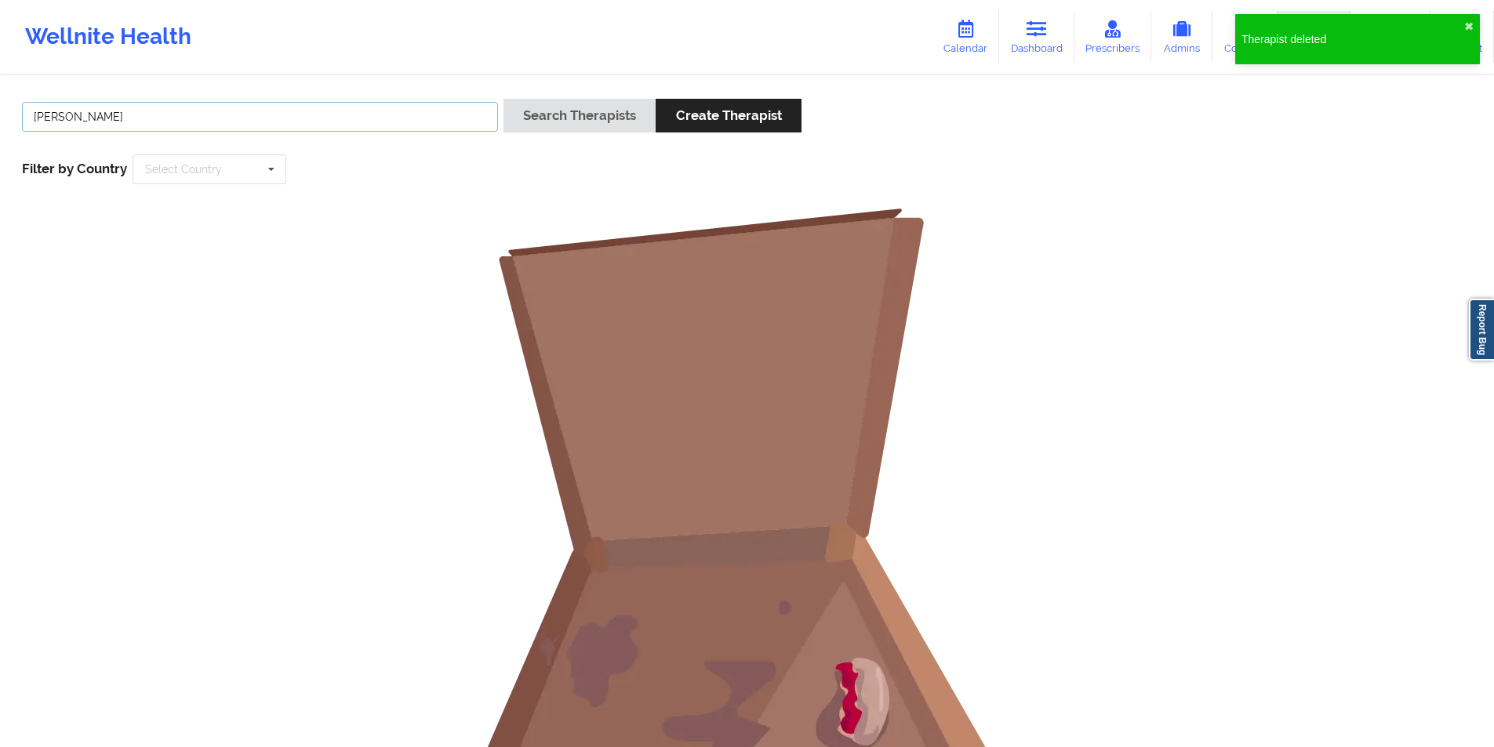
click at [277, 124] on input "jessica palmer" at bounding box center [260, 117] width 476 height 30
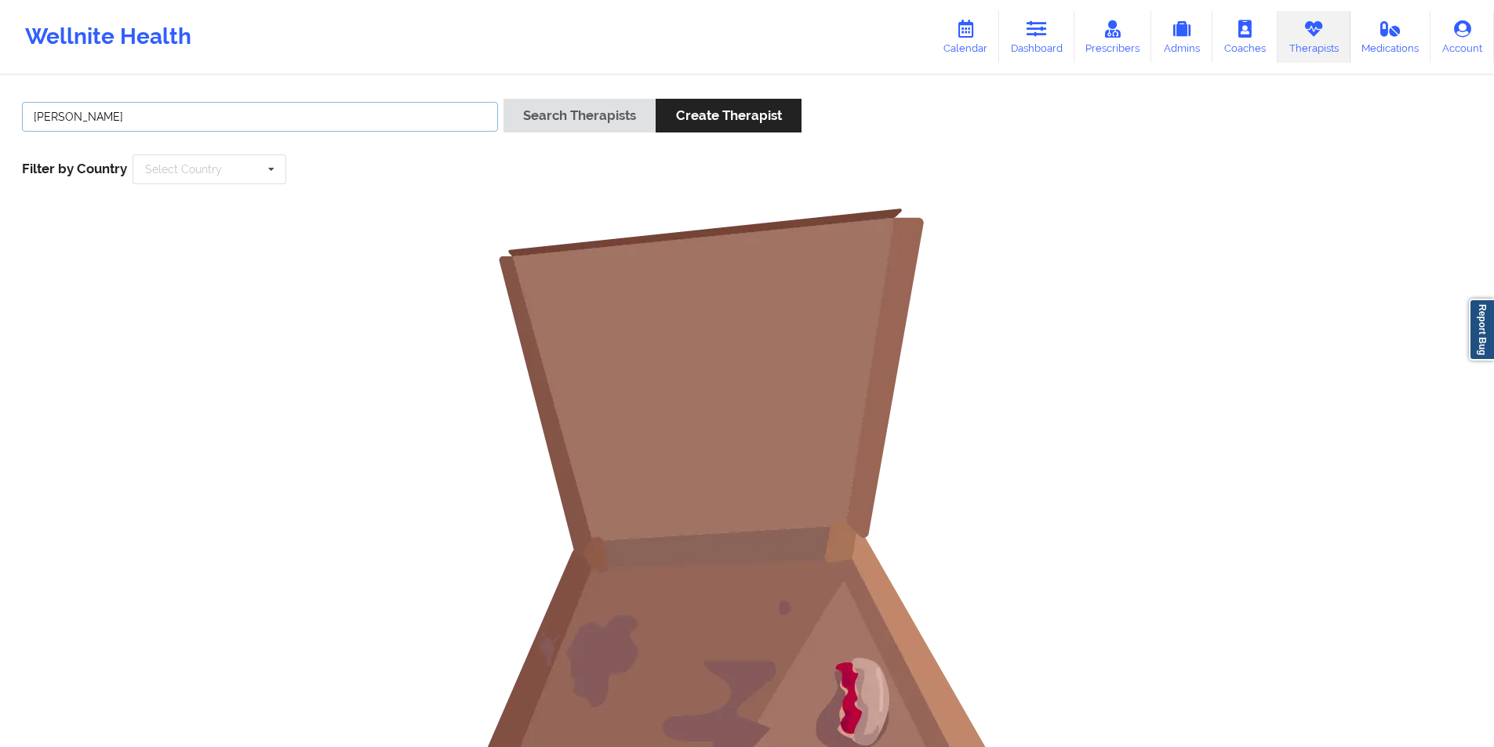
paste input "Sabra Maurice"
click at [571, 116] on button "Search Therapists" at bounding box center [579, 116] width 152 height 34
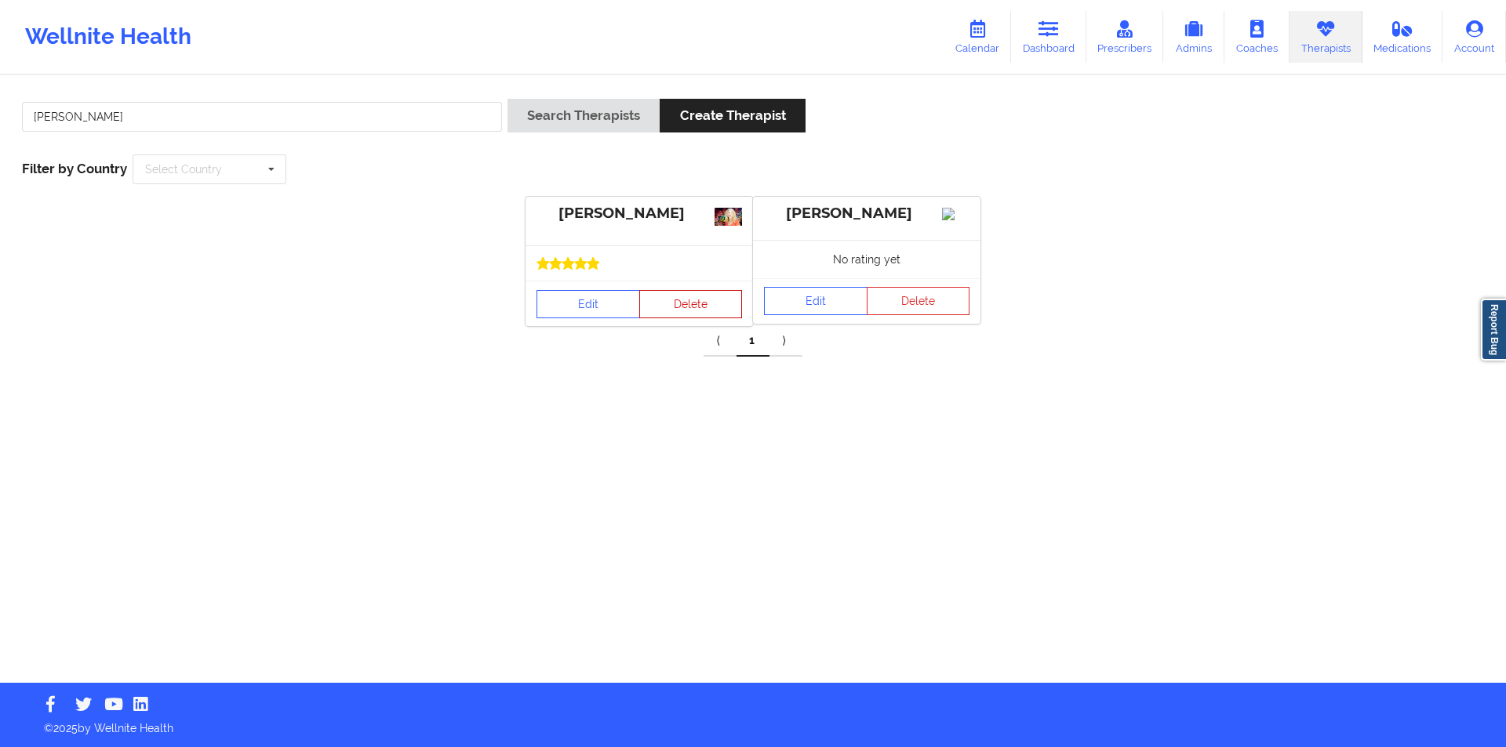
click at [709, 306] on button "Delete" at bounding box center [691, 304] width 104 height 28
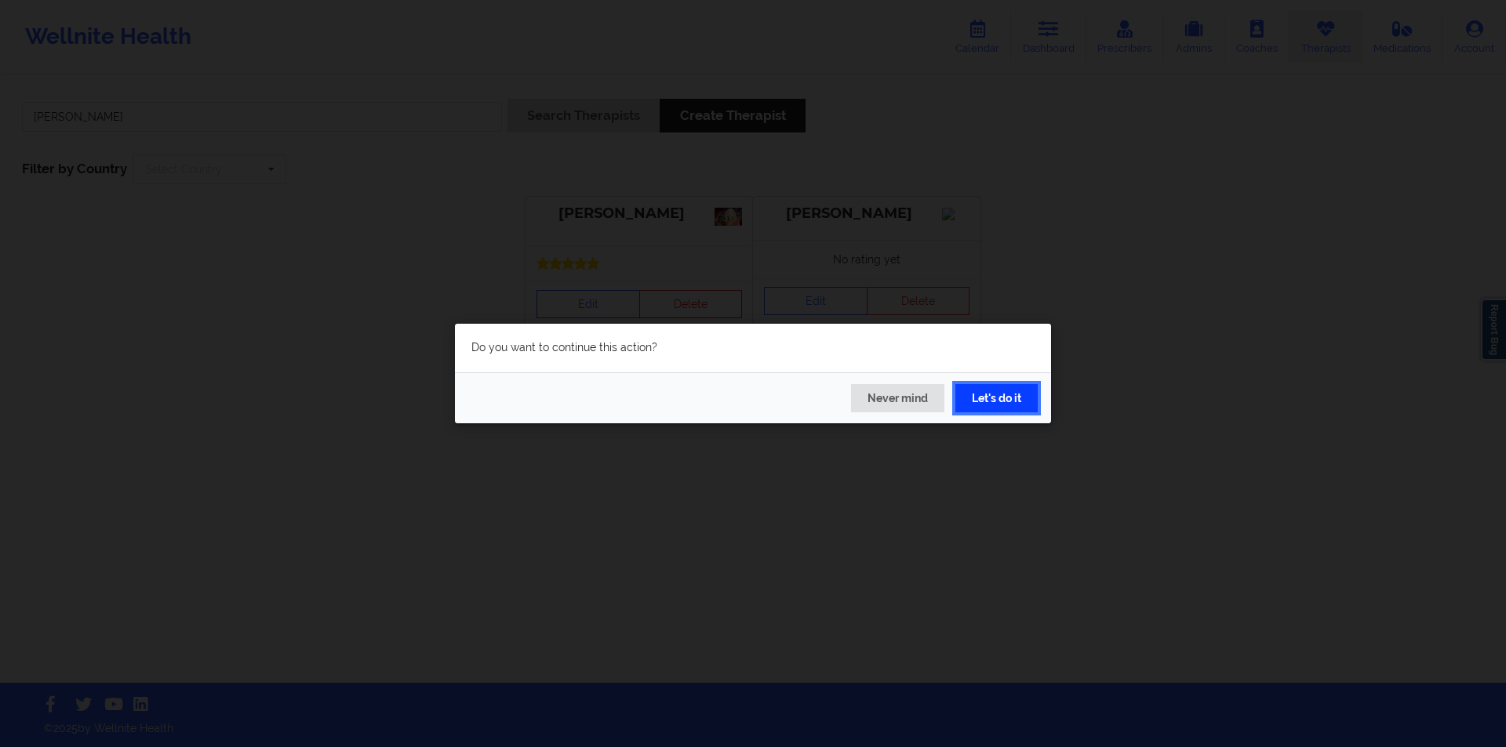
click at [1013, 399] on button "Let's do it" at bounding box center [996, 398] width 82 height 28
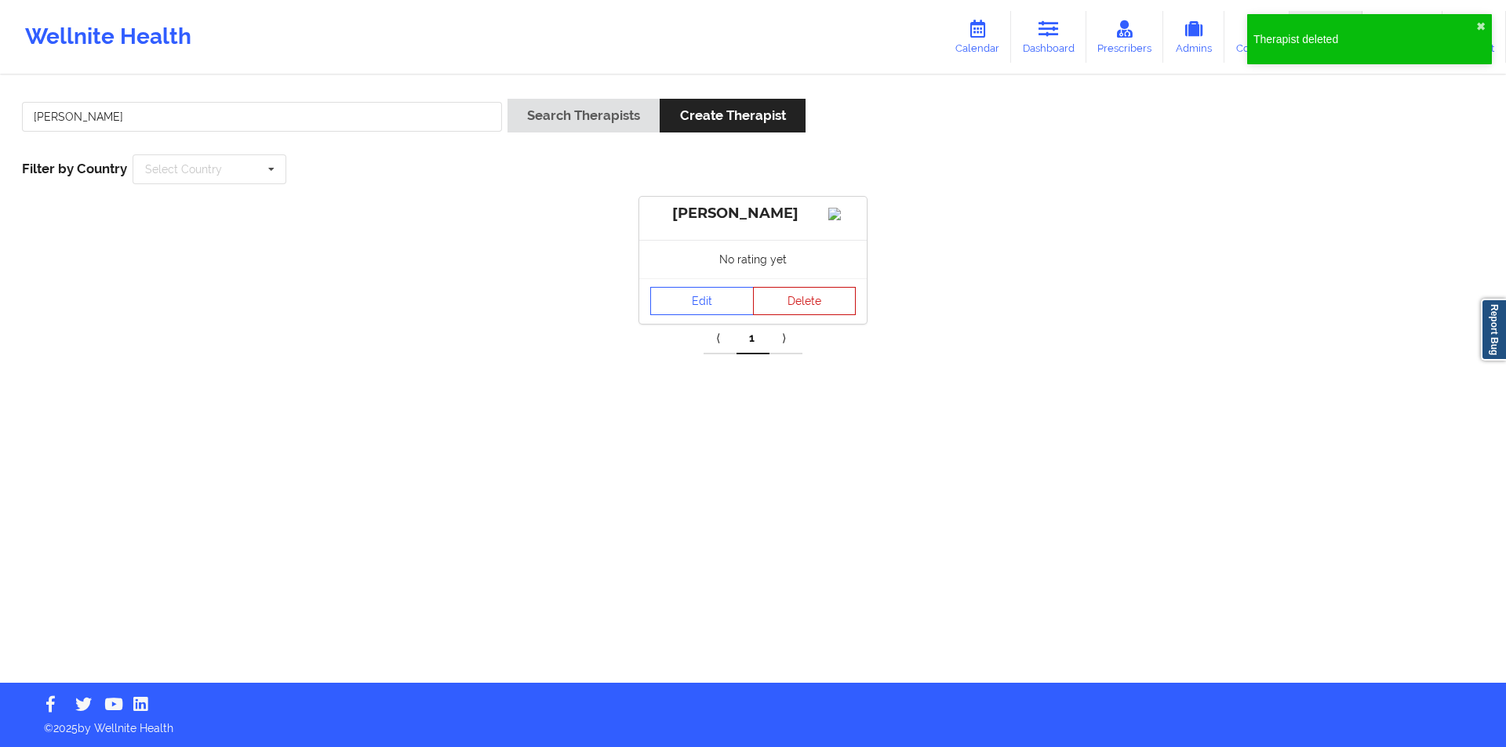
click at [798, 315] on button "Delete" at bounding box center [805, 301] width 104 height 28
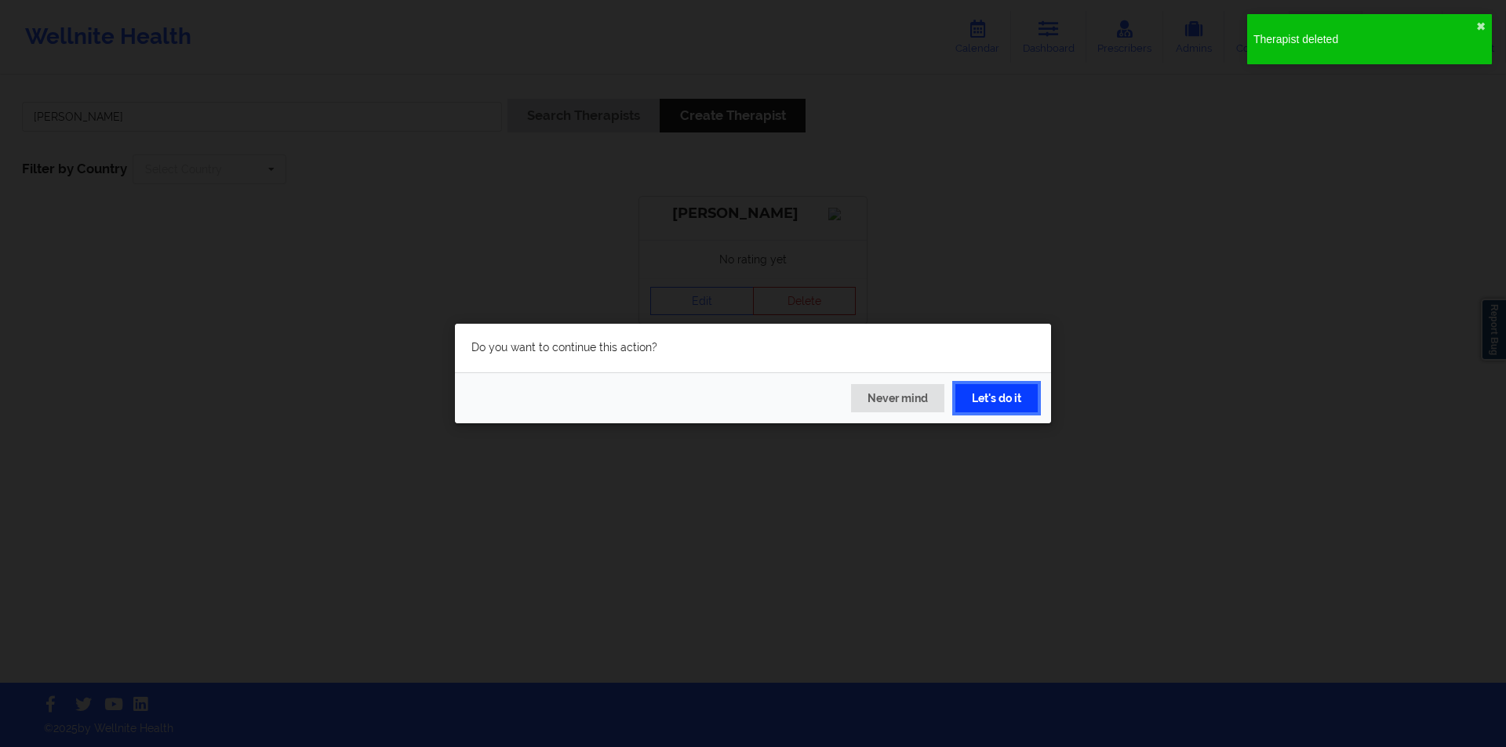
click at [1018, 396] on button "Let's do it" at bounding box center [996, 398] width 82 height 28
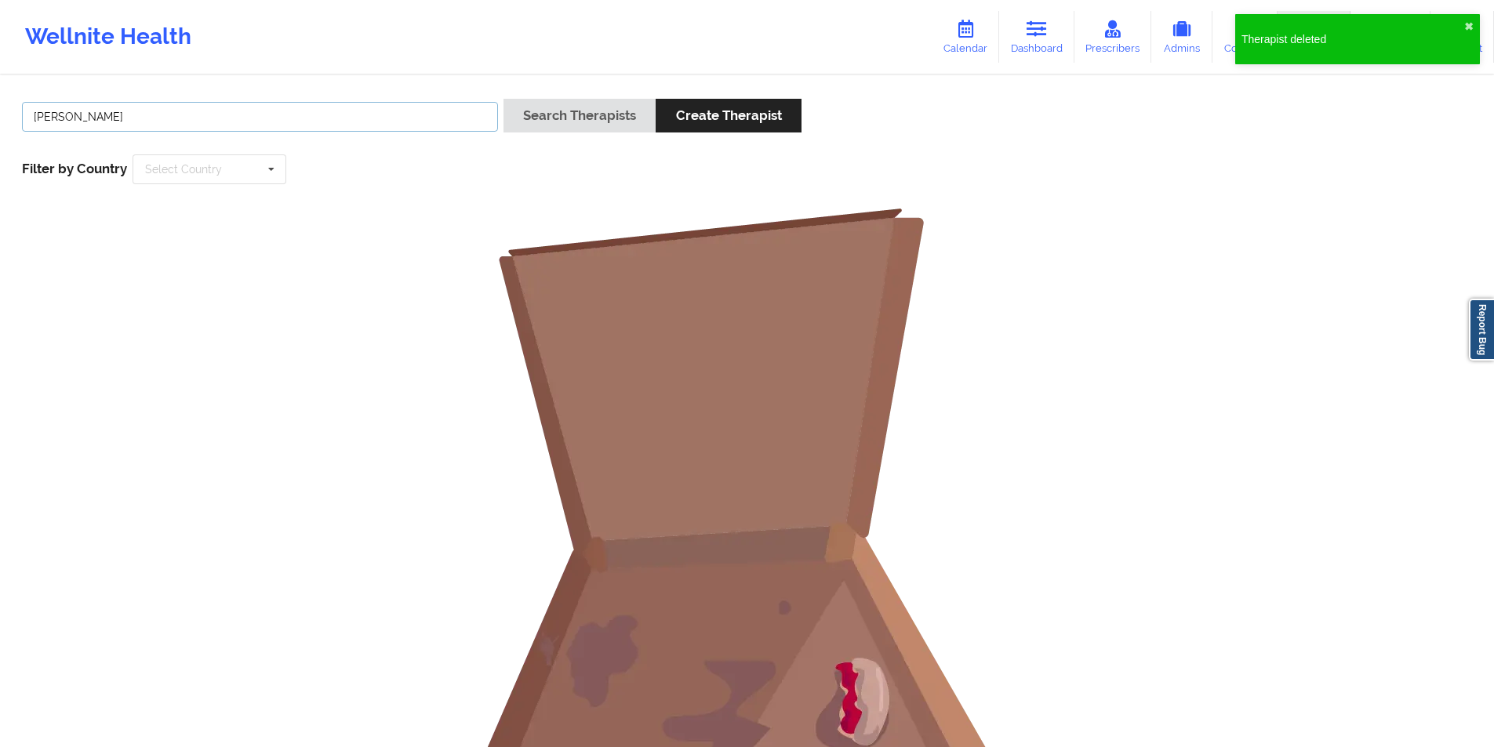
click at [309, 117] on input "Sabra Maurice" at bounding box center [260, 117] width 476 height 30
paste input "Quentanella Greer"
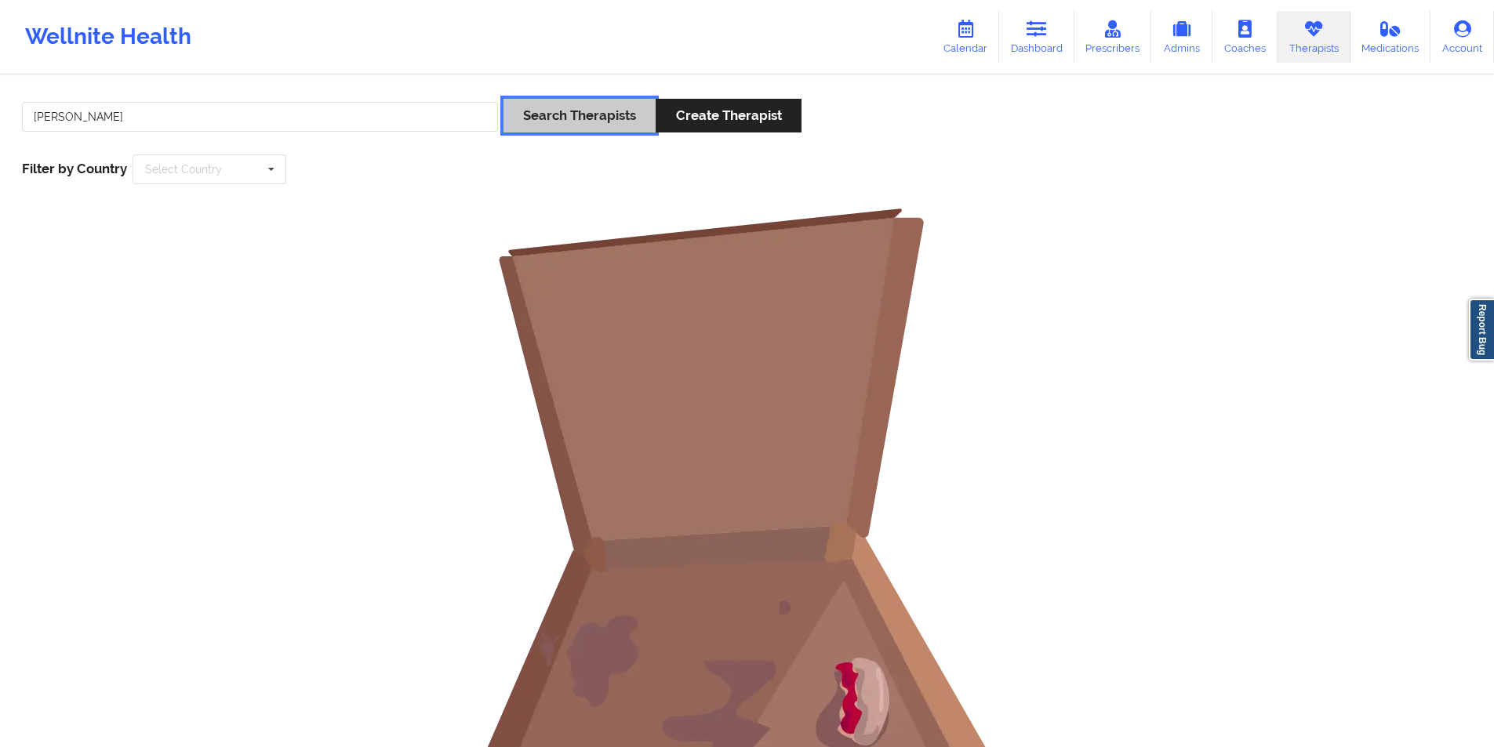
click at [580, 120] on button "Search Therapists" at bounding box center [579, 116] width 152 height 34
click at [133, 114] on input "Quentanella Greer" at bounding box center [260, 117] width 476 height 30
click at [567, 118] on button "Search Therapists" at bounding box center [579, 116] width 152 height 34
click at [114, 118] on input "Quentanella" at bounding box center [260, 117] width 476 height 30
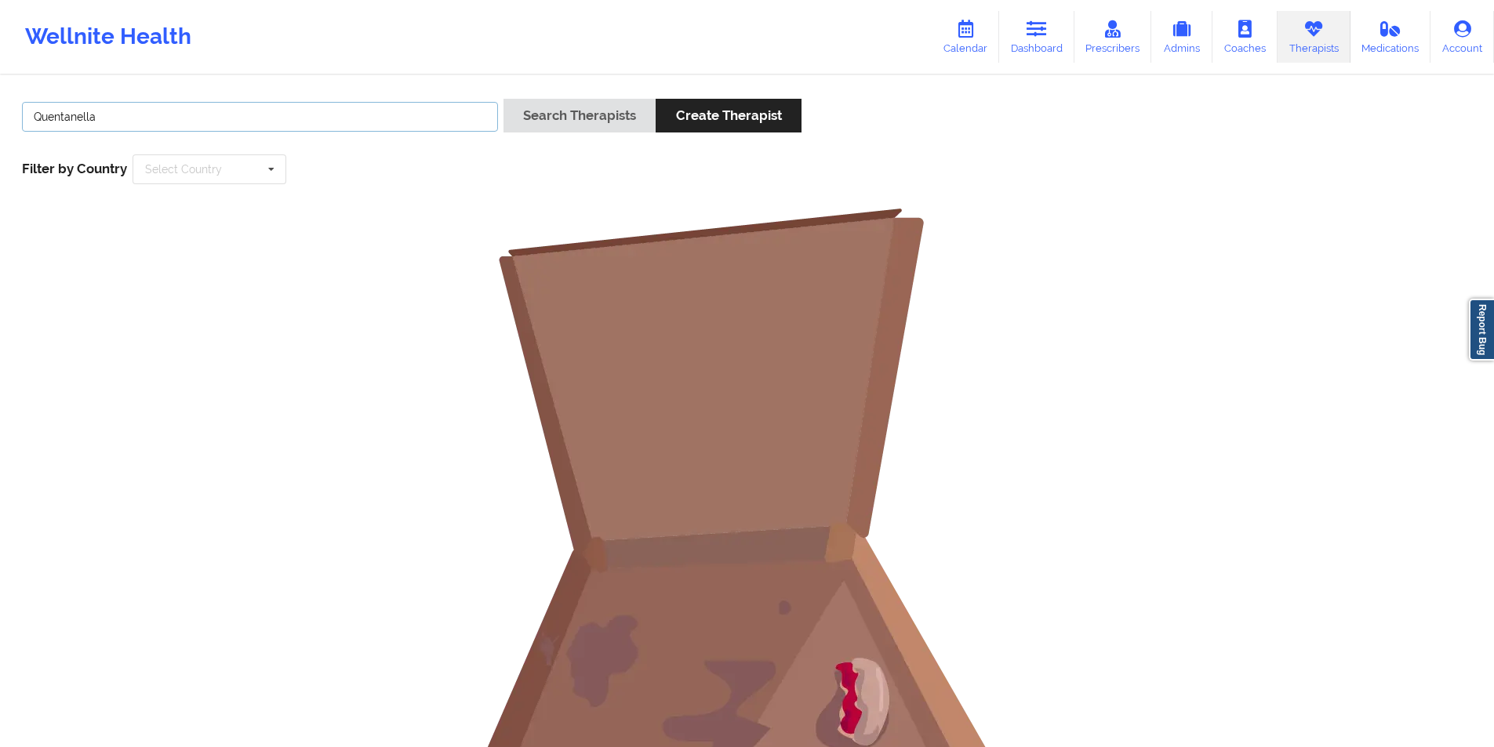
click at [114, 118] on input "Quentanella" at bounding box center [260, 117] width 476 height 30
paste input "Karina Raupp"
click at [581, 117] on button "Search Therapists" at bounding box center [579, 116] width 152 height 34
click at [172, 116] on input "Karina Raupp" at bounding box center [260, 117] width 476 height 30
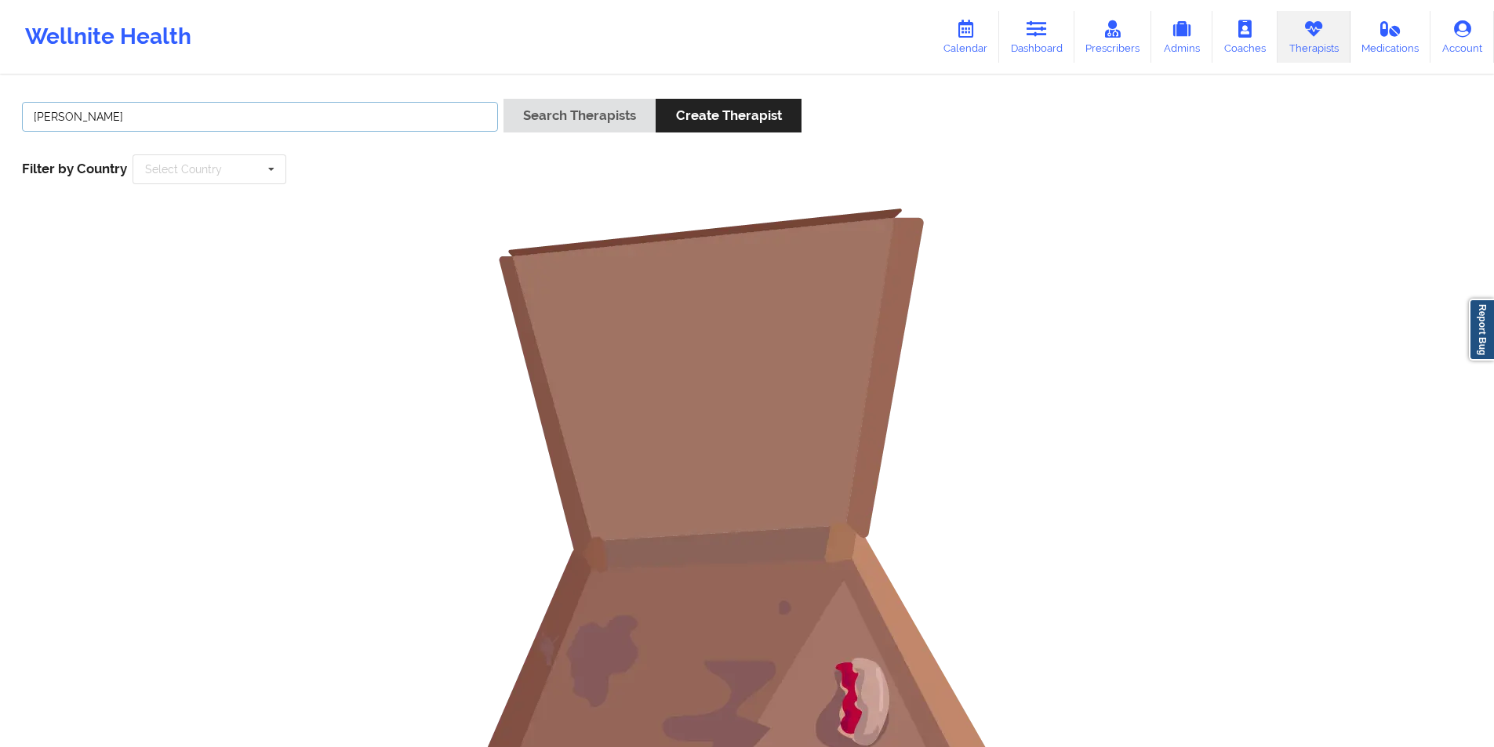
click at [172, 116] on input "Karina Raupp" at bounding box center [260, 117] width 476 height 30
paste input "12 4154497796"
type input "1"
paste input "Natalia Padilla Rodriguez"
click at [560, 113] on button "Search Therapists" at bounding box center [579, 116] width 152 height 34
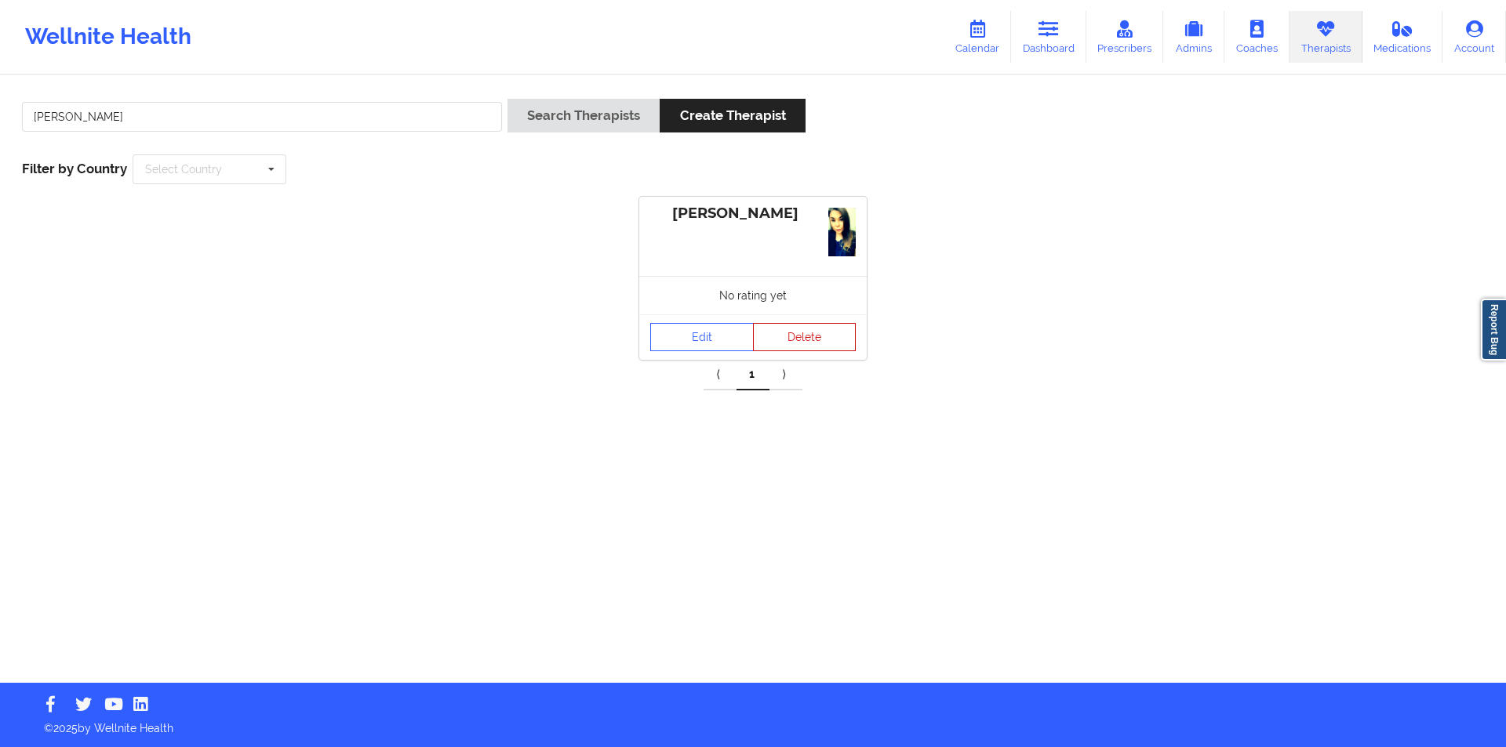
click at [809, 336] on button "Delete" at bounding box center [805, 337] width 104 height 28
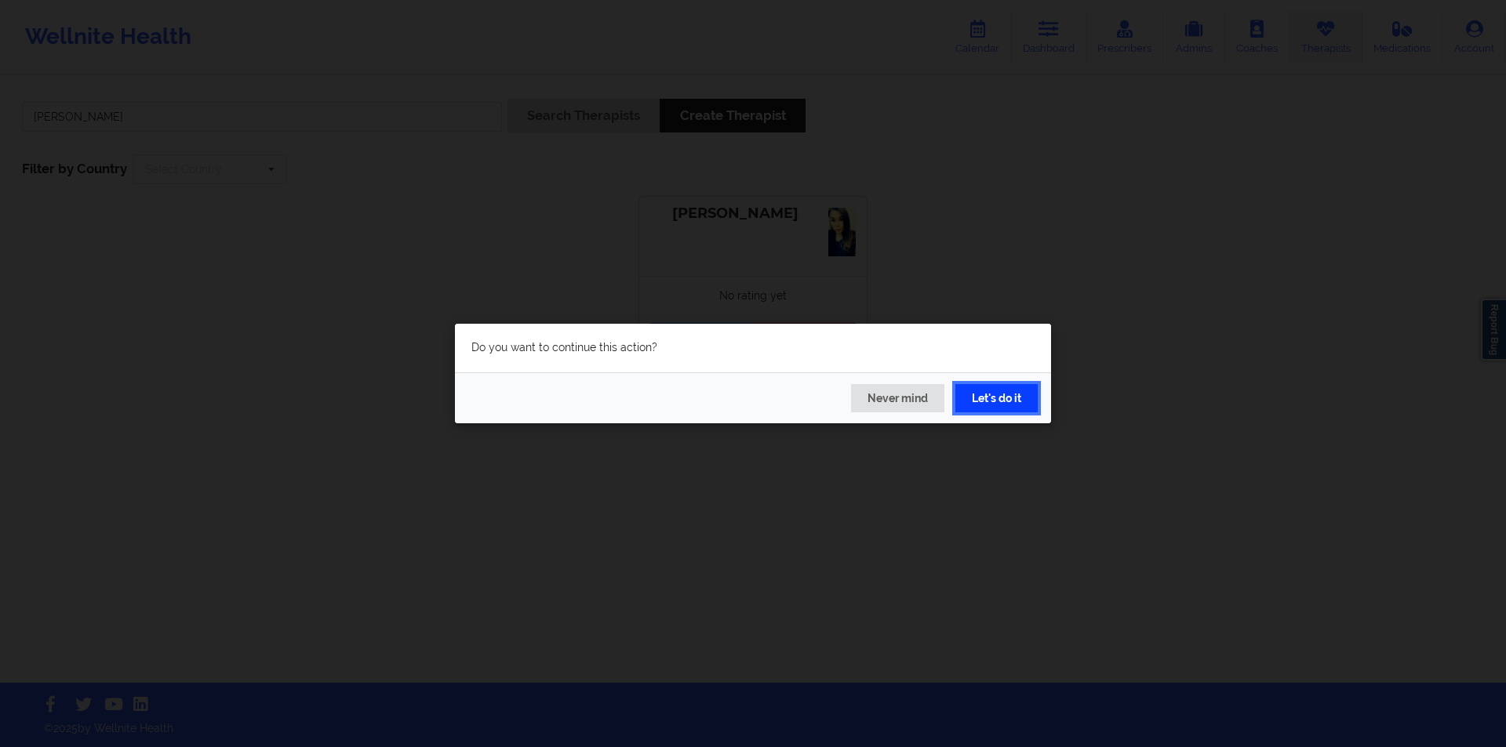
click at [1000, 399] on button "Let's do it" at bounding box center [996, 398] width 82 height 28
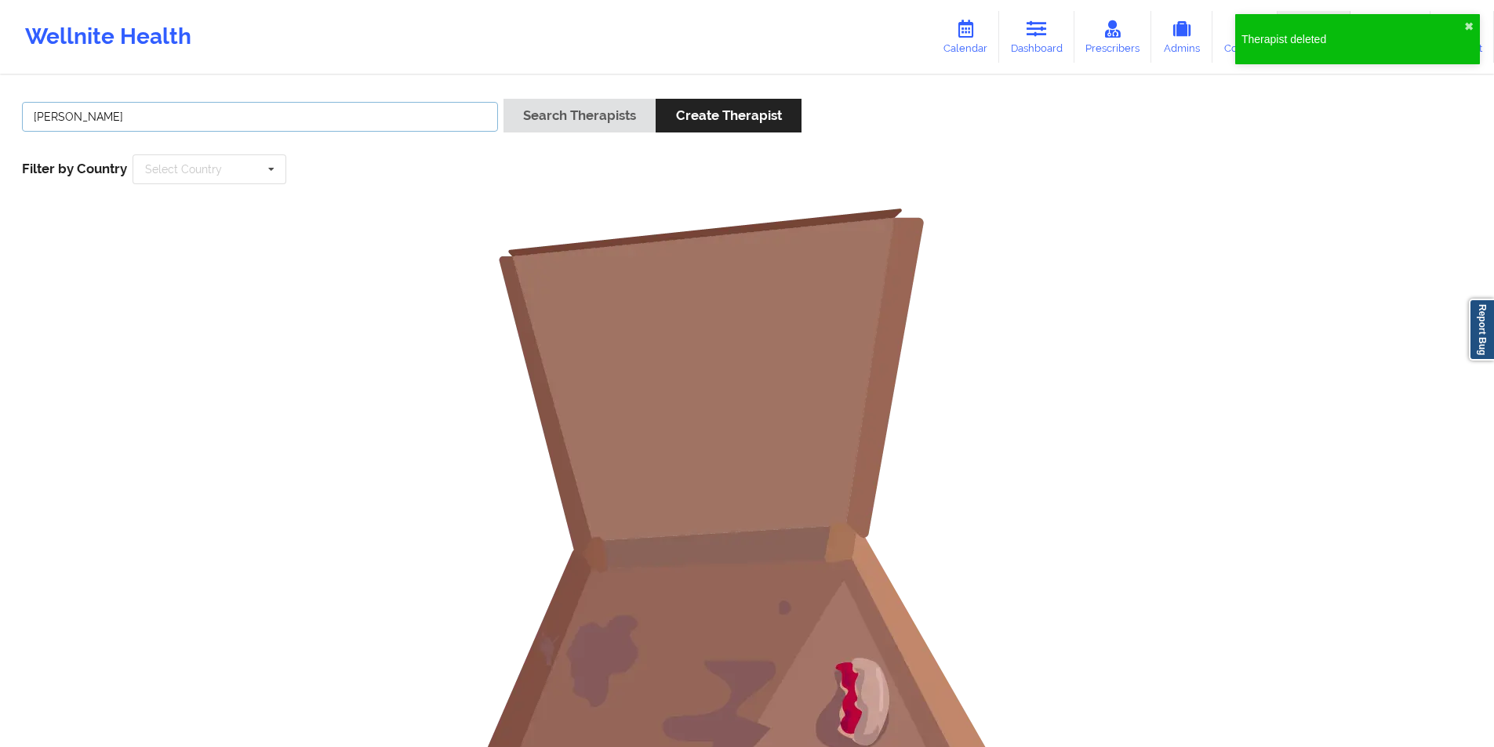
click at [241, 115] on input "Natalia Padilla Rodriguez" at bounding box center [260, 117] width 476 height 30
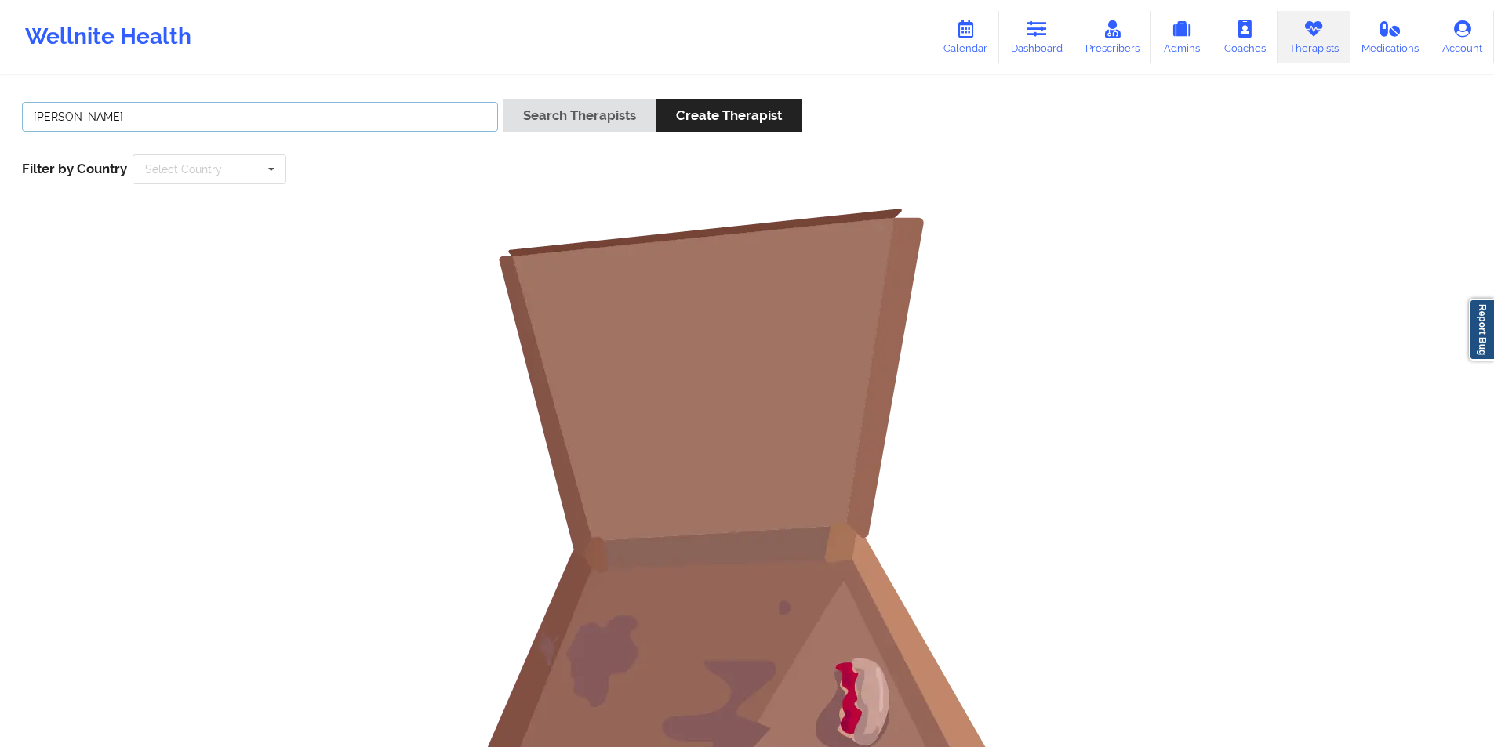
paste input "Kimberly Averett"
click at [604, 111] on button "Search Therapists" at bounding box center [579, 116] width 152 height 34
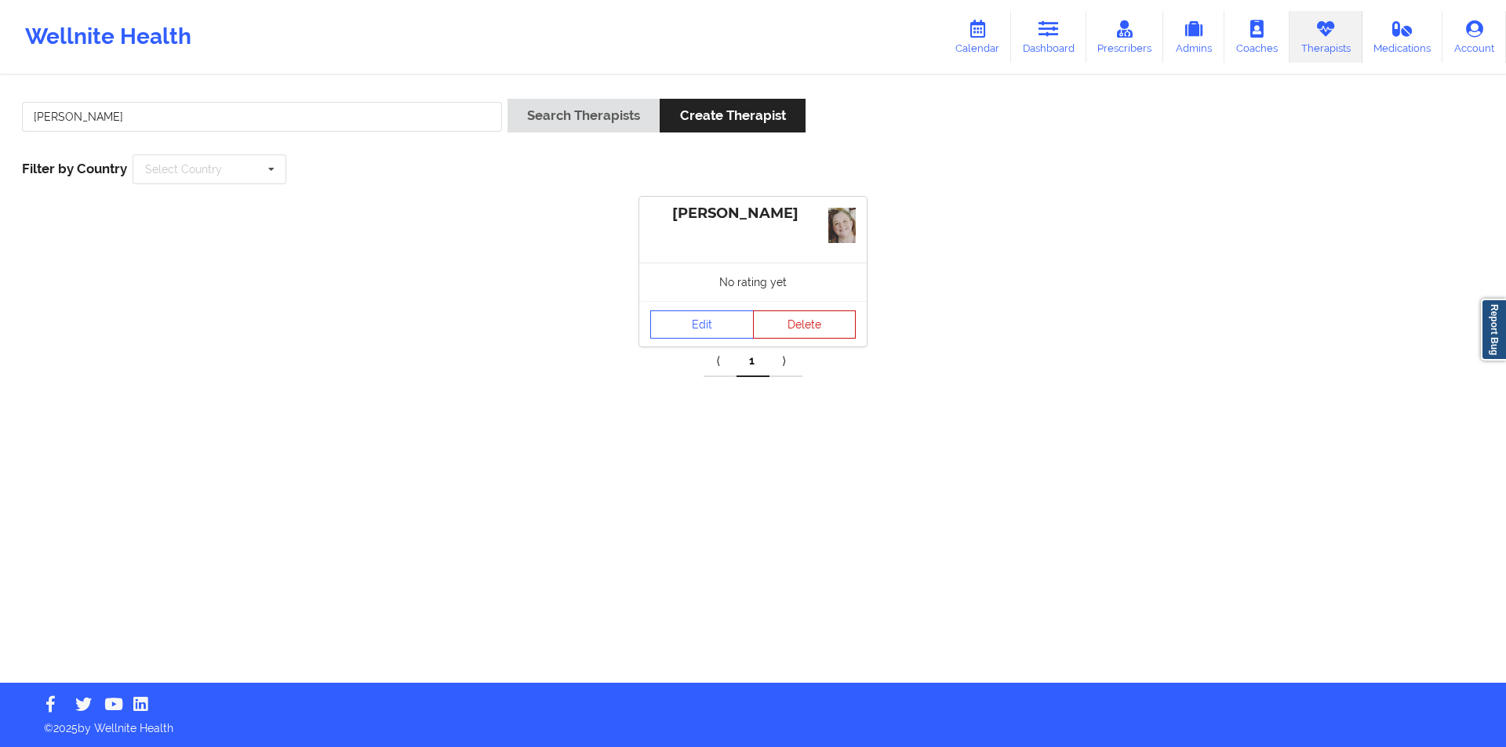
click at [806, 328] on button "Delete" at bounding box center [805, 325] width 104 height 28
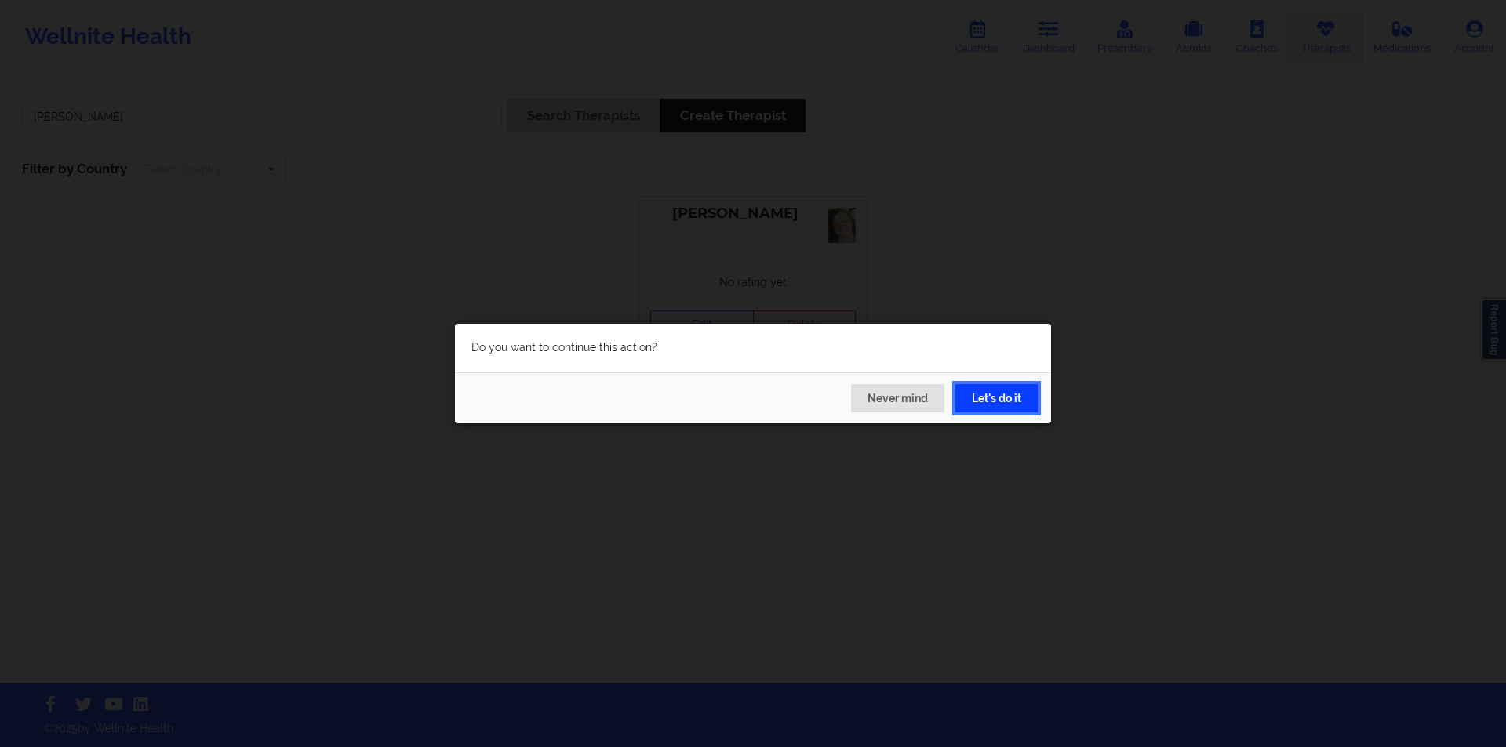
click at [999, 391] on button "Let's do it" at bounding box center [996, 398] width 82 height 28
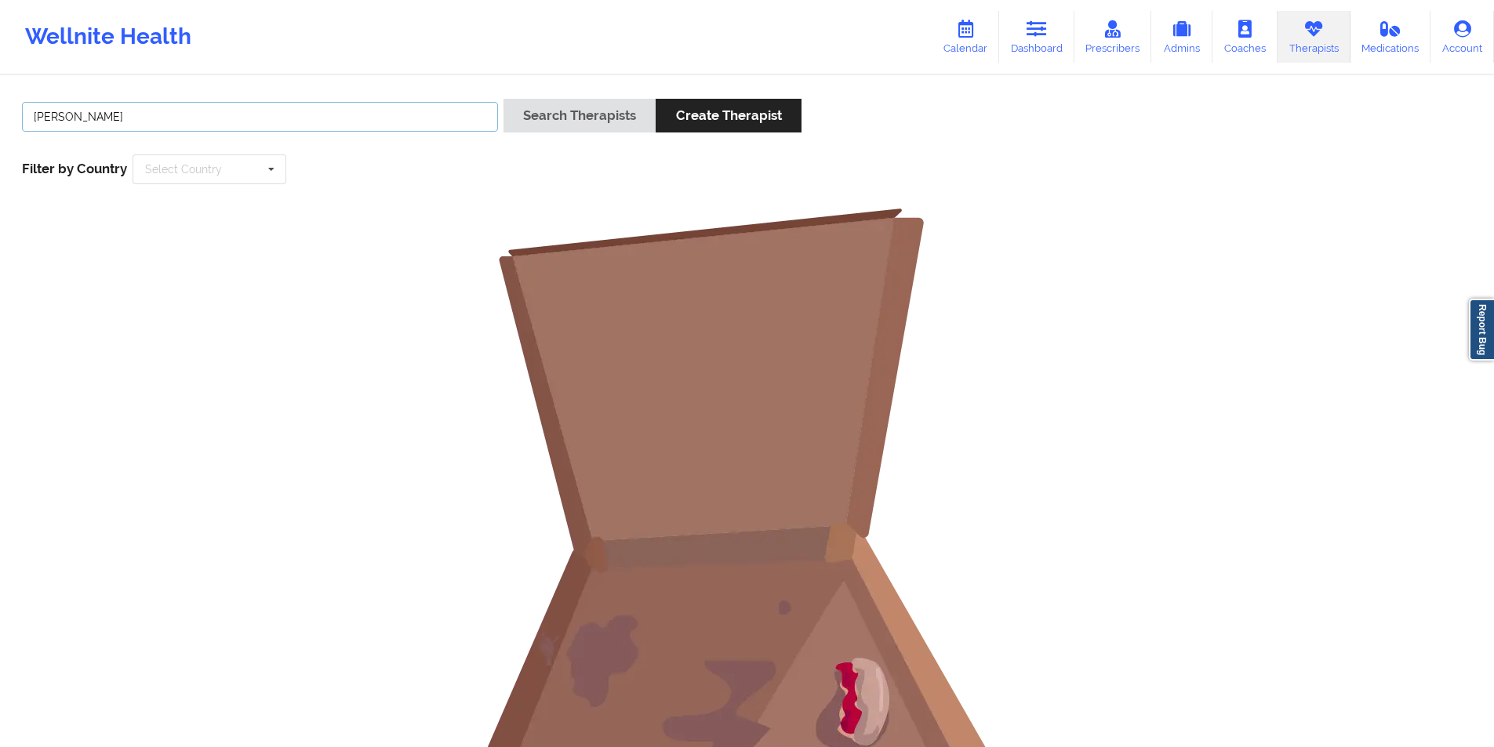
click at [180, 117] on input "Kimberly Averett" at bounding box center [260, 117] width 476 height 30
paste input "Shemise Michael"
click at [610, 118] on button "Search Therapists" at bounding box center [579, 116] width 152 height 34
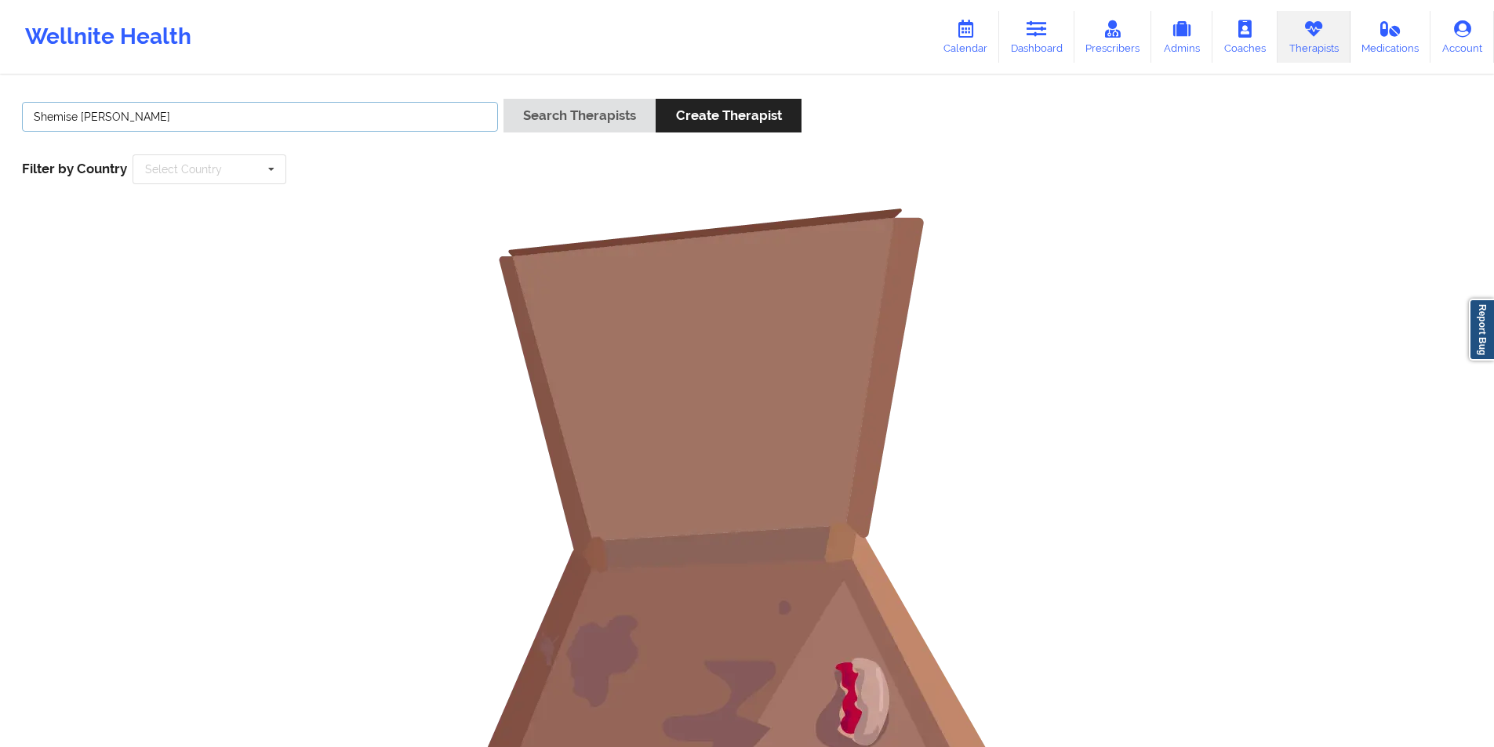
click at [311, 111] on input "Shemise Michael" at bounding box center [260, 117] width 476 height 30
paste input "Gabriella Zink"
click at [594, 114] on button "Search Therapists" at bounding box center [579, 116] width 152 height 34
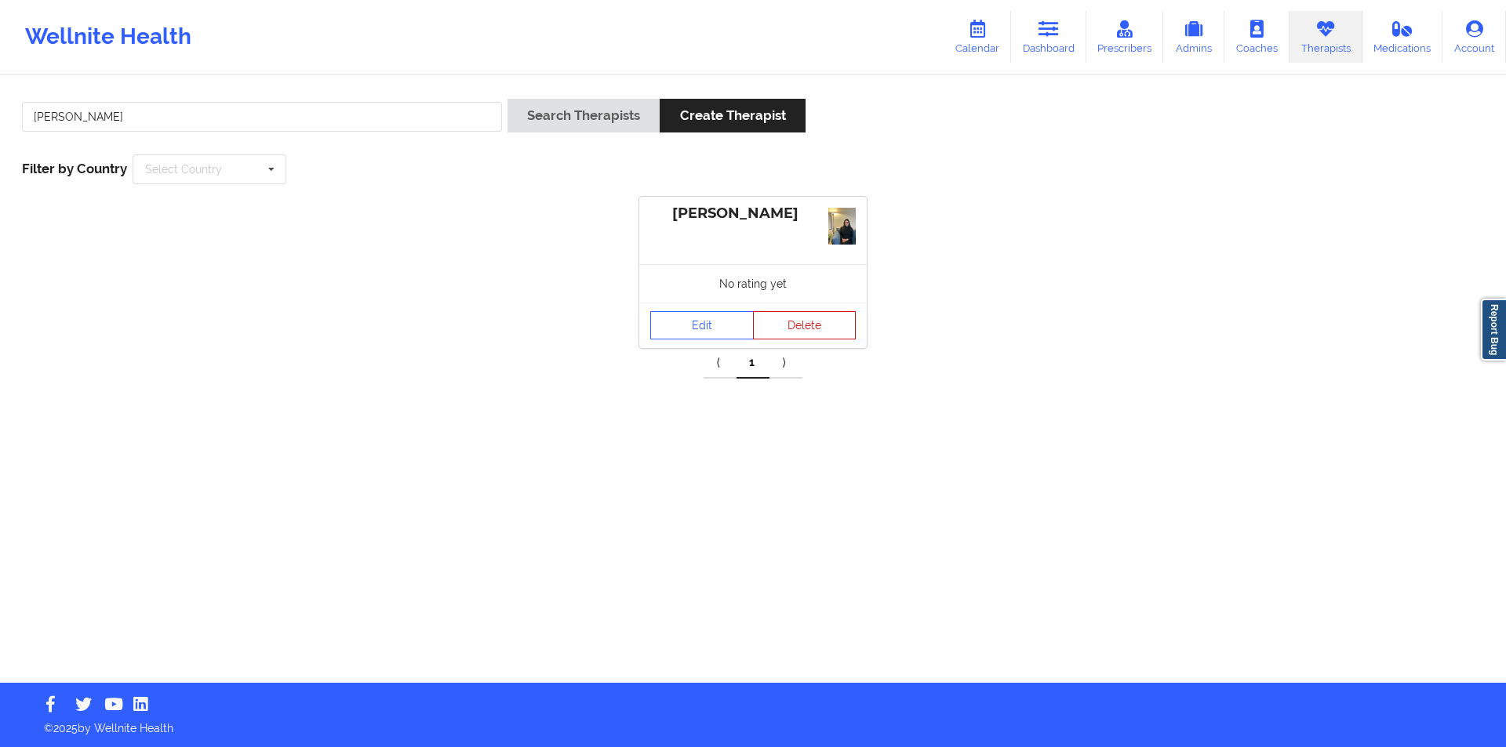
click at [816, 327] on button "Delete" at bounding box center [805, 325] width 104 height 28
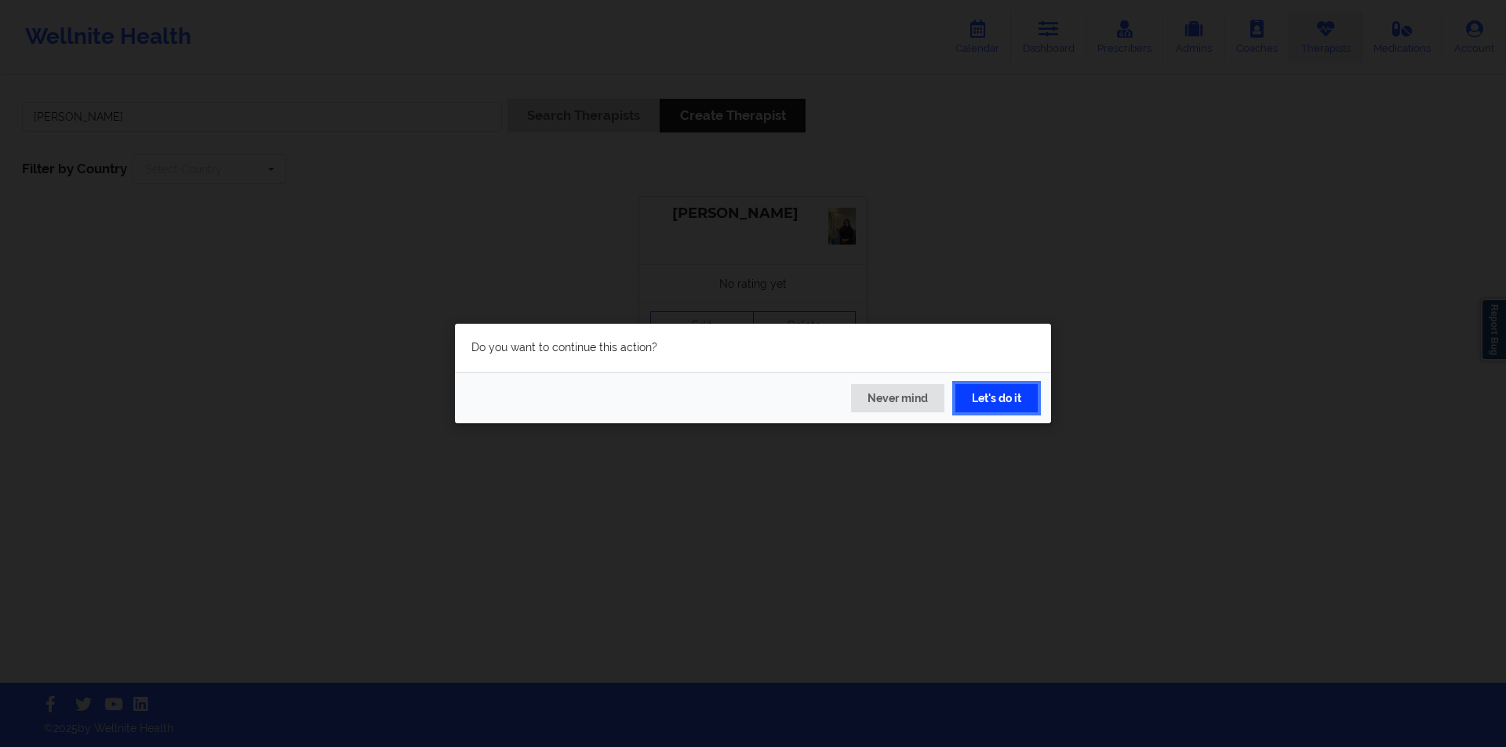
click at [995, 396] on button "Let's do it" at bounding box center [996, 398] width 82 height 28
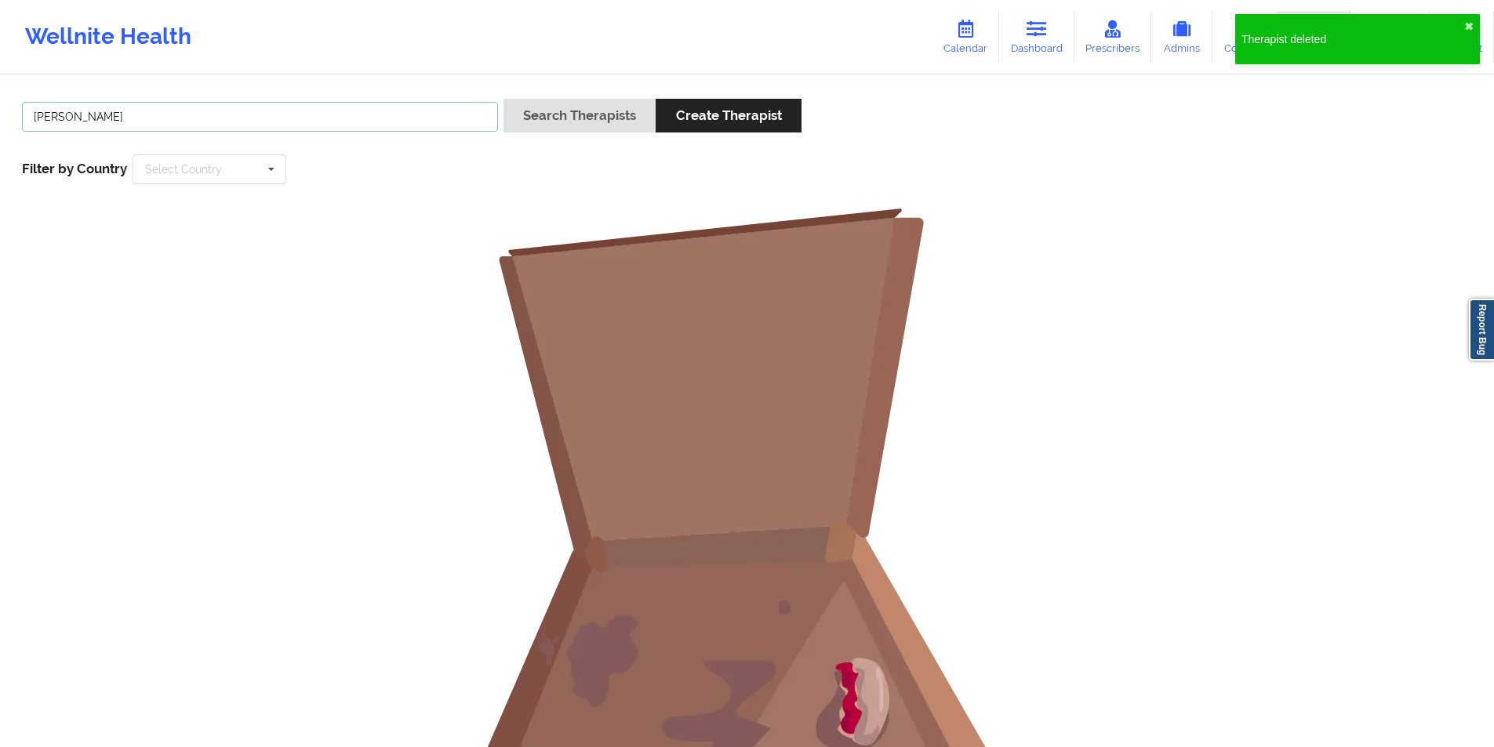
click at [300, 120] on input "Gabriella Zink" at bounding box center [260, 117] width 476 height 30
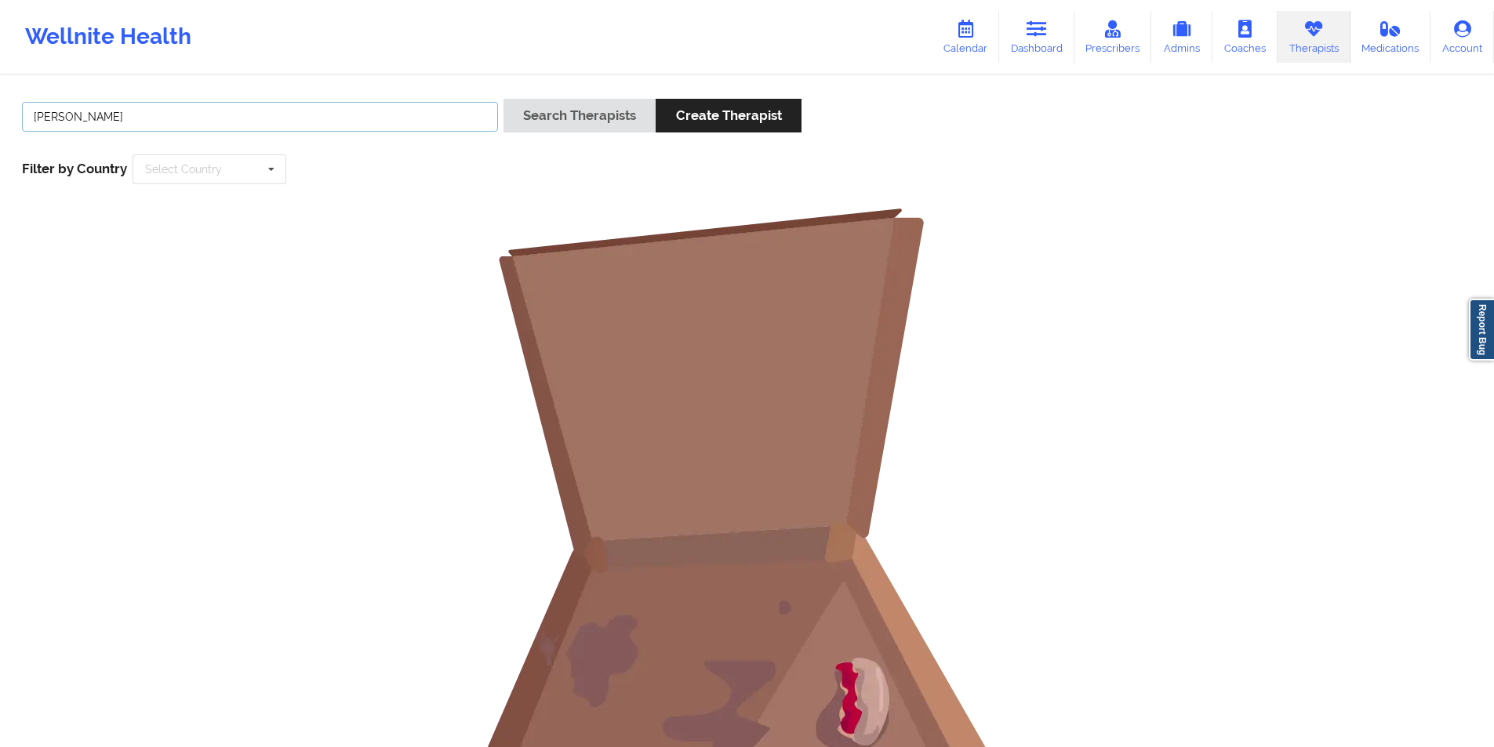
click at [300, 120] on input "Gabriella Zink" at bounding box center [260, 117] width 476 height 30
paste input "Tracy Evelyn-Roker"
click at [608, 113] on button "Search Therapists" at bounding box center [579, 116] width 152 height 34
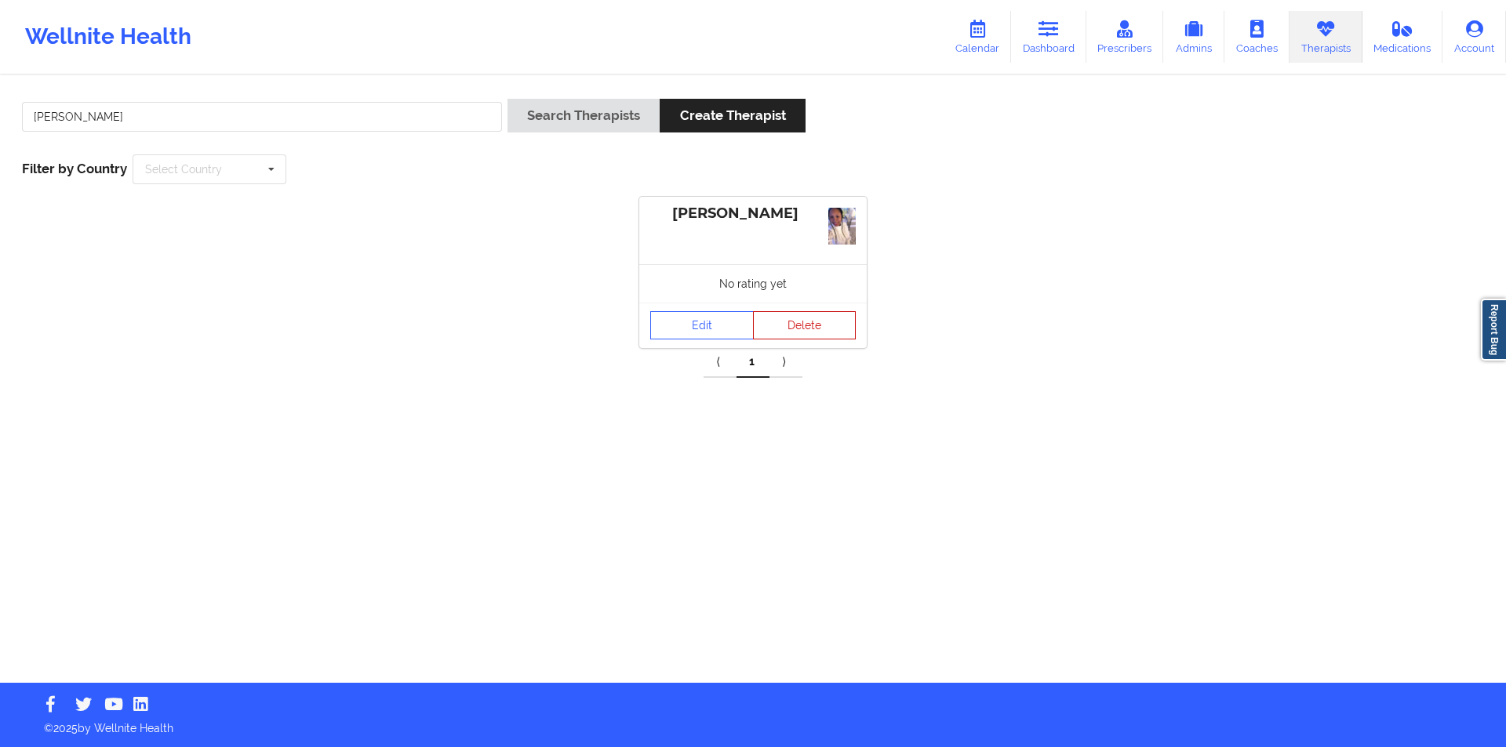
click at [813, 323] on button "Delete" at bounding box center [805, 325] width 104 height 28
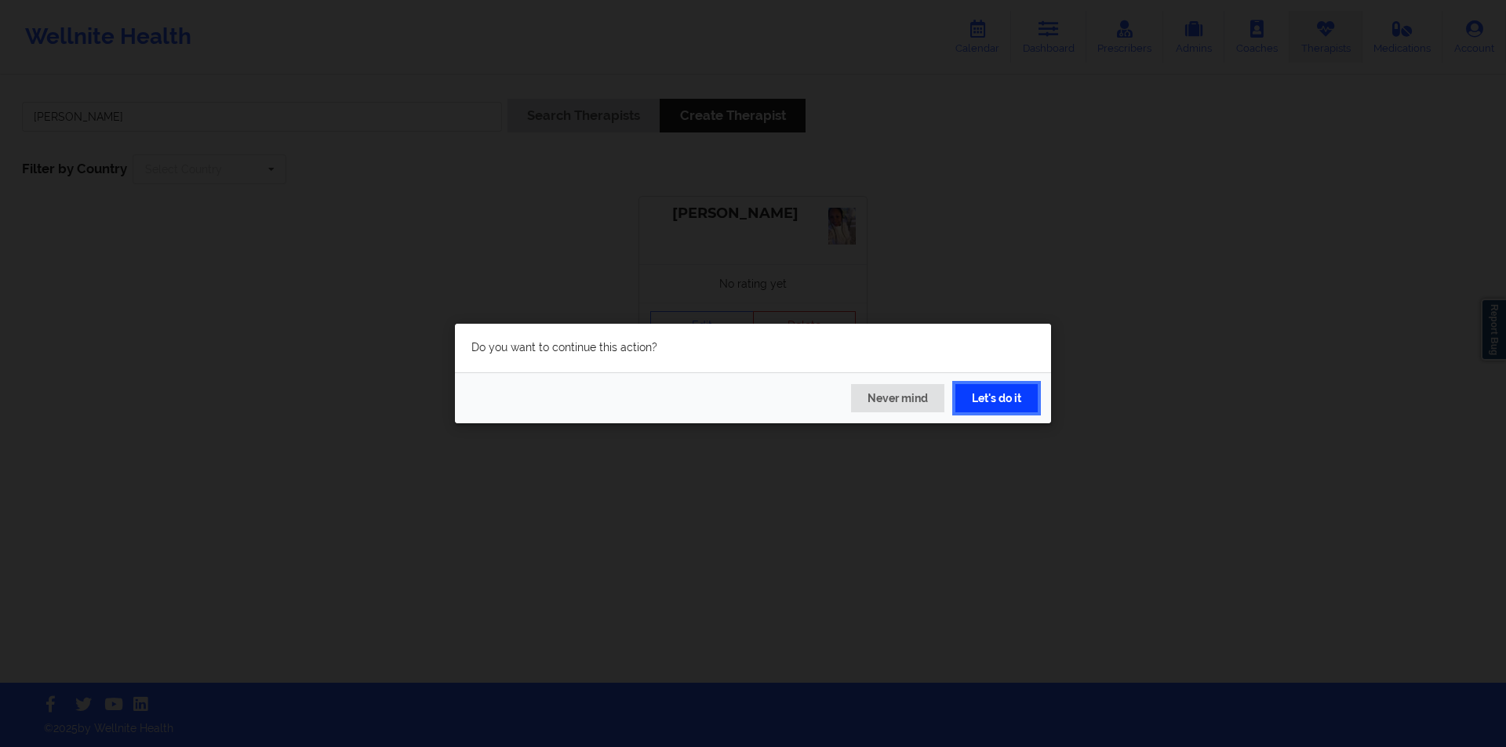
click at [984, 401] on button "Let's do it" at bounding box center [996, 398] width 82 height 28
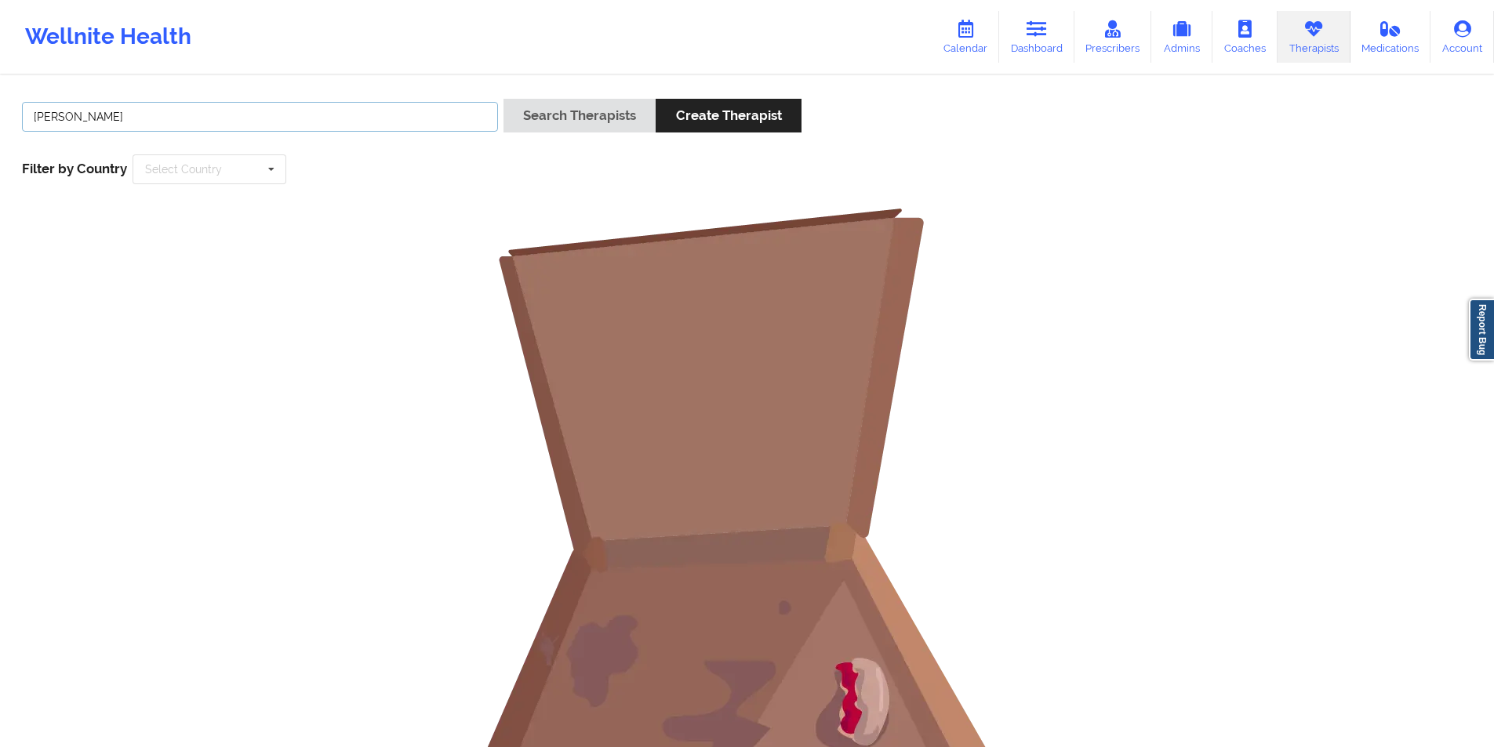
click at [392, 116] on input "Tracy Evelyn-Roker" at bounding box center [260, 117] width 476 height 30
paste input "Kamika Pope"
click at [503, 99] on button "Search Therapists" at bounding box center [579, 116] width 152 height 34
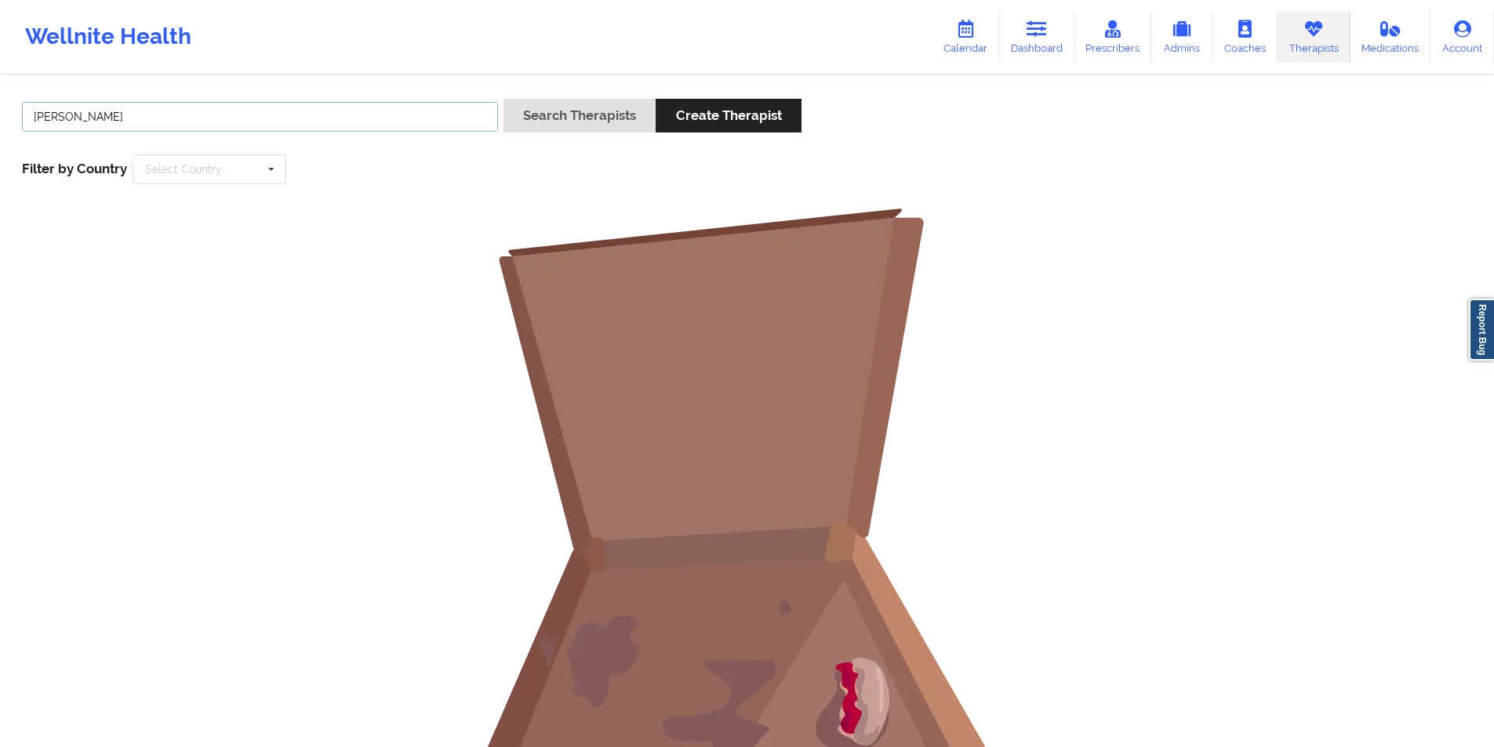
click at [318, 113] on input "Kamika Pope" at bounding box center [260, 117] width 476 height 30
paste input "Matthew Christensen"
type input "Matthew Christensen"
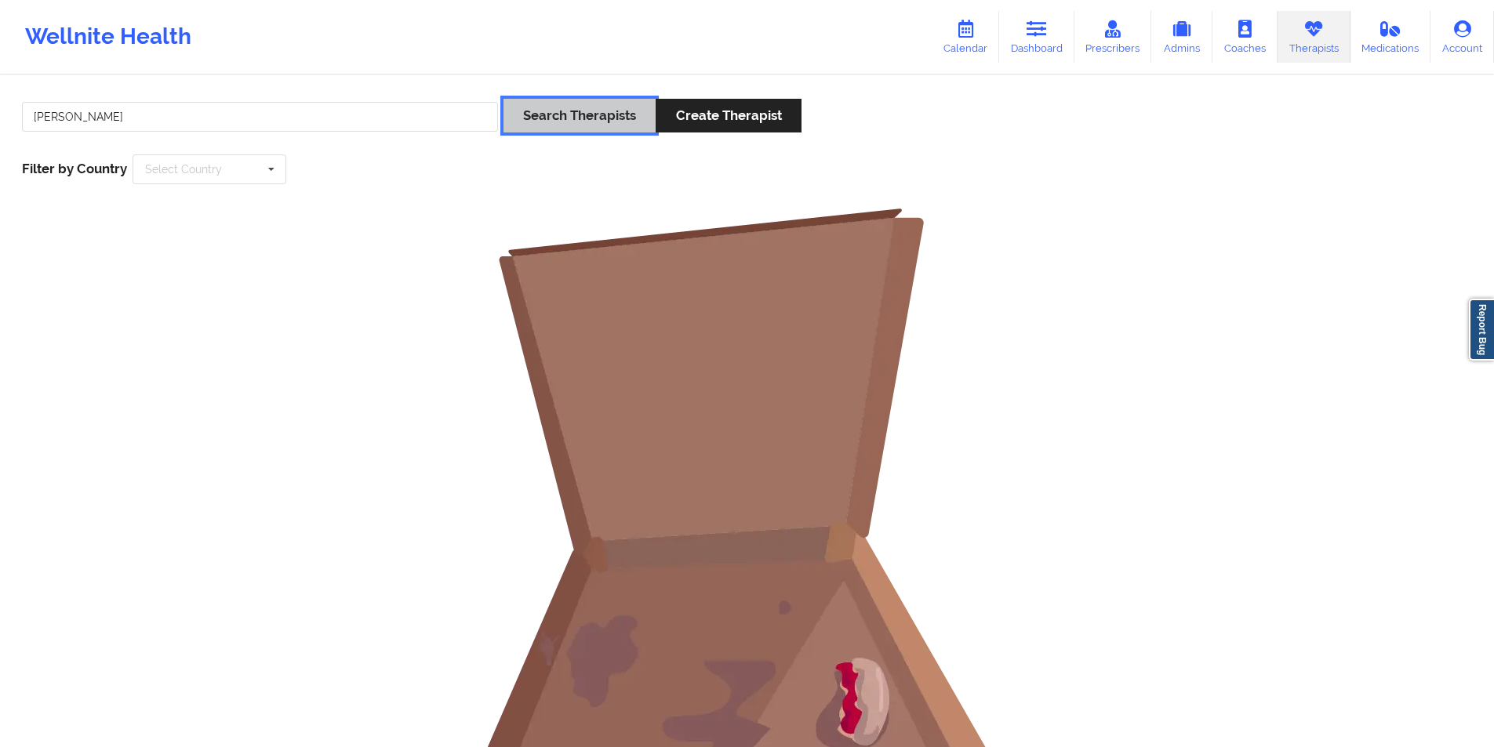
click at [614, 109] on button "Search Therapists" at bounding box center [579, 116] width 152 height 34
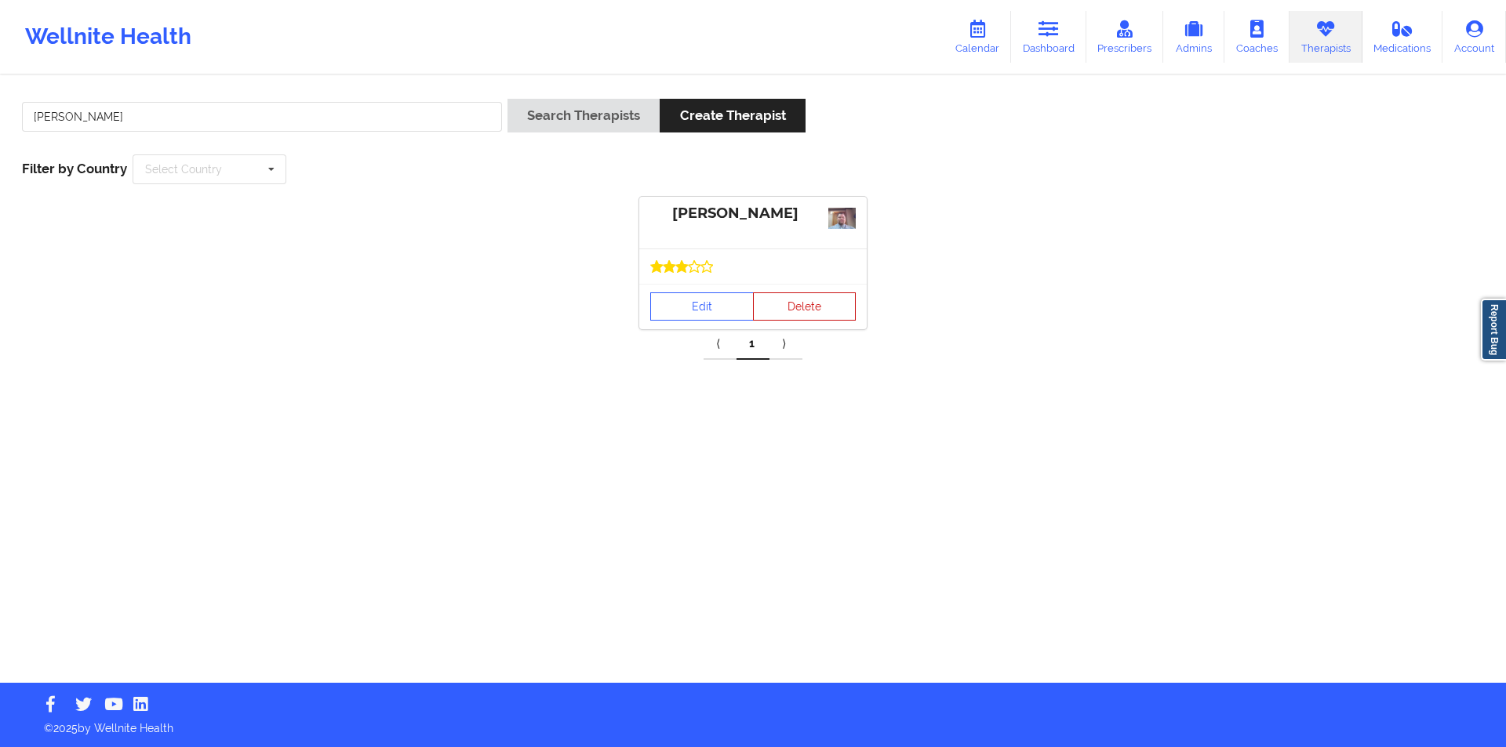
click at [815, 303] on button "Delete" at bounding box center [805, 307] width 104 height 28
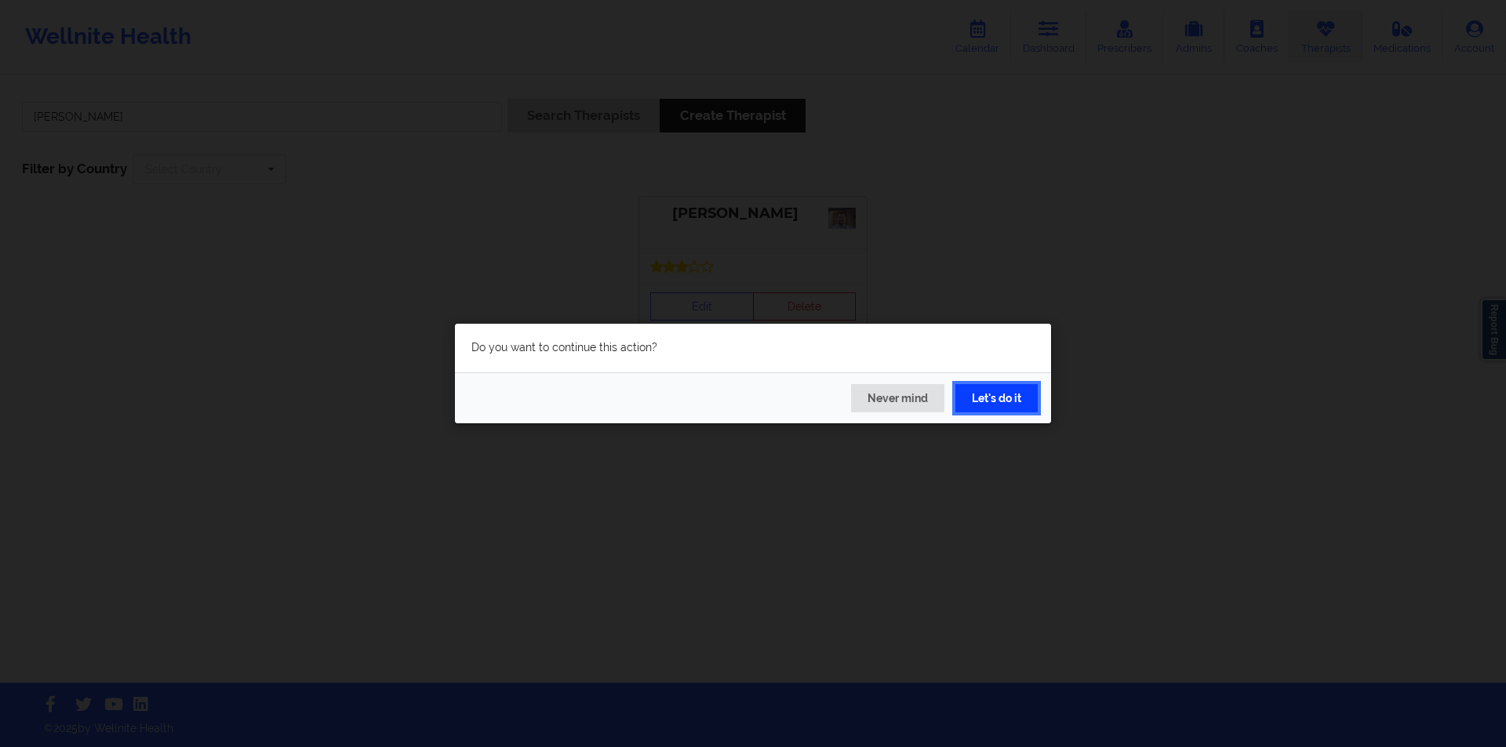
click at [998, 398] on button "Let's do it" at bounding box center [996, 398] width 82 height 28
